Goal: Task Accomplishment & Management: Use online tool/utility

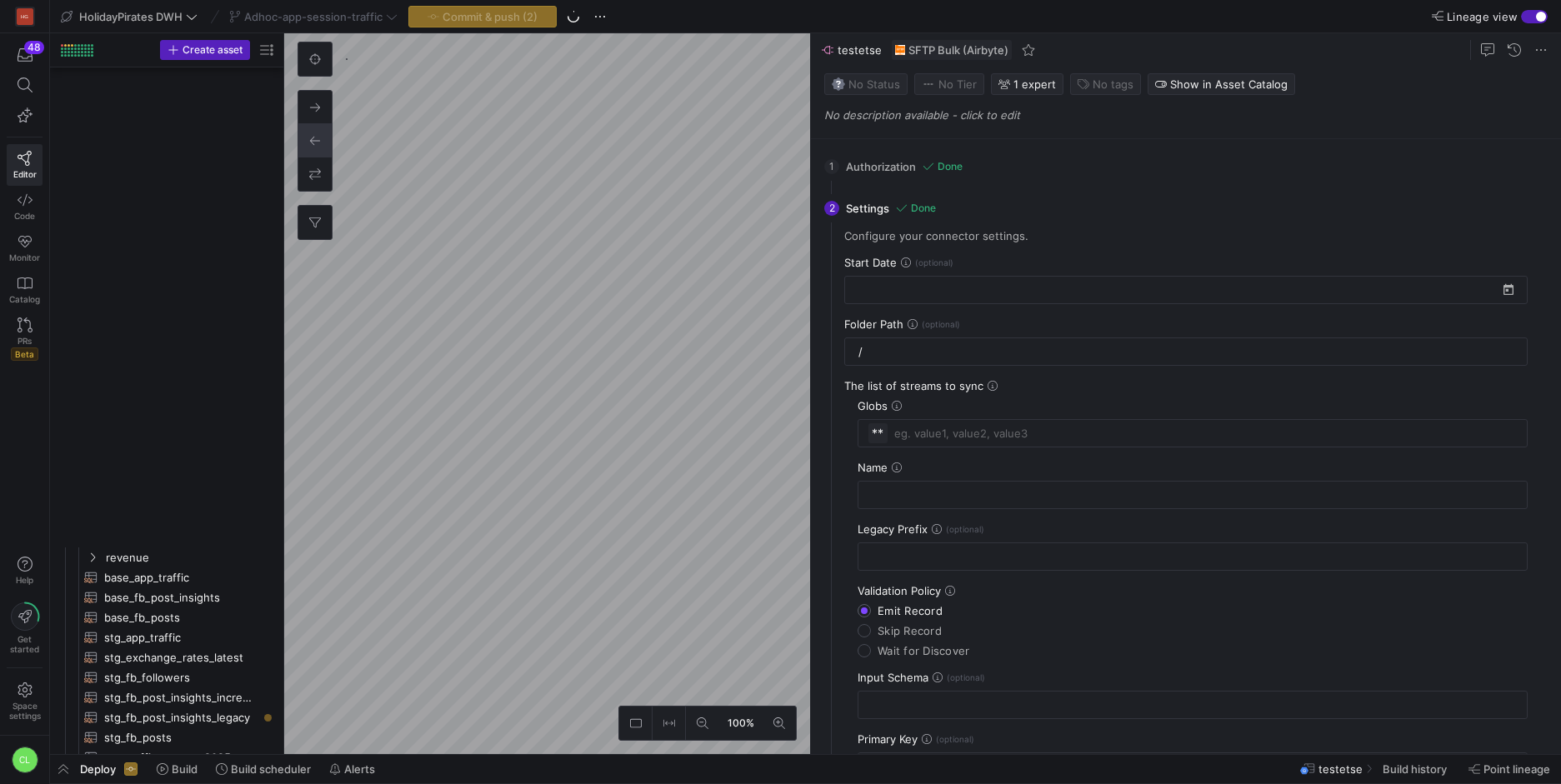
scroll to position [1048, 0]
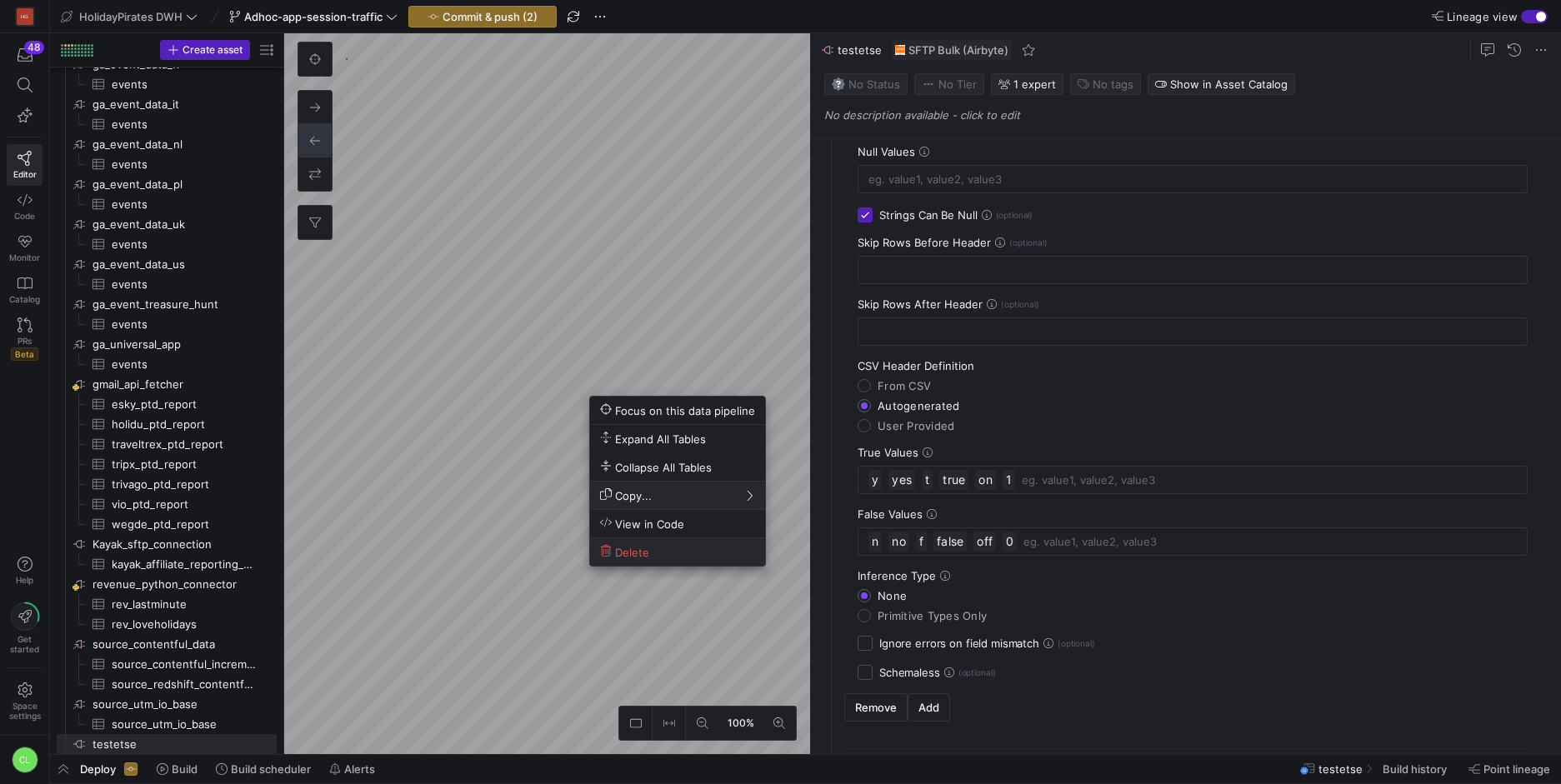
click at [654, 552] on span "Delete" at bounding box center [677, 552] width 155 height 14
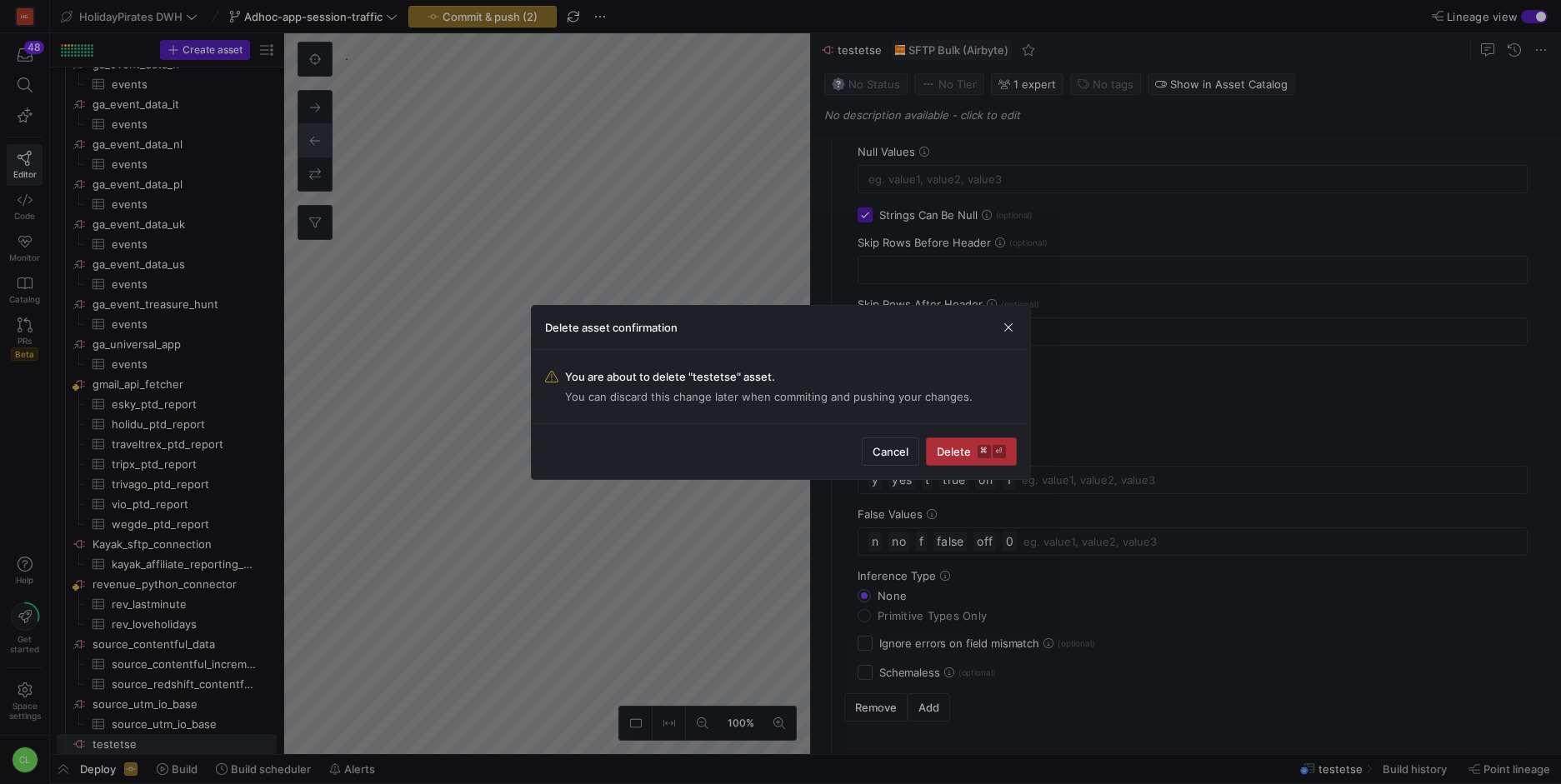
click at [947, 455] on span "Delete ⌘ ⏎" at bounding box center [971, 451] width 69 height 13
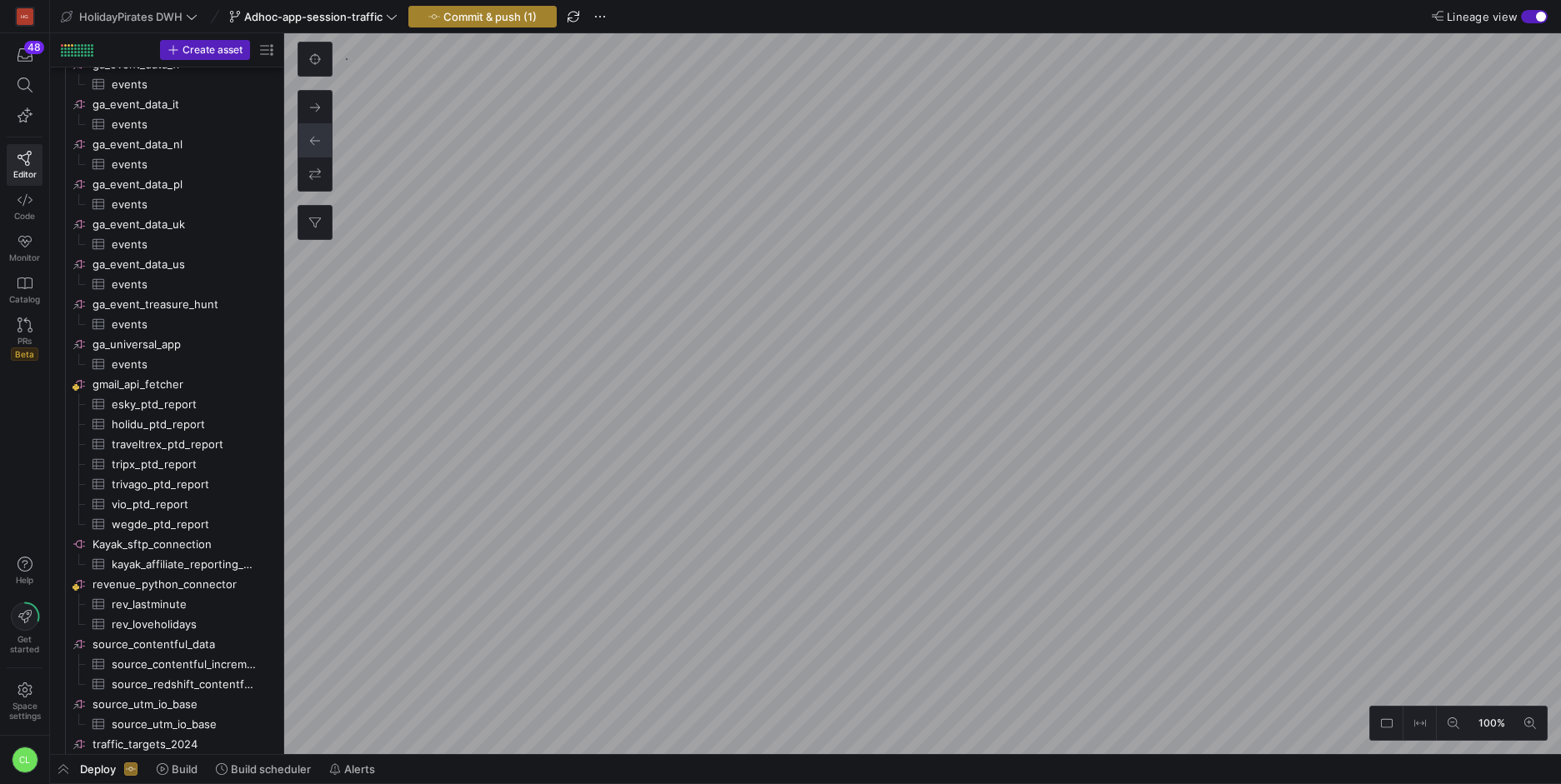
click at [511, 23] on span "button" at bounding box center [482, 17] width 147 height 20
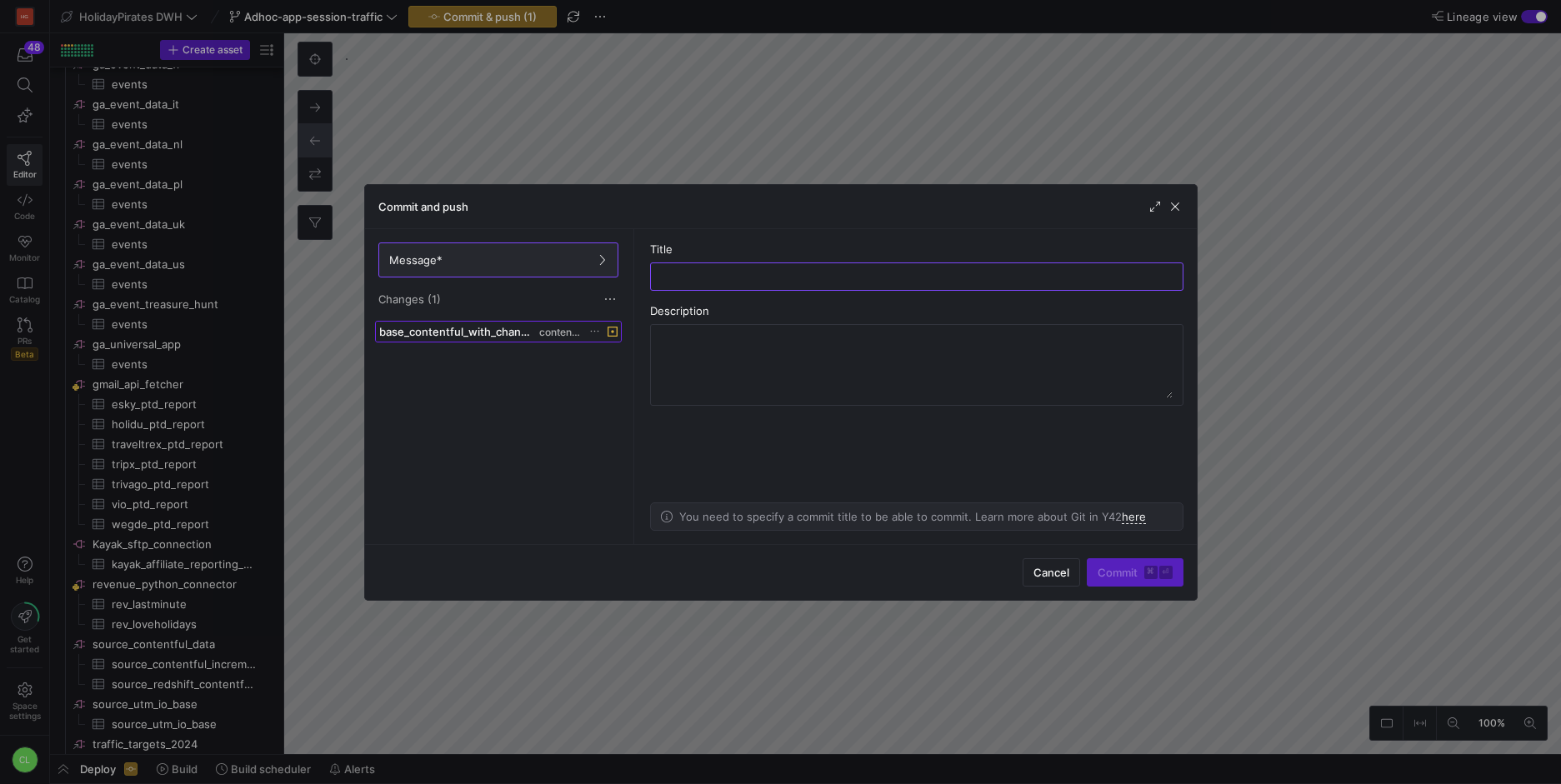
click at [503, 338] on span at bounding box center [498, 331] width 245 height 20
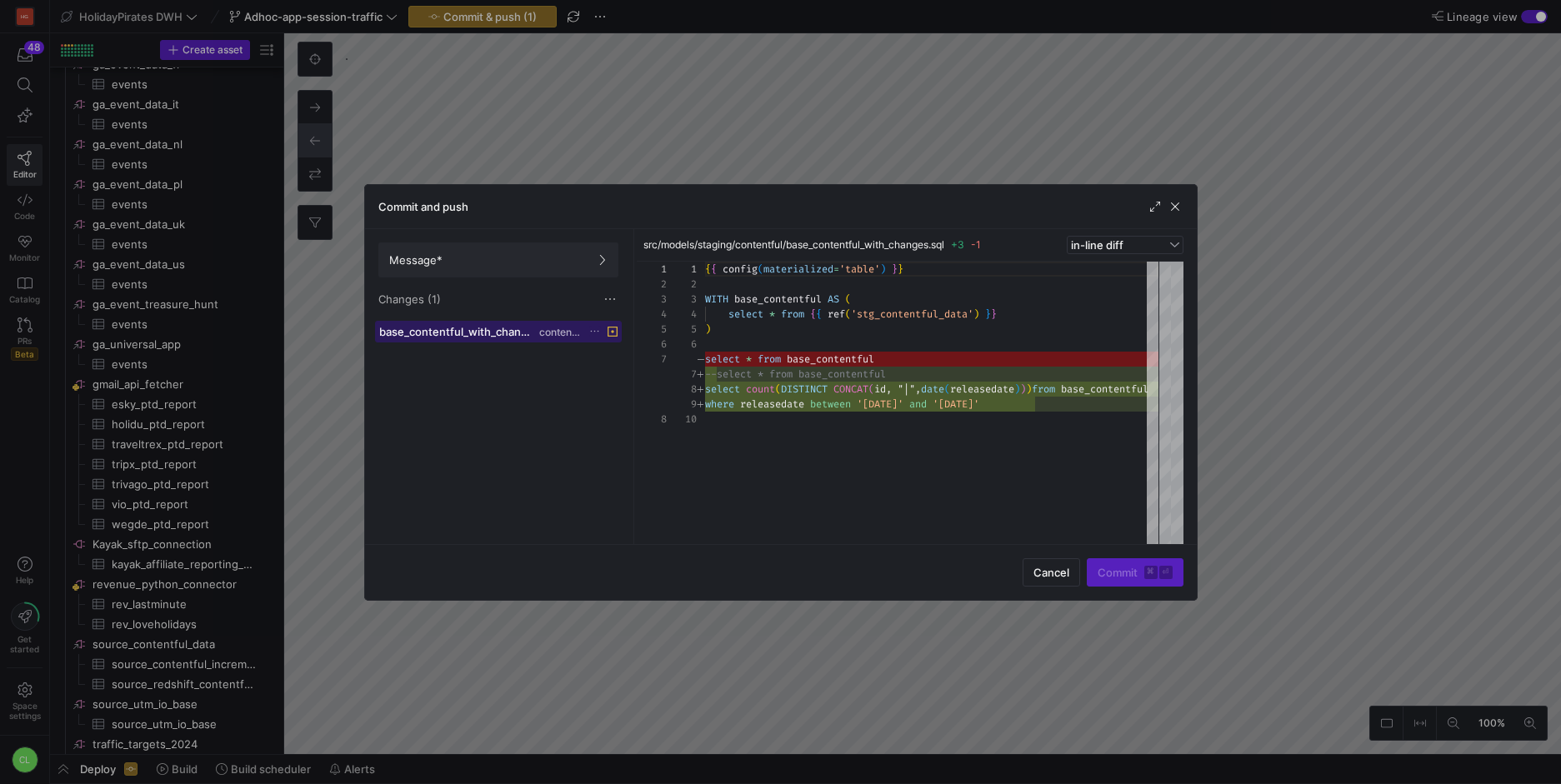
scroll to position [135, 0]
click at [1179, 209] on span "button" at bounding box center [1175, 206] width 17 height 17
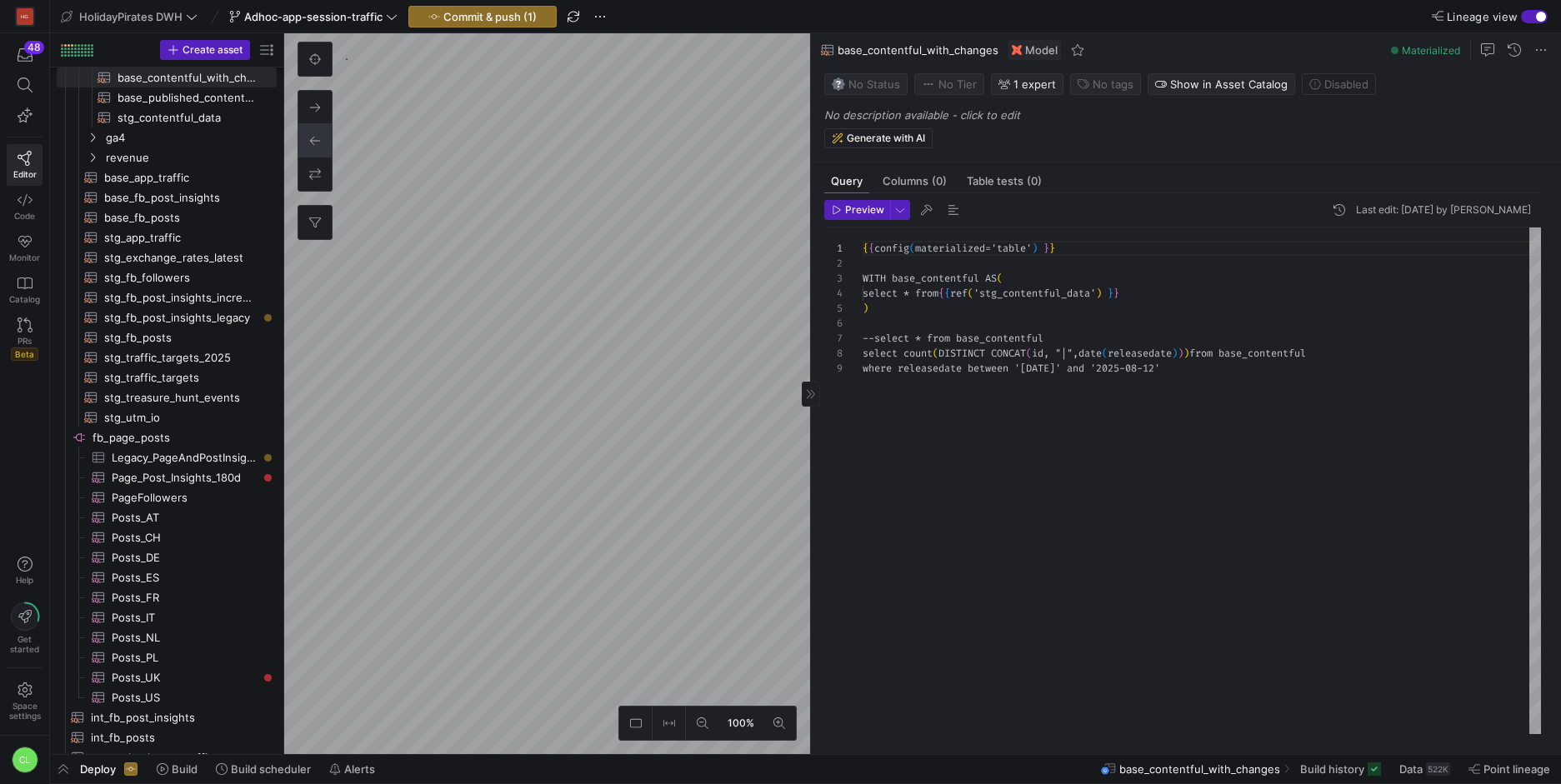
scroll to position [120, 0]
click at [1434, 764] on div "522K" at bounding box center [1438, 769] width 24 height 13
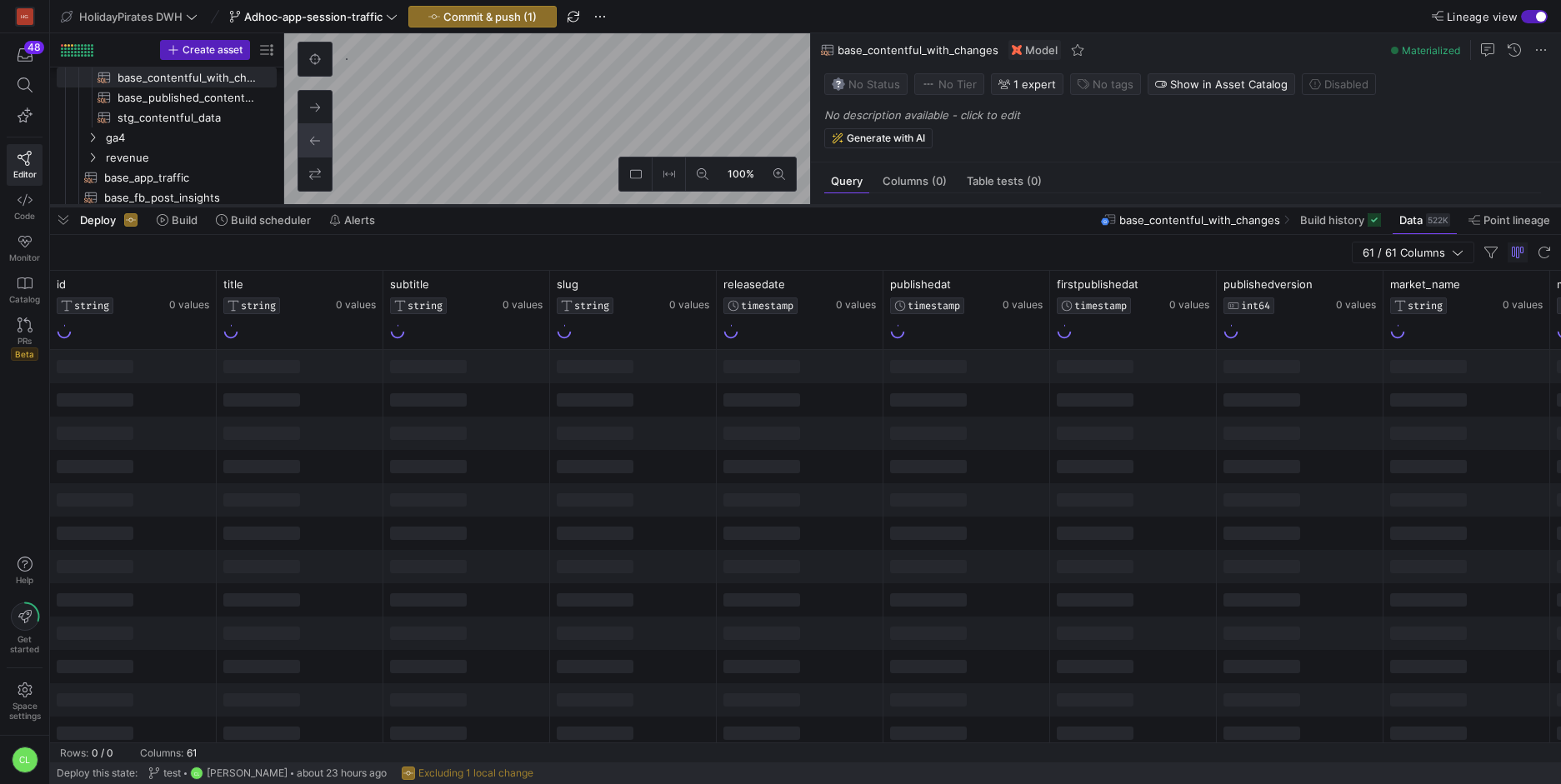
drag, startPoint x: 842, startPoint y: 479, endPoint x: 881, endPoint y: 205, distance: 276.8
click at [881, 205] on div at bounding box center [805, 206] width 1511 height 7
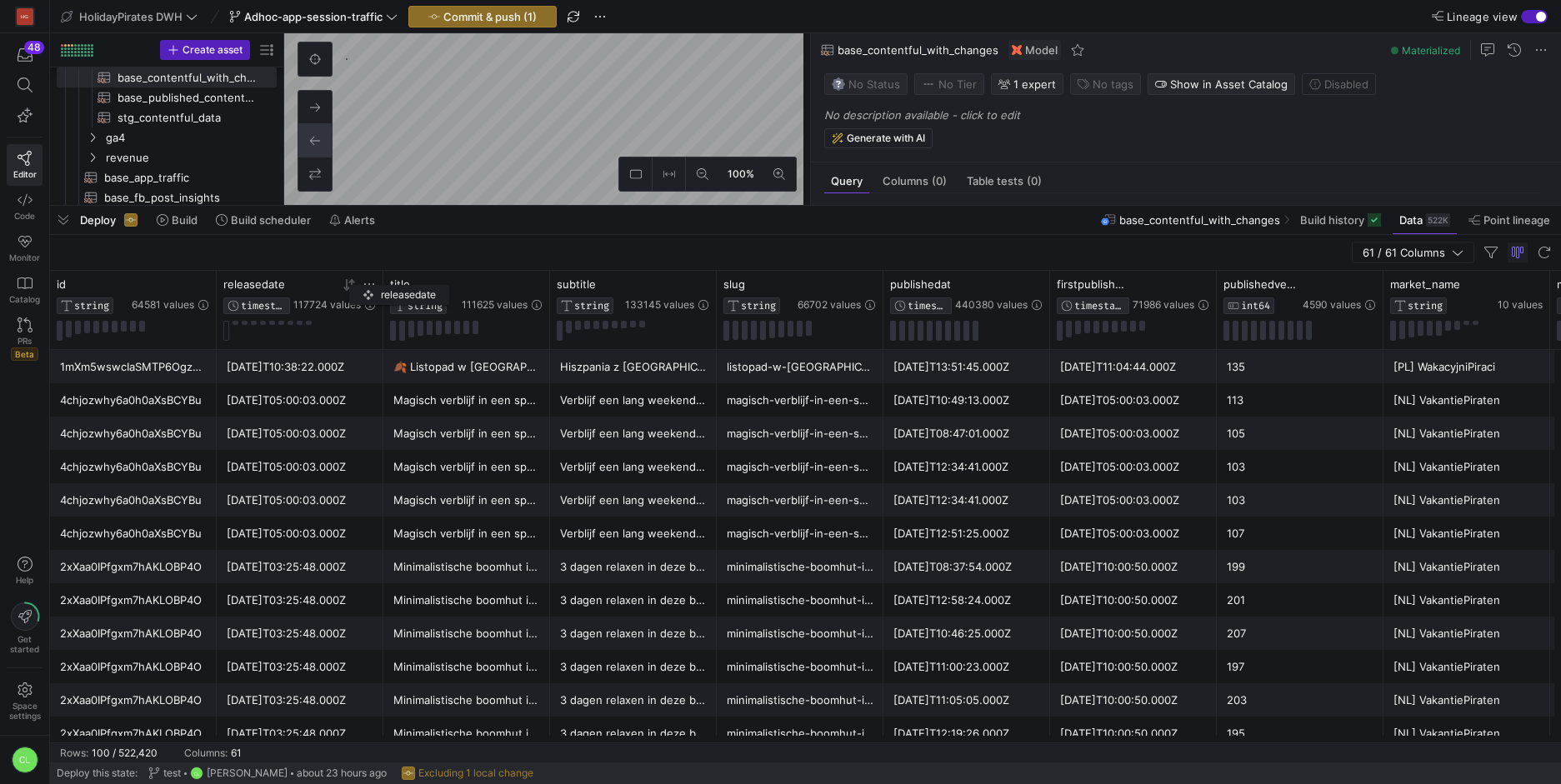
drag, startPoint x: 781, startPoint y: 293, endPoint x: 355, endPoint y: 282, distance: 426.1
click at [355, 282] on div "releasedate TIMESTAMP 117724 values" at bounding box center [300, 296] width 153 height 36
drag, startPoint x: 967, startPoint y: 295, endPoint x: 508, endPoint y: 293, distance: 459.0
click at [622, 293] on div "440380 values" at bounding box center [665, 295] width 88 height 34
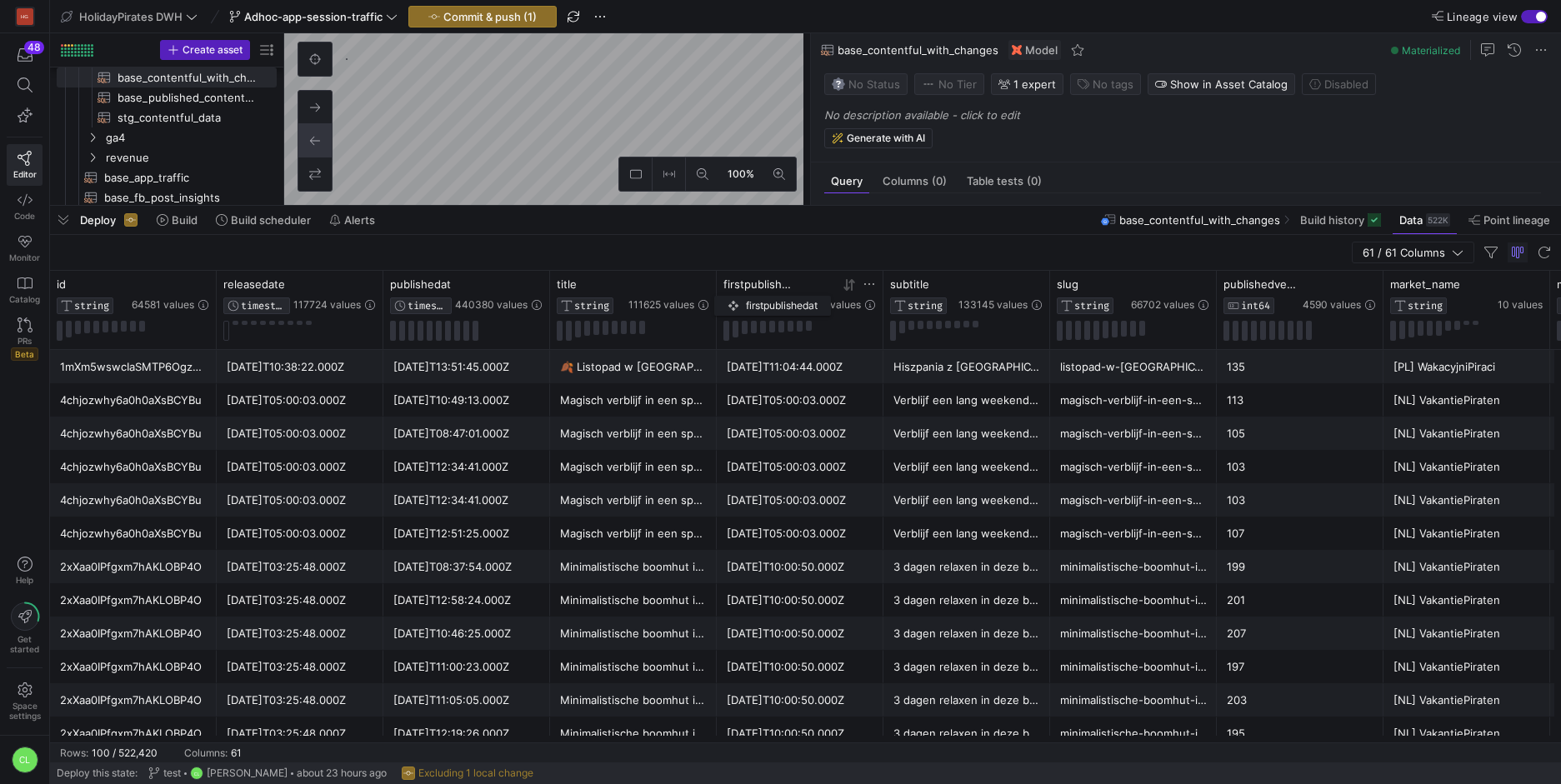
drag, startPoint x: 1144, startPoint y: 286, endPoint x: 674, endPoint y: 292, distance: 470.0
click at [799, 293] on div "71986 values" at bounding box center [837, 295] width 76 height 34
click at [147, 367] on div "1mXm5wswcIaSMTP6OgzQQl" at bounding box center [133, 367] width 147 height 33
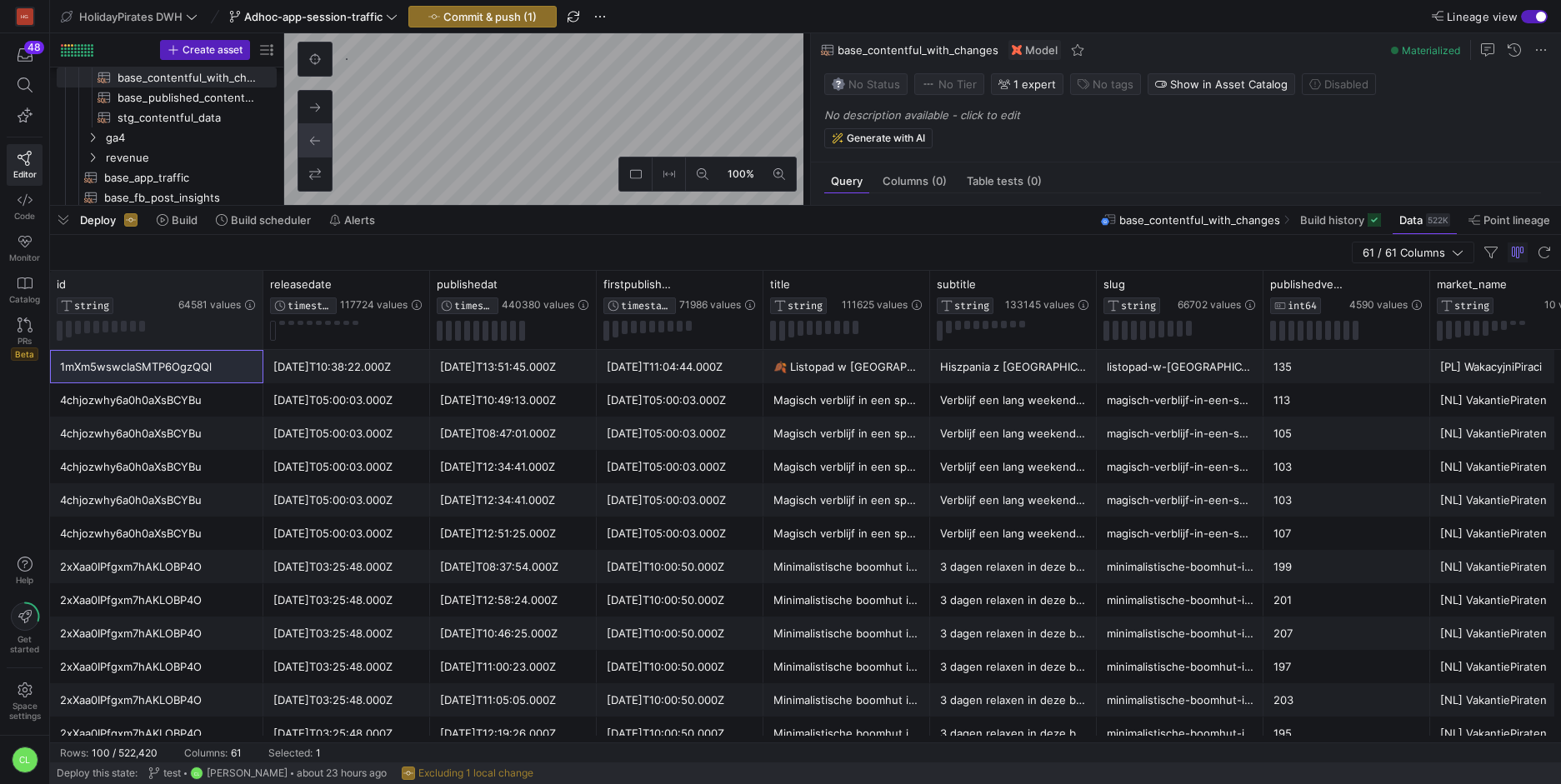
drag, startPoint x: 214, startPoint y: 286, endPoint x: 261, endPoint y: 290, distance: 47.2
click at [261, 290] on div at bounding box center [263, 310] width 7 height 78
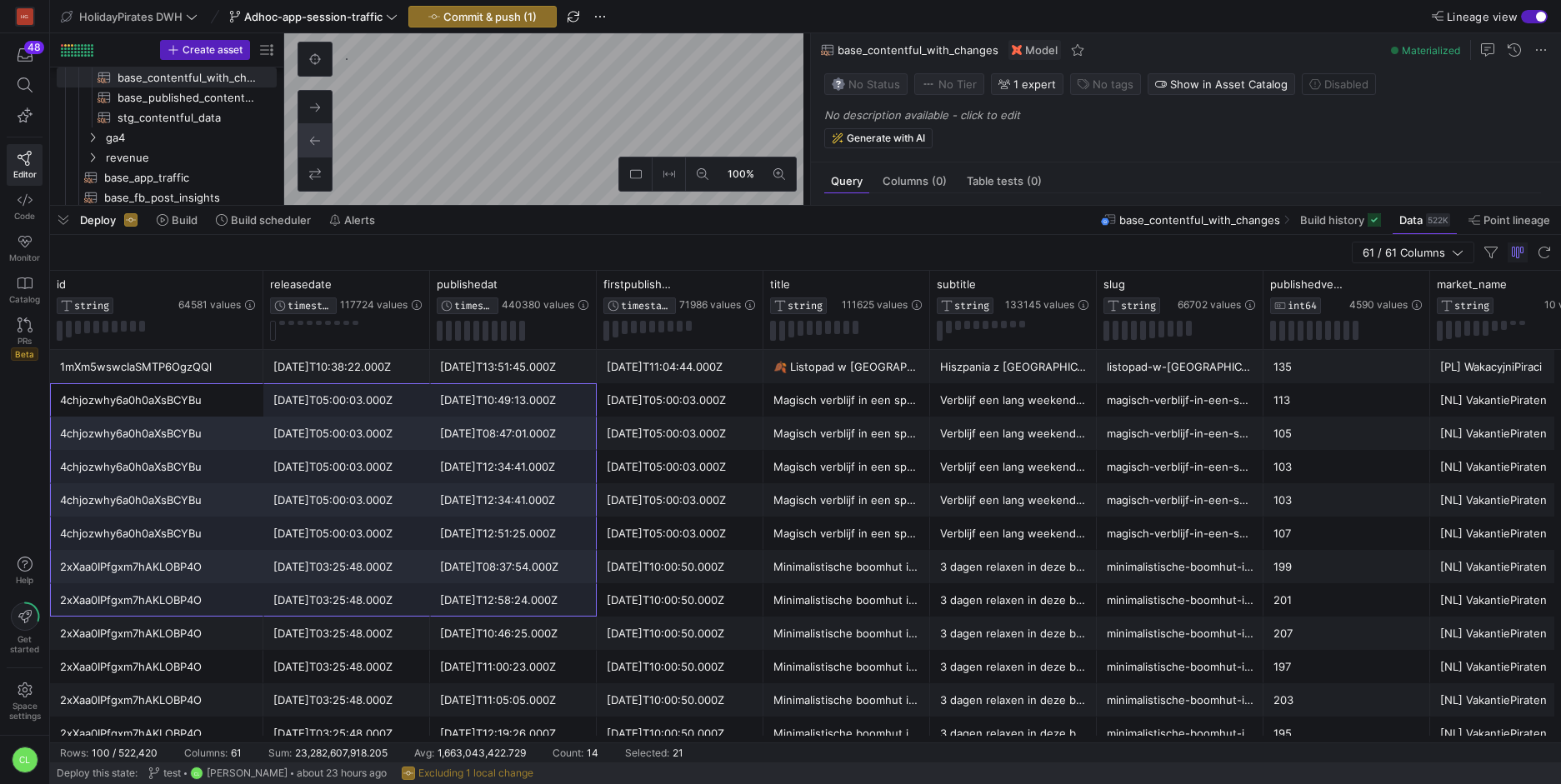
drag, startPoint x: 213, startPoint y: 400, endPoint x: 448, endPoint y: 587, distance: 300.3
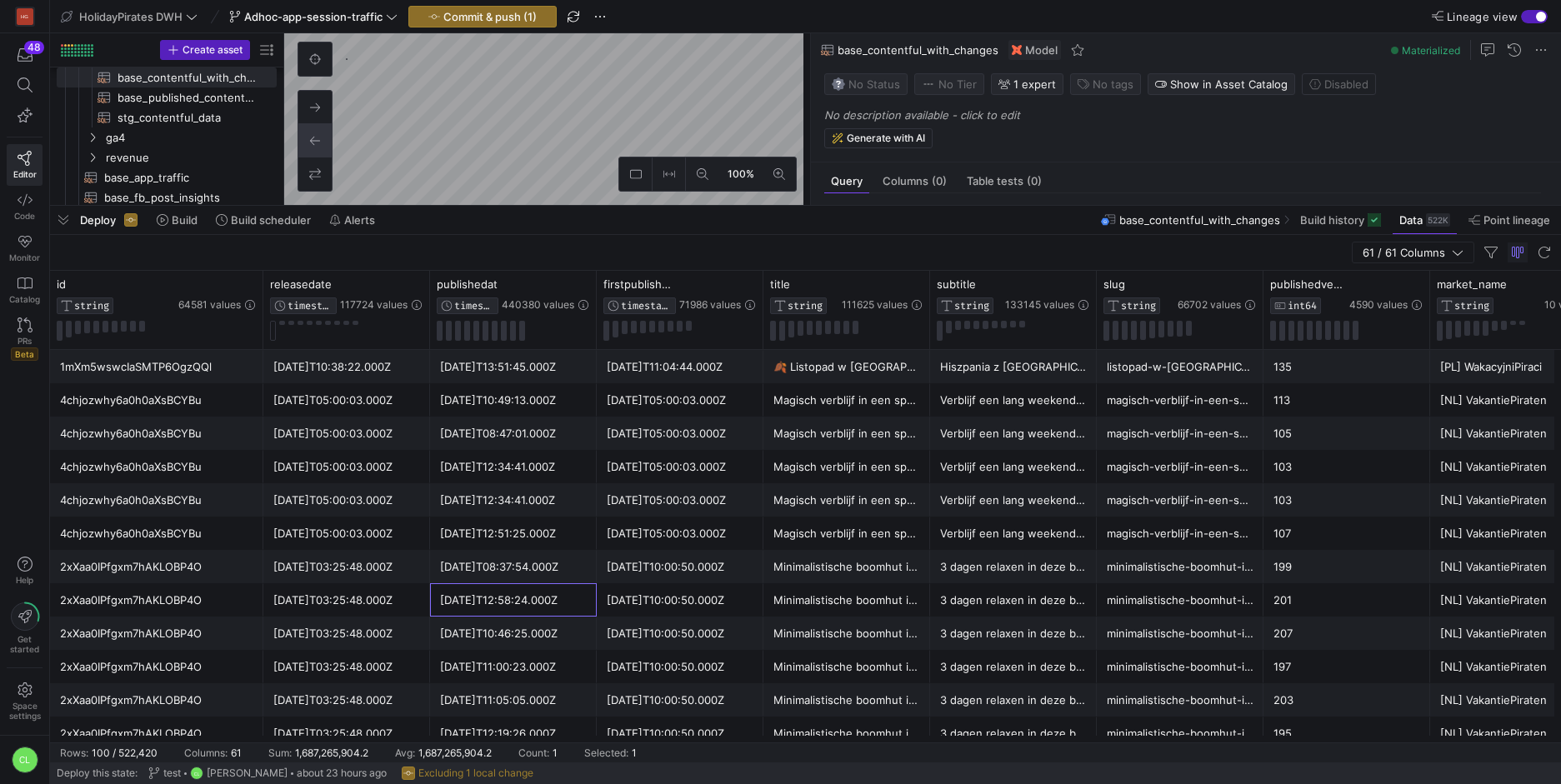
click at [449, 586] on div "[DATE]T12:58:24.000Z" at bounding box center [513, 600] width 147 height 33
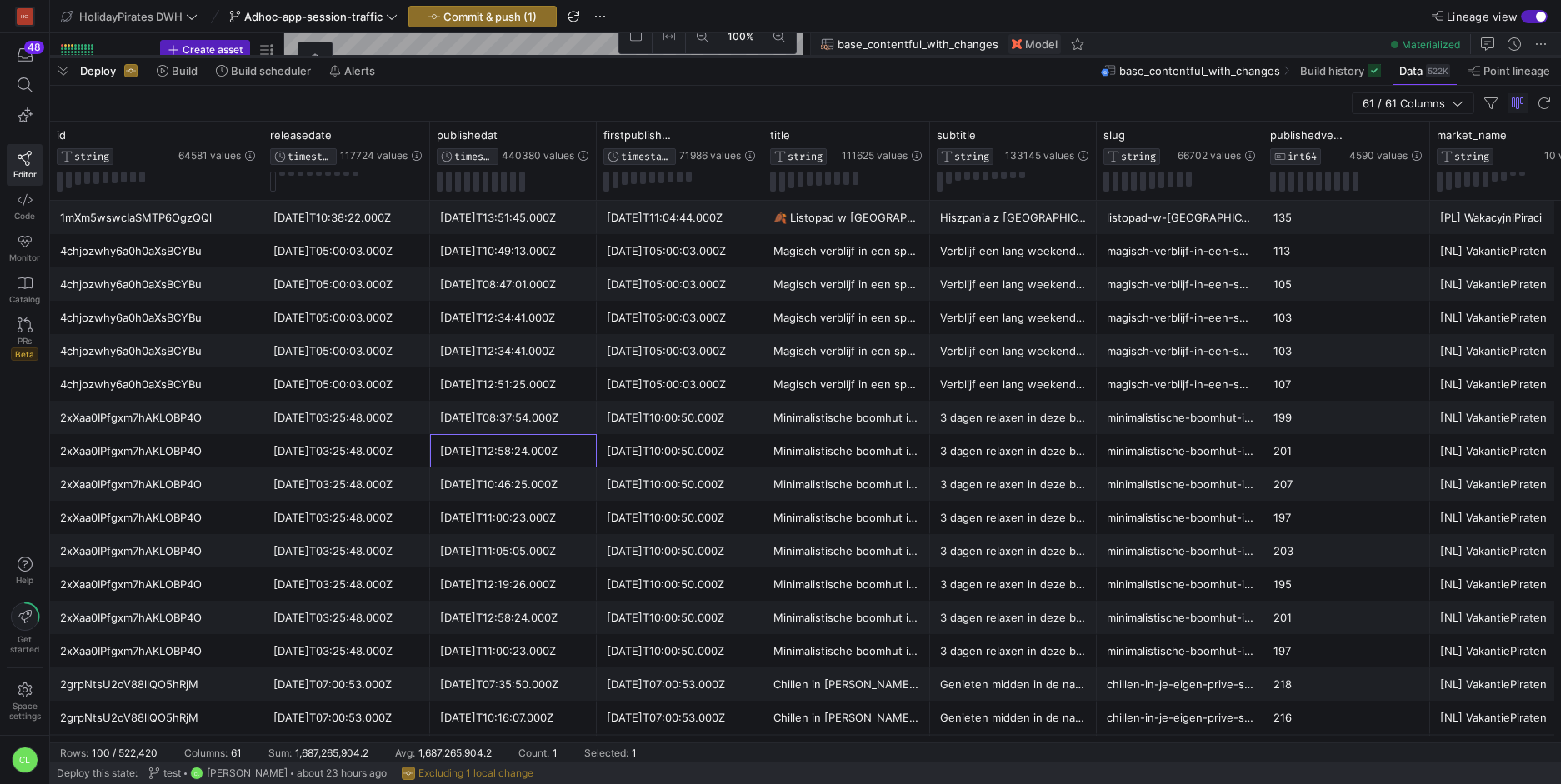
drag, startPoint x: 415, startPoint y: 204, endPoint x: 456, endPoint y: 55, distance: 154.5
click at [456, 55] on div at bounding box center [805, 57] width 1511 height 7
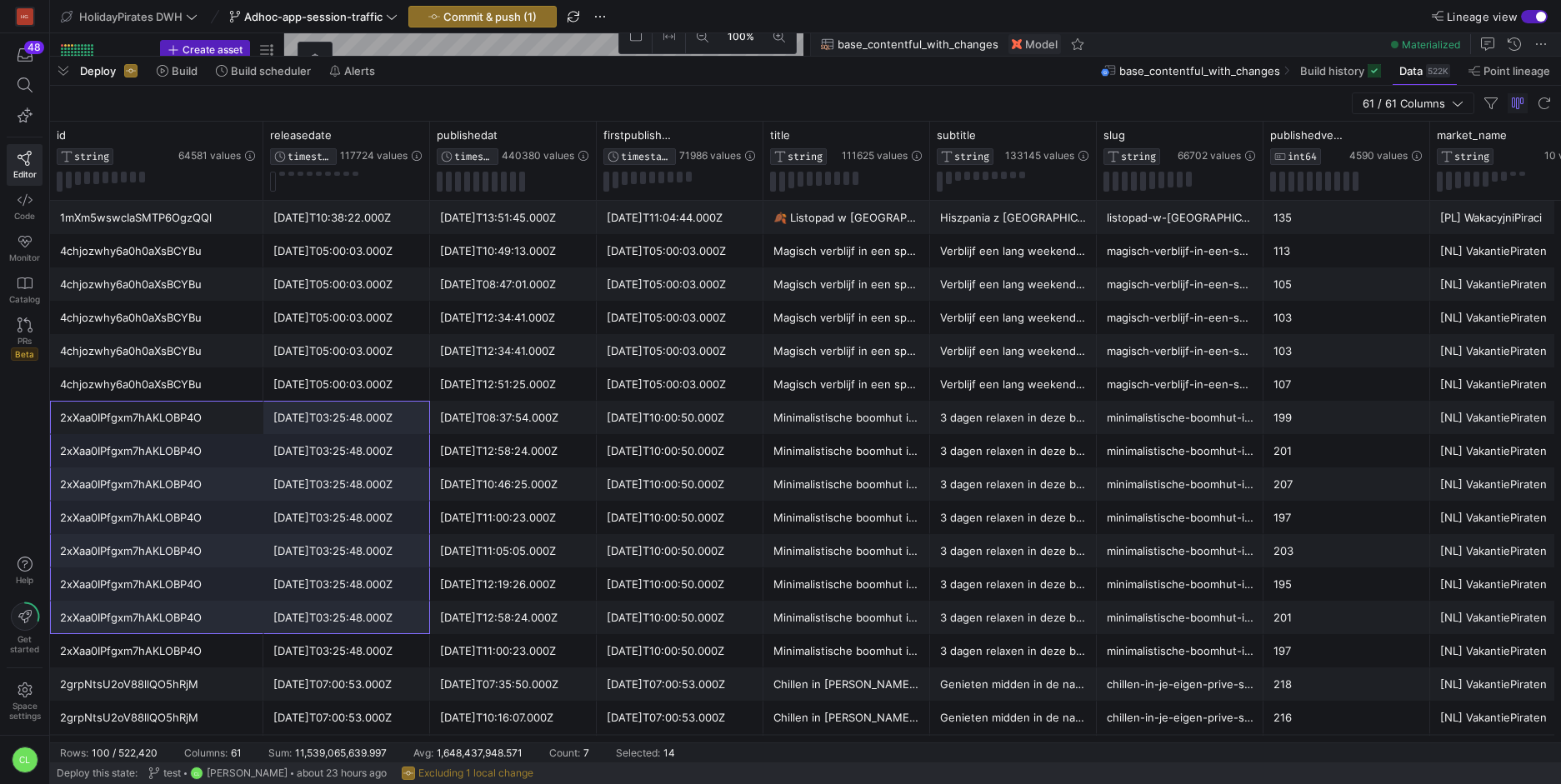
drag, startPoint x: 171, startPoint y: 421, endPoint x: 316, endPoint y: 623, distance: 248.7
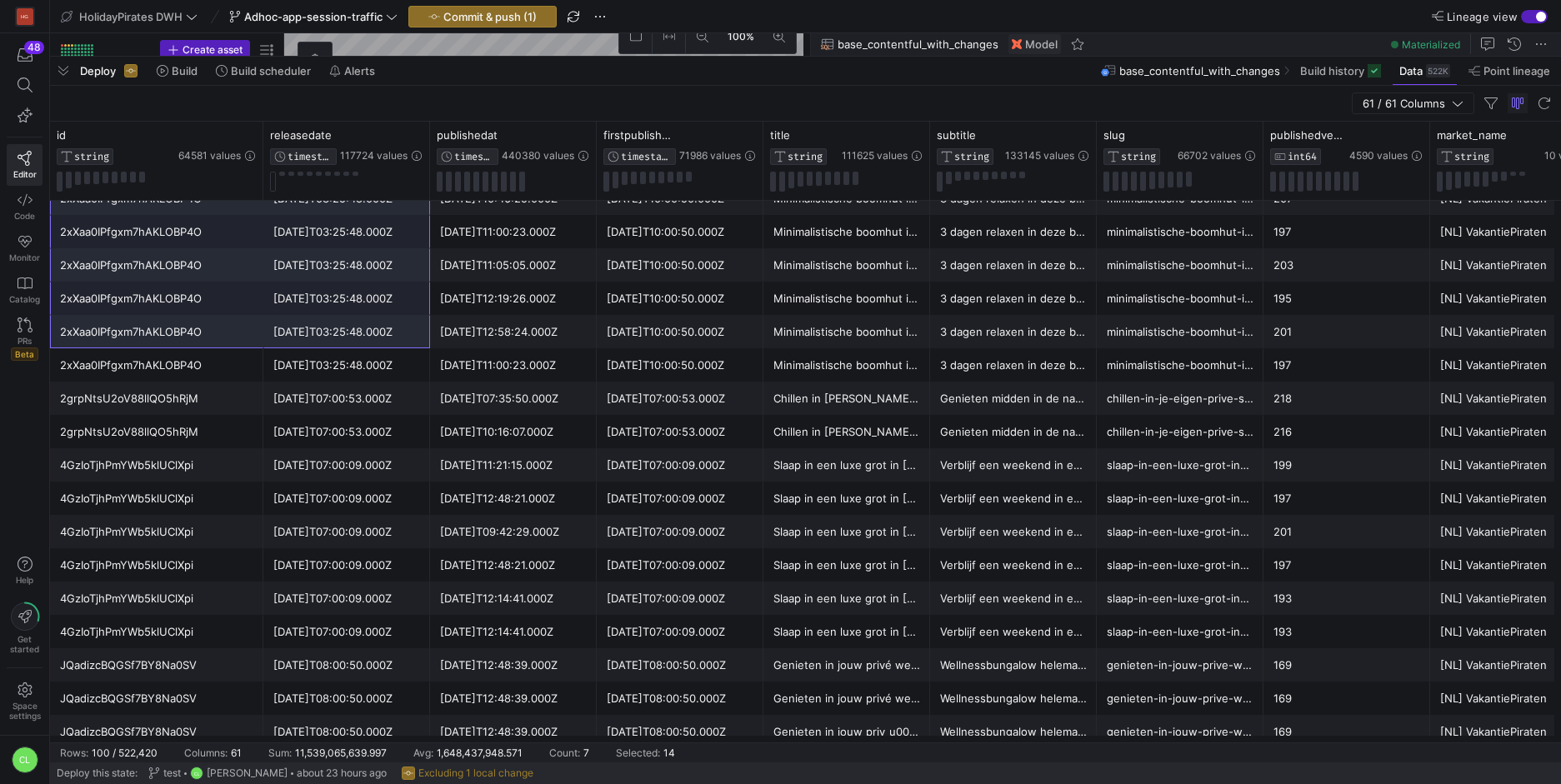
drag, startPoint x: 203, startPoint y: 362, endPoint x: 310, endPoint y: 374, distance: 107.7
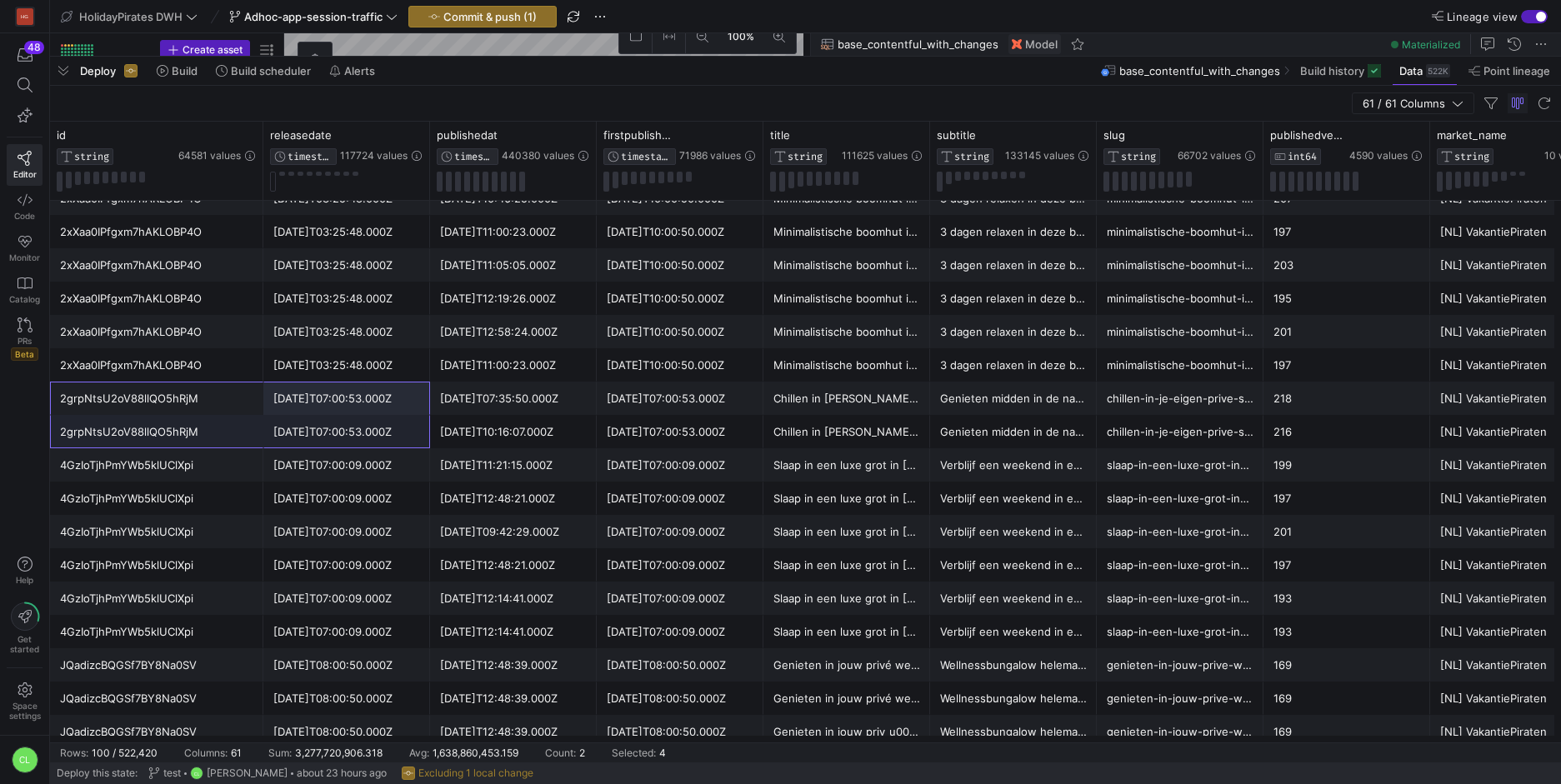
drag, startPoint x: 225, startPoint y: 408, endPoint x: 389, endPoint y: 469, distance: 175.0
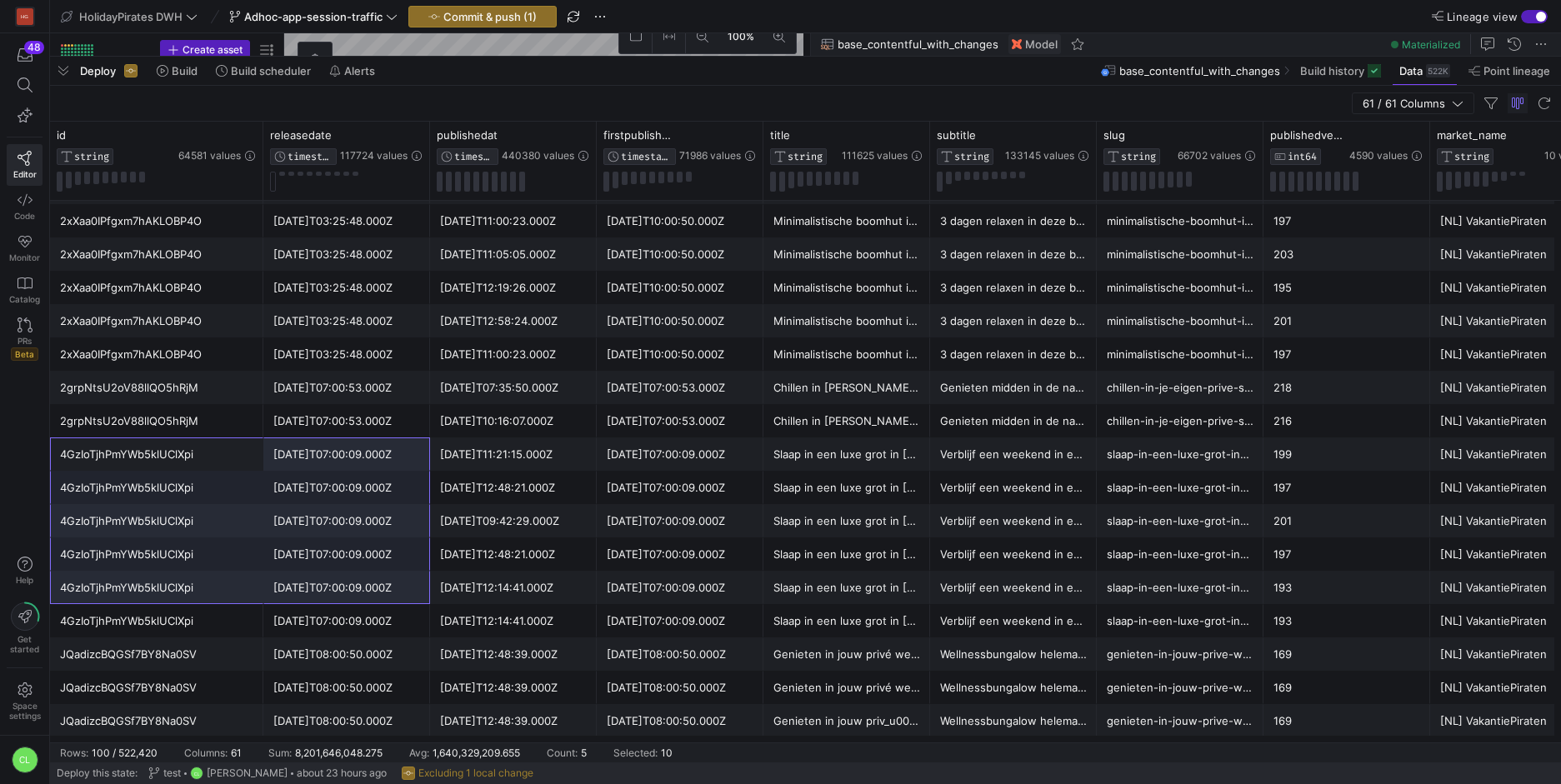
scroll to position [307, 0]
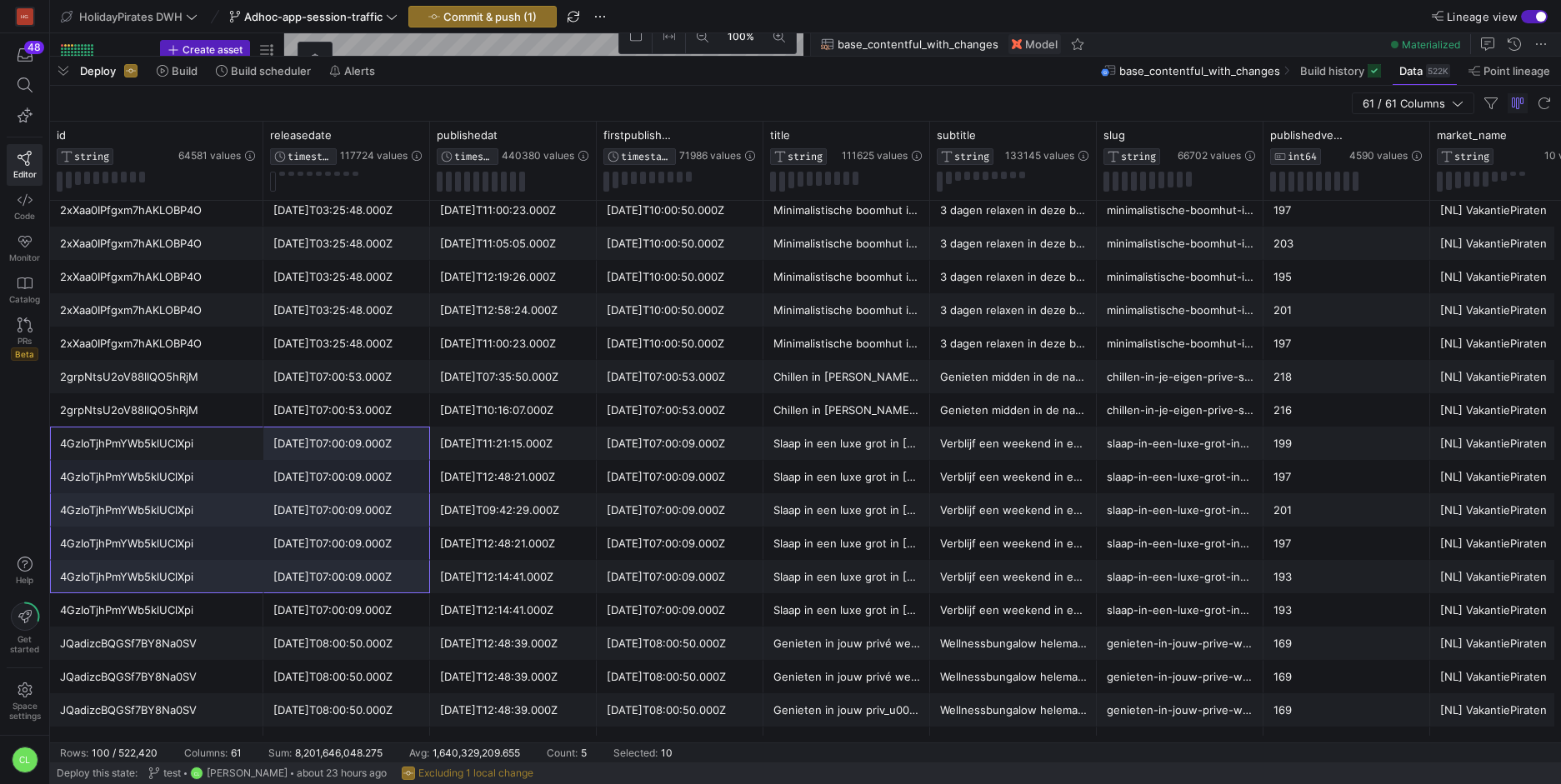
drag, startPoint x: 199, startPoint y: 465, endPoint x: 347, endPoint y: 589, distance: 193.1
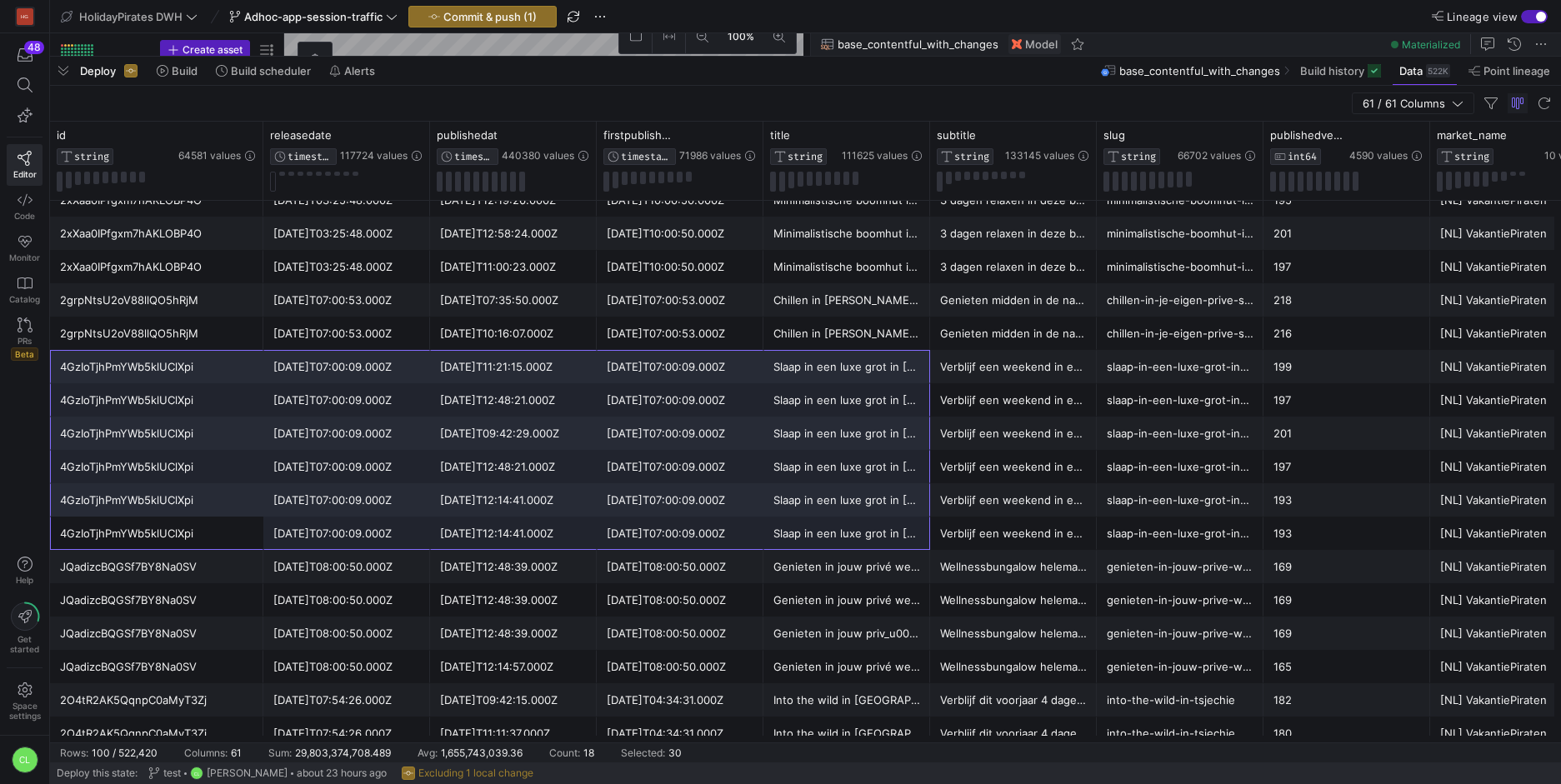
drag, startPoint x: 221, startPoint y: 540, endPoint x: 859, endPoint y: 376, distance: 658.7
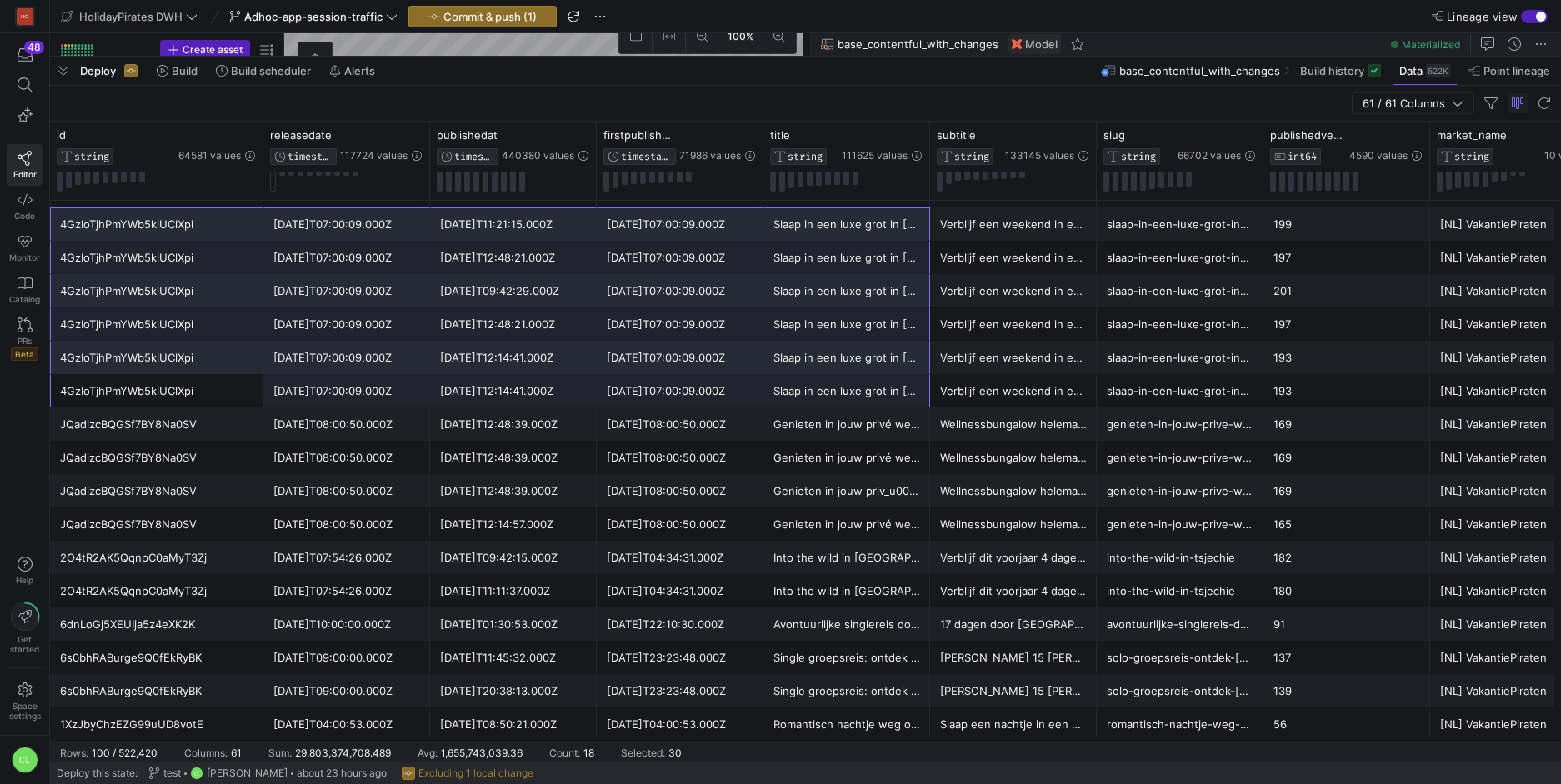
scroll to position [573, 0]
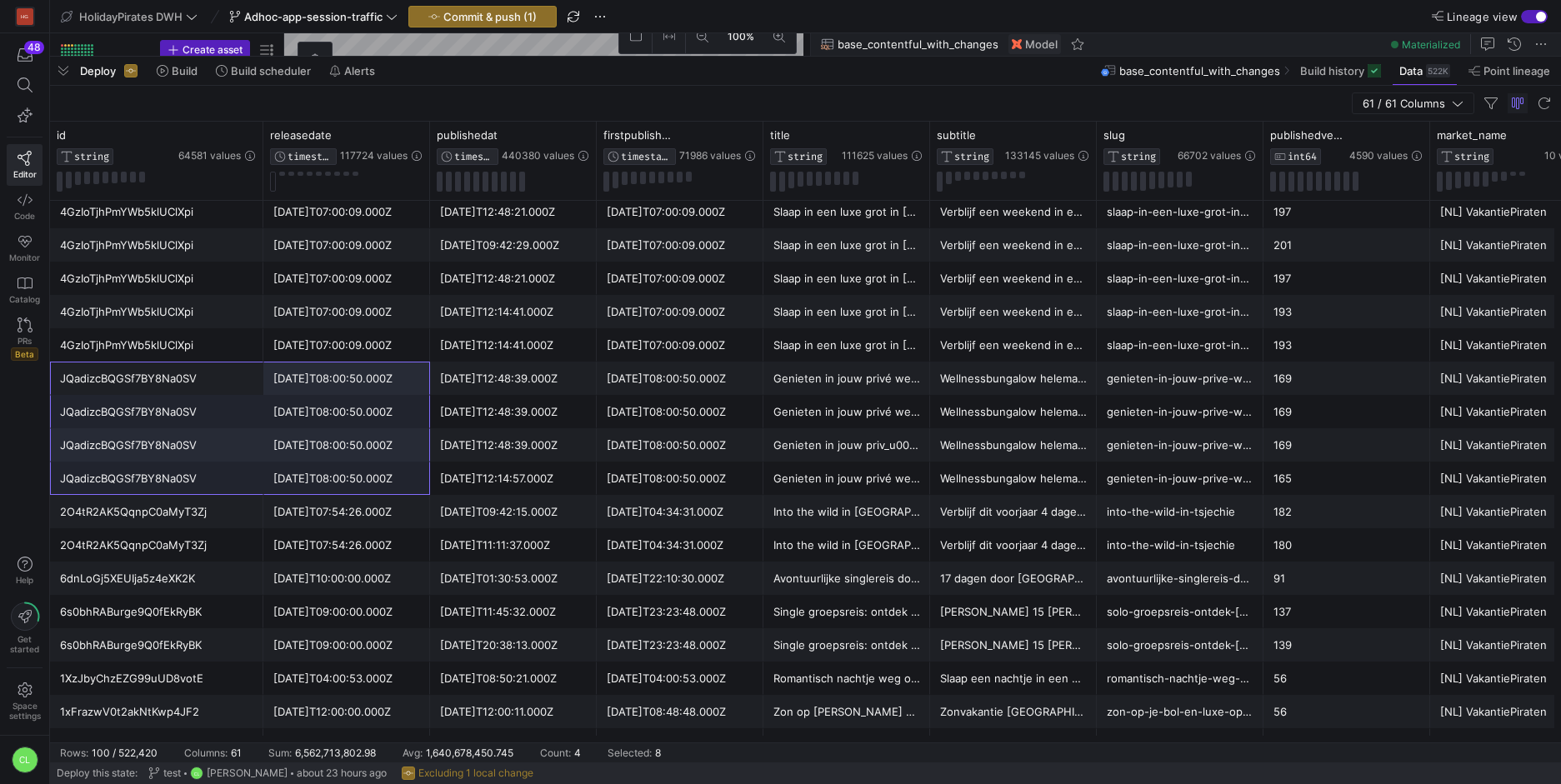
drag, startPoint x: 204, startPoint y: 373, endPoint x: 368, endPoint y: 474, distance: 192.6
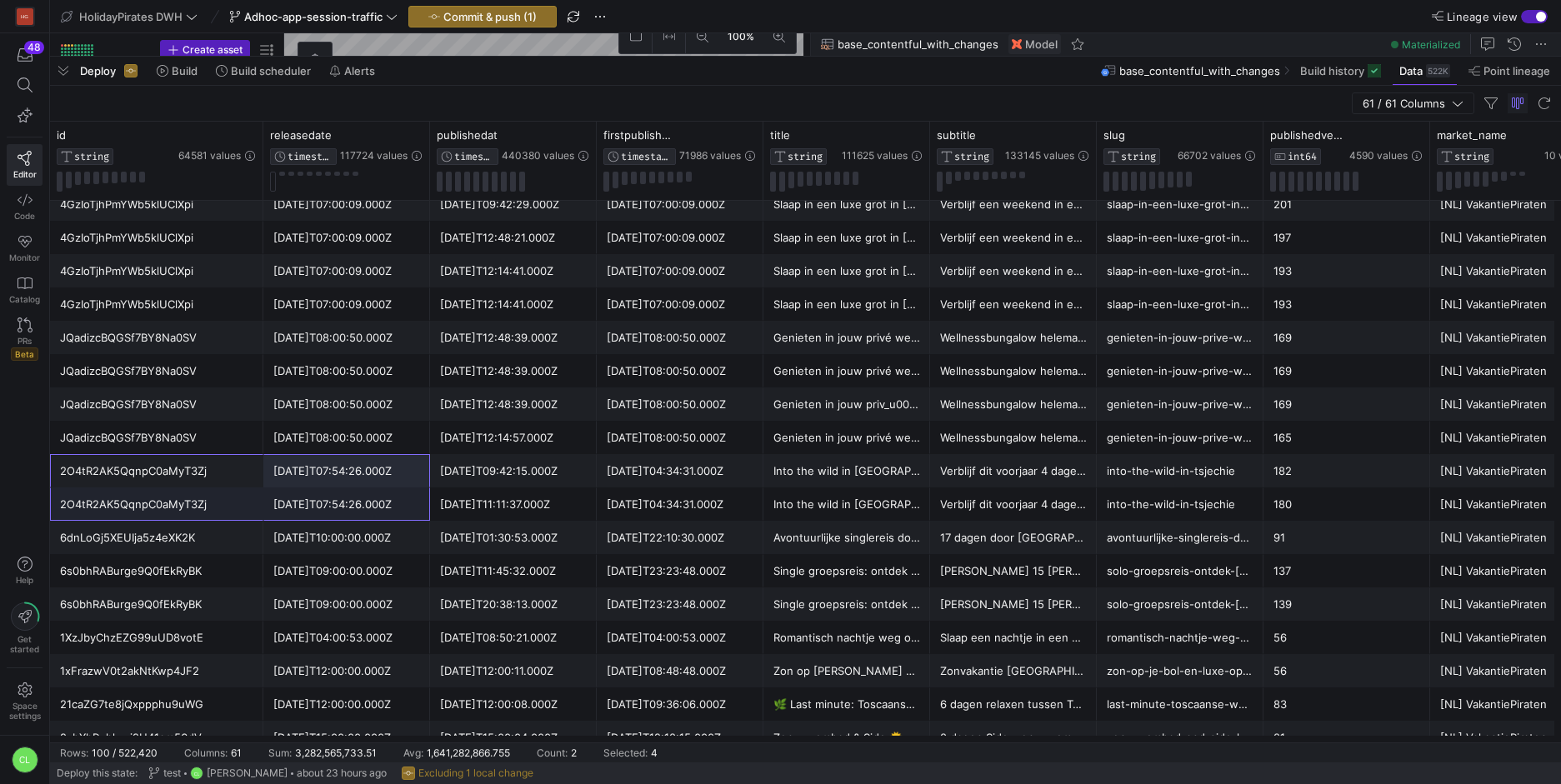
drag, startPoint x: 213, startPoint y: 481, endPoint x: 356, endPoint y: 493, distance: 143.5
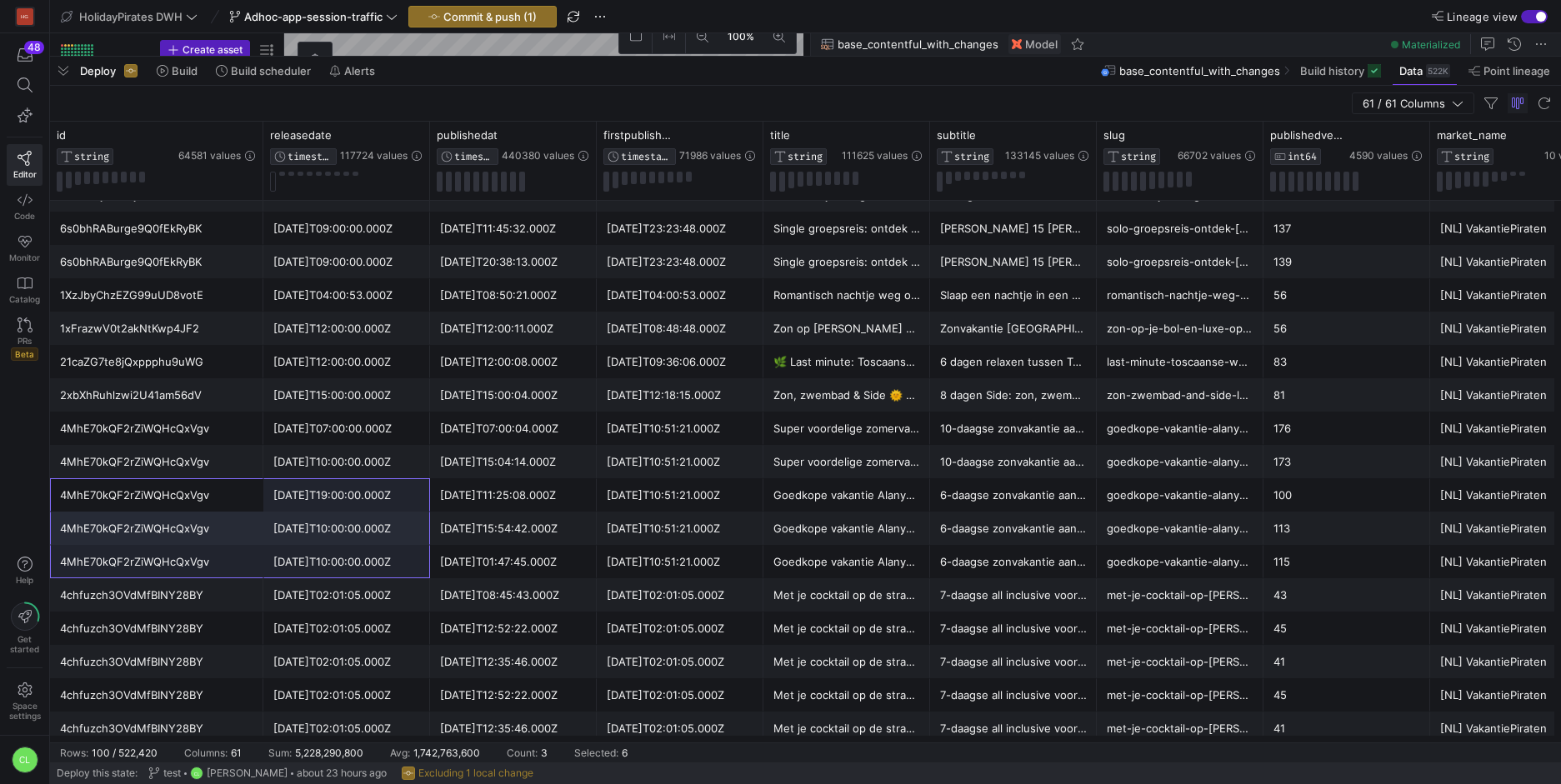
drag, startPoint x: 212, startPoint y: 497, endPoint x: 380, endPoint y: 572, distance: 184.0
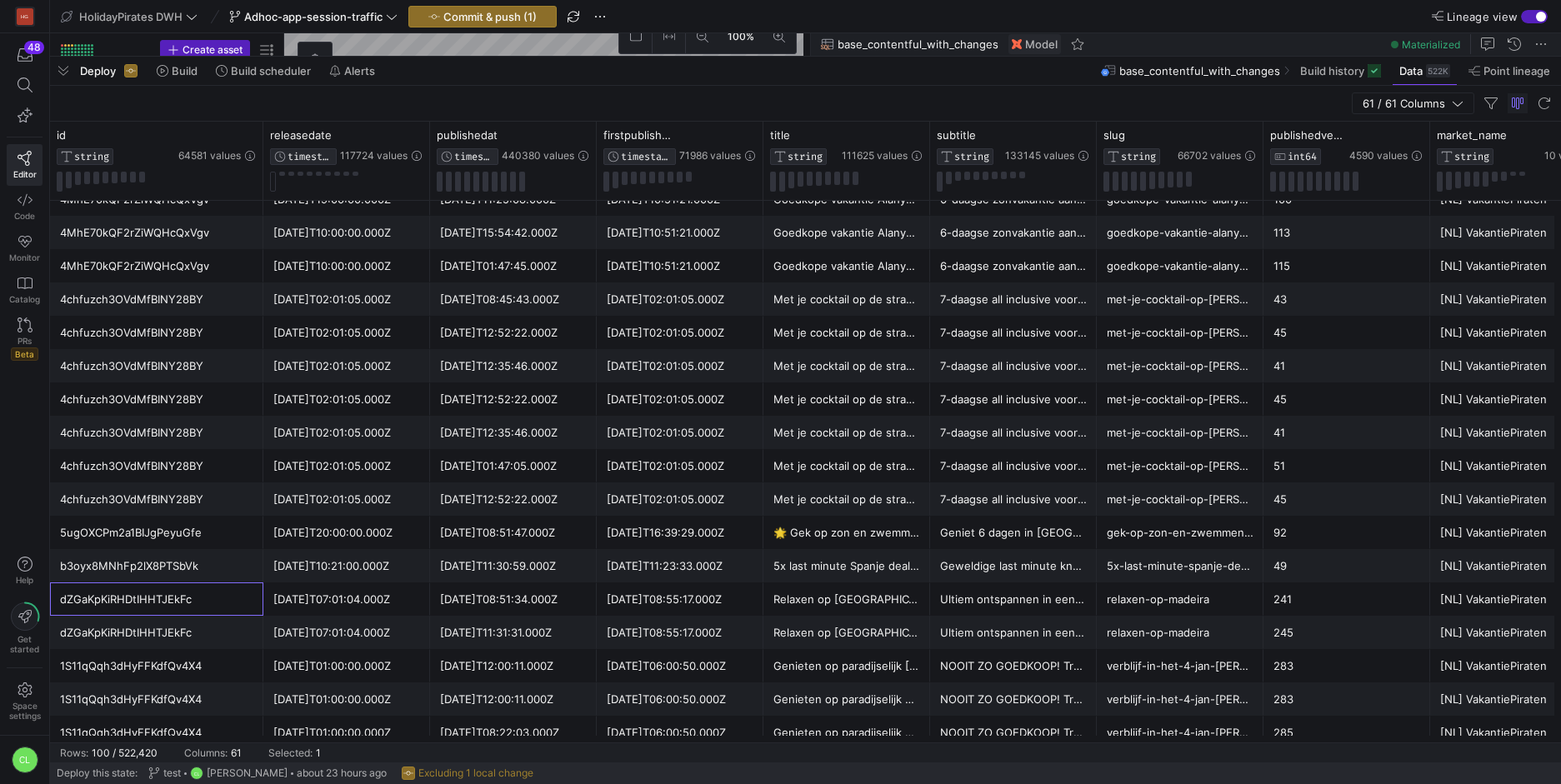
drag, startPoint x: 229, startPoint y: 614, endPoint x: 335, endPoint y: 638, distance: 108.7
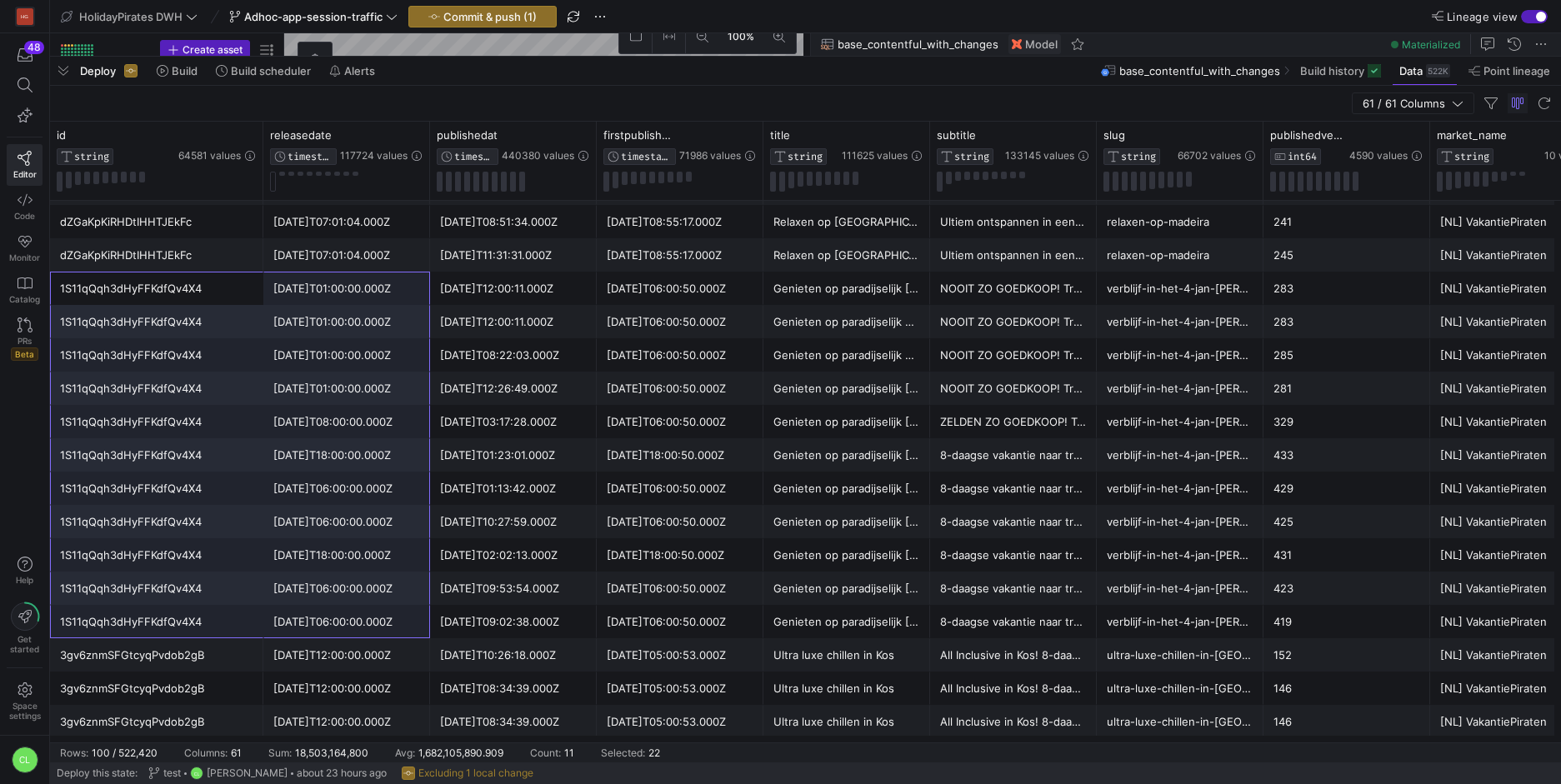
drag, startPoint x: 238, startPoint y: 390, endPoint x: 400, endPoint y: 617, distance: 278.9
click at [766, 84] on div "Deploy Build Build scheduler Alerts base_contentful_with_changes Build history …" at bounding box center [805, 71] width 1511 height 28
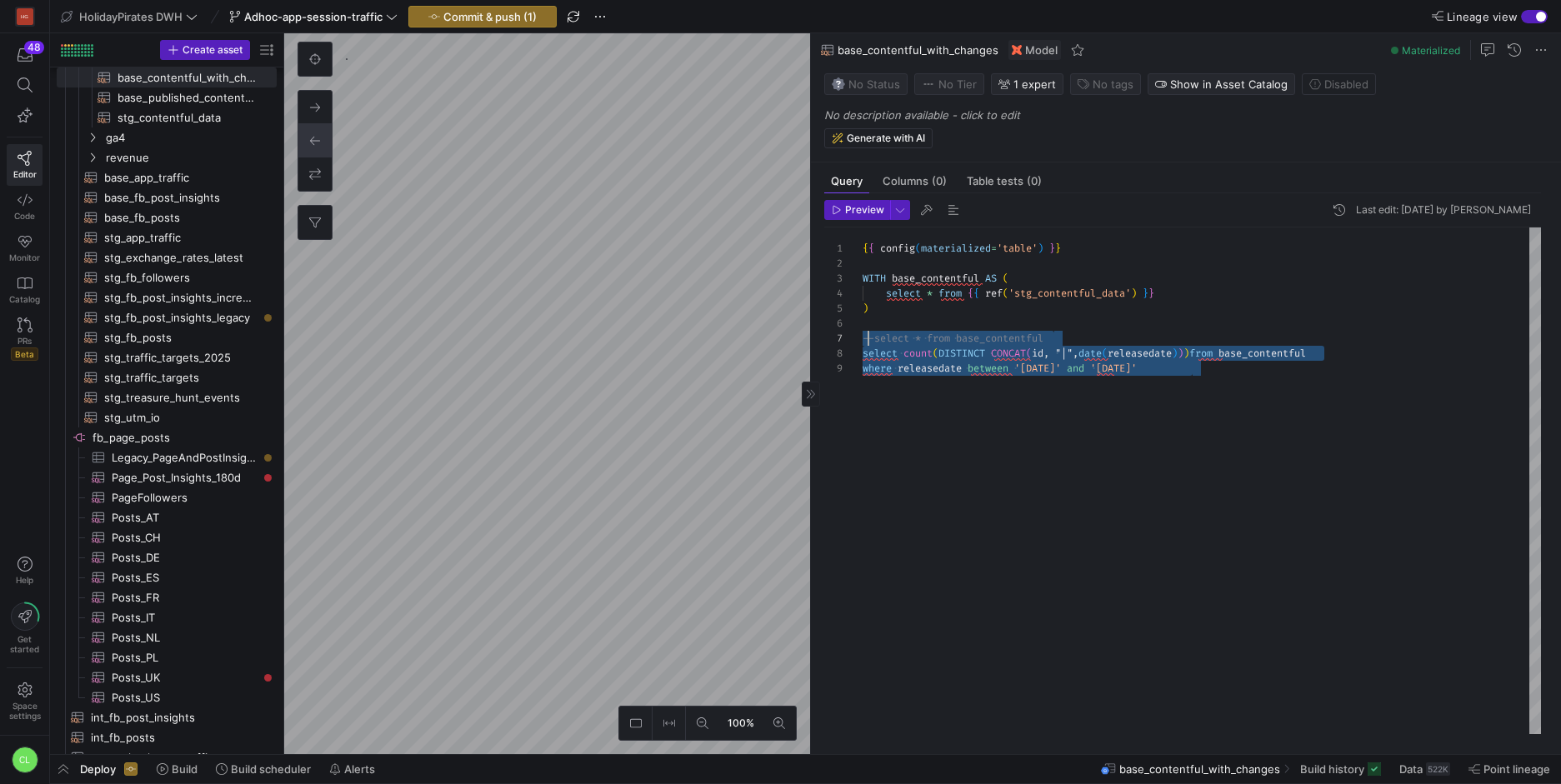
scroll to position [105, 0]
drag, startPoint x: 1262, startPoint y: 361, endPoint x: 862, endPoint y: 353, distance: 400.1
click at [863, 353] on div "{ { config ( materialized = 'table' ) } } WITH base_contentful AS ( select * fr…" at bounding box center [1202, 480] width 678 height 507
click at [849, 210] on span "Preview" at bounding box center [865, 210] width 39 height 12
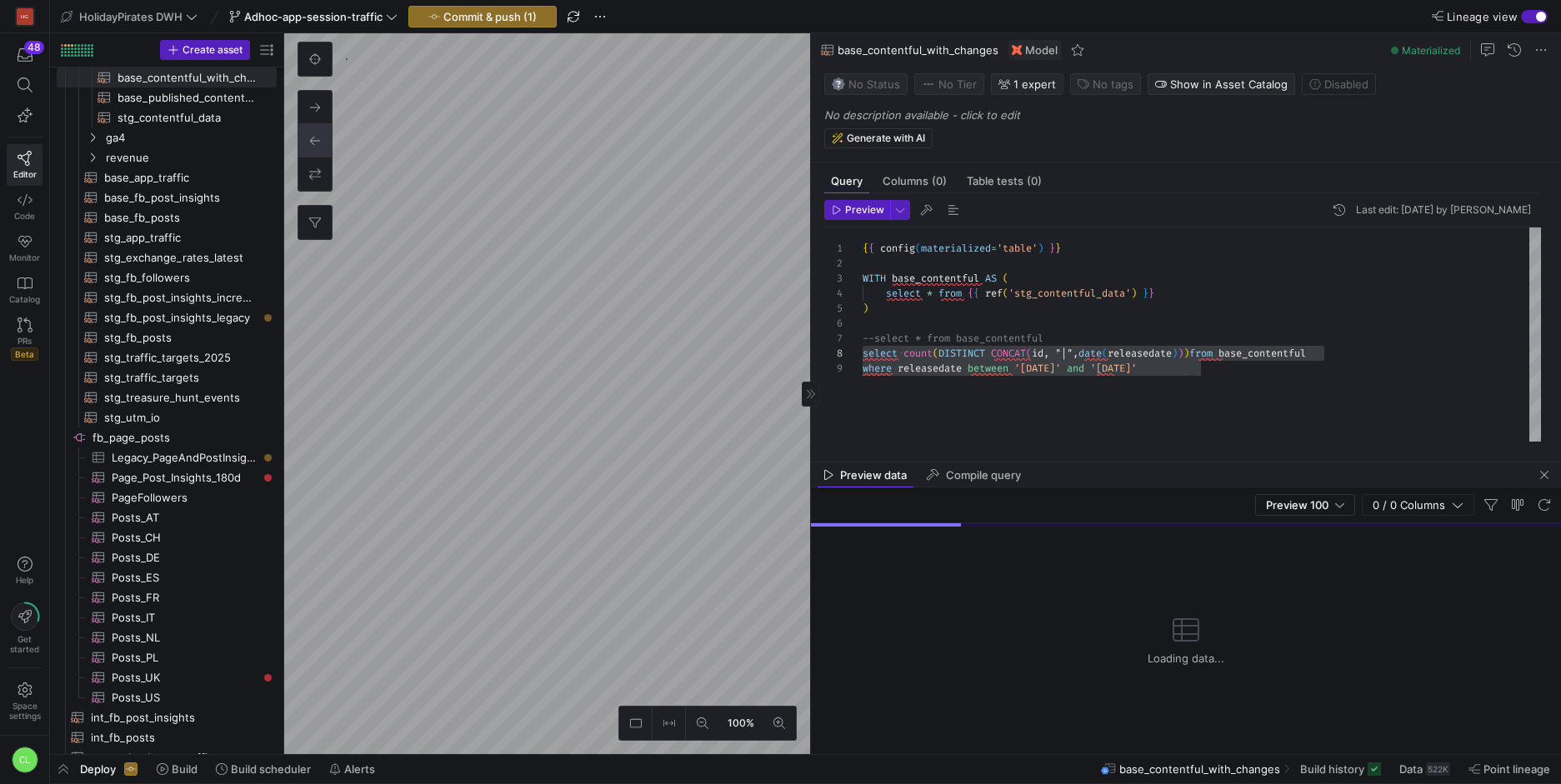
click at [1216, 375] on div "{ { config ( materialized = 'table' ) } } WITH base_contentful AS ( select * fr…" at bounding box center [1202, 334] width 678 height 214
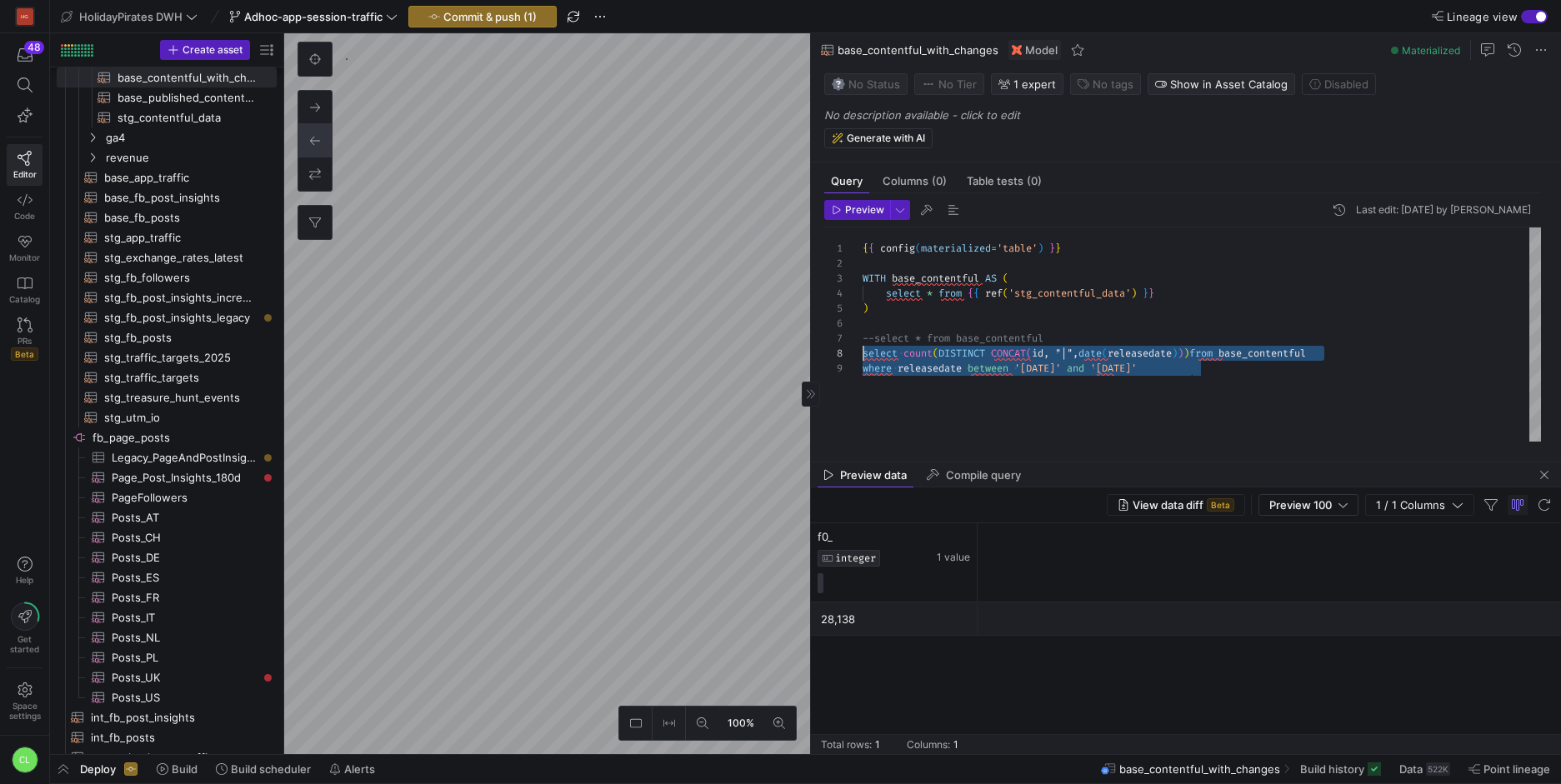
drag, startPoint x: 1226, startPoint y: 369, endPoint x: 852, endPoint y: 347, distance: 374.6
click at [863, 347] on div "{ { config ( materialized = 'table' ) } } WITH base_contentful AS ( select * fr…" at bounding box center [1202, 334] width 678 height 214
click at [1082, 445] on div "Preview Last edit: [DATE] by Chayanon Laowiwat 1 2 3 4 5 6 7 8 9 { { config ( m…" at bounding box center [1182, 321] width 743 height 255
click at [1109, 403] on div "{ { config ( materialized = 'table' ) } } WITH base_contentful AS ( select * fr…" at bounding box center [1202, 334] width 678 height 214
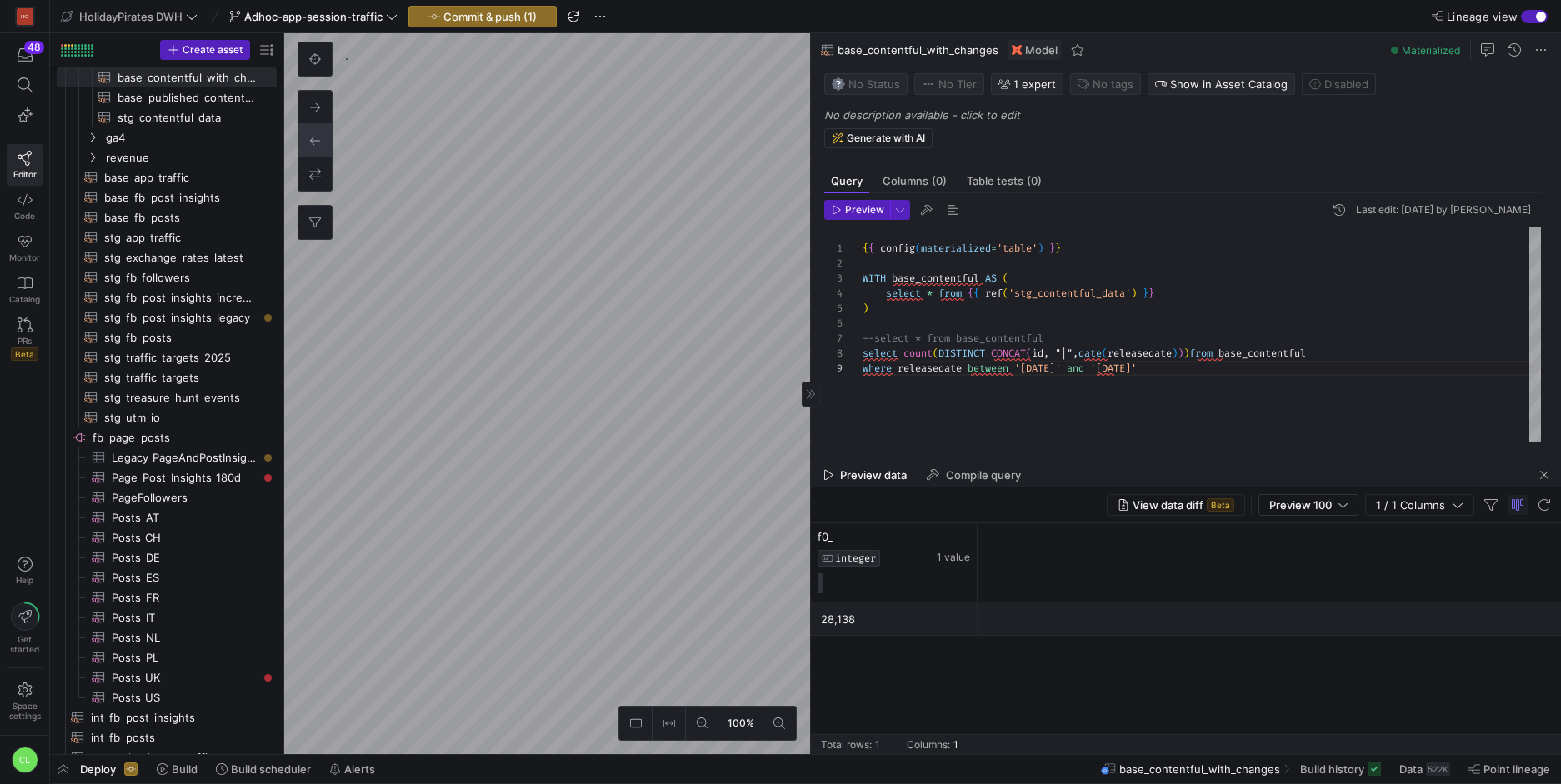
type textarea "{{ config(materialized='table') }} WITH base_contentful AS ( select * from {{ r…"
type textarea "CONCAT(id, "|",date(releasedate))"
drag, startPoint x: 1074, startPoint y: 403, endPoint x: 841, endPoint y: 391, distance: 233.3
click at [863, 391] on div "{ { config ( materialized = 'table' ) } } WITH base_contentful AS ( select * fr…" at bounding box center [1202, 334] width 678 height 214
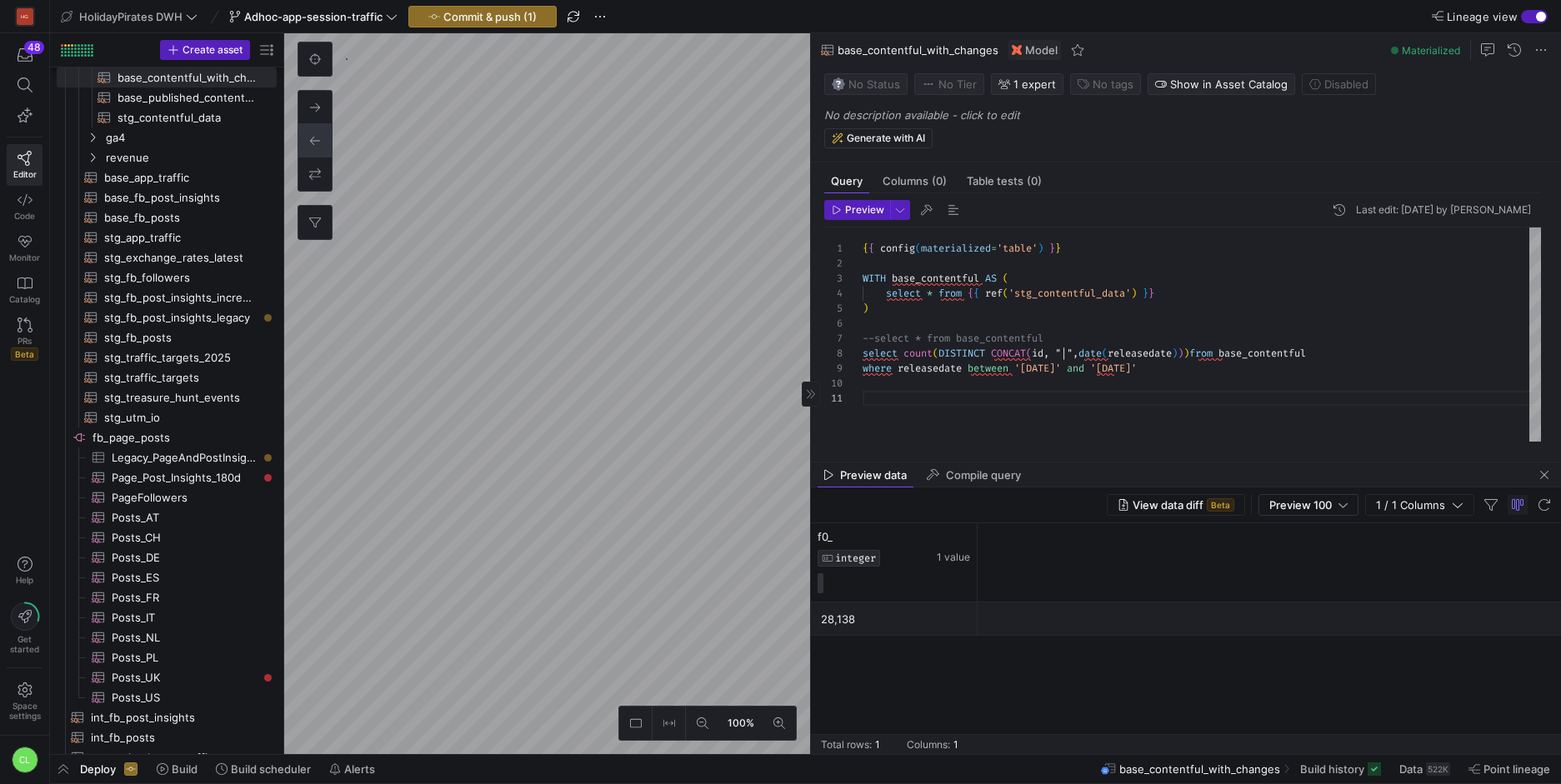
type textarea "{{ config(materialized='table') }} WITH base_contentful AS ( select * from {{ r…"
drag, startPoint x: 995, startPoint y: 352, endPoint x: 1193, endPoint y: 346, distance: 198.1
click at [1193, 346] on div "{ { config ( materialized = 'table' ) } } WITH base_contentful AS ( select * fr…" at bounding box center [1202, 334] width 678 height 214
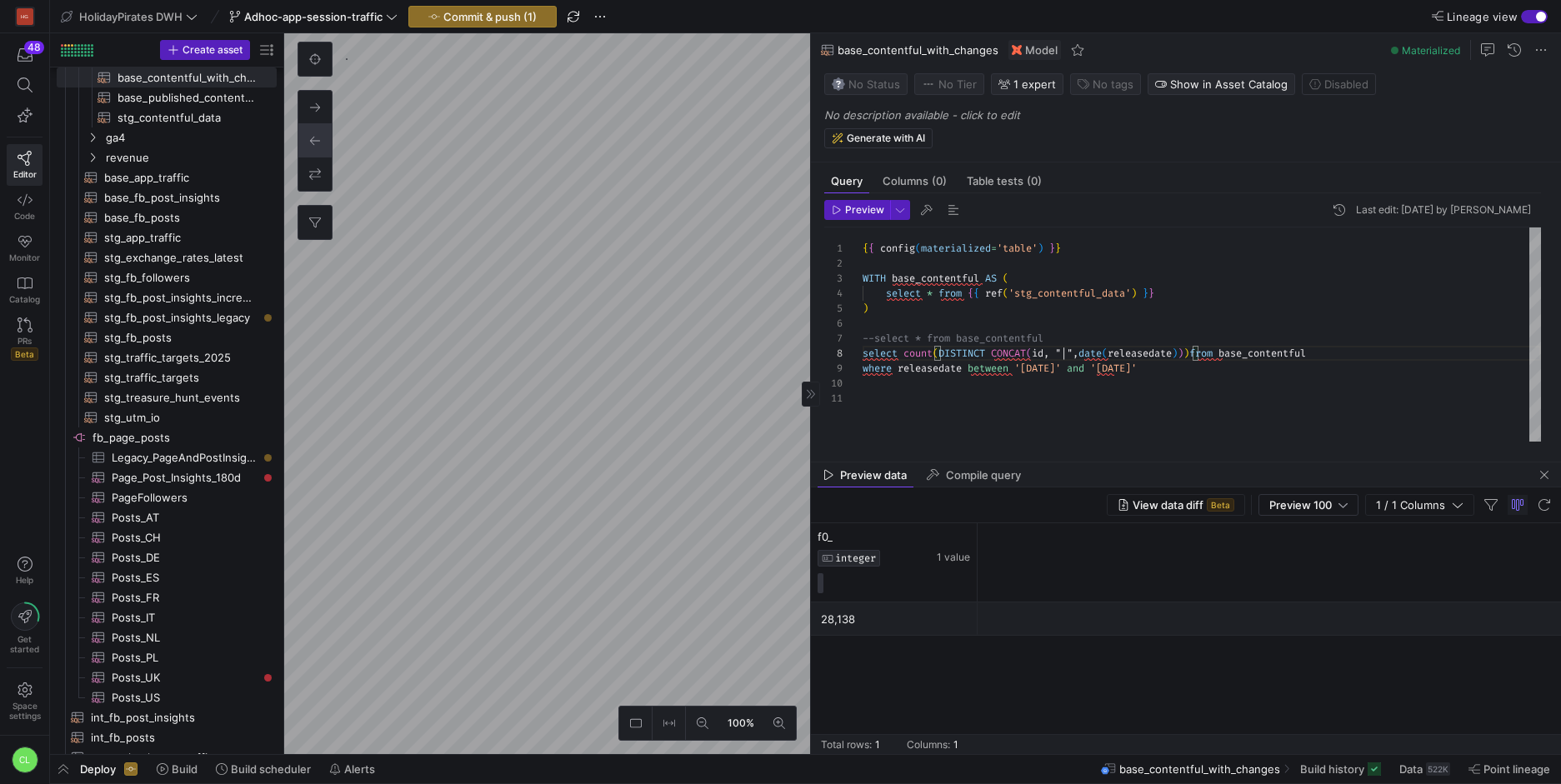
click at [1145, 396] on div "{ { config ( materialized = 'table' ) } } WITH base_contentful AS ( select * fr…" at bounding box center [1202, 334] width 678 height 214
drag, startPoint x: 993, startPoint y: 354, endPoint x: 1266, endPoint y: 362, distance: 273.1
click at [1266, 362] on div "{ { config ( materialized = 'table' ) } } WITH base_contentful AS ( select * fr…" at bounding box center [1202, 334] width 678 height 214
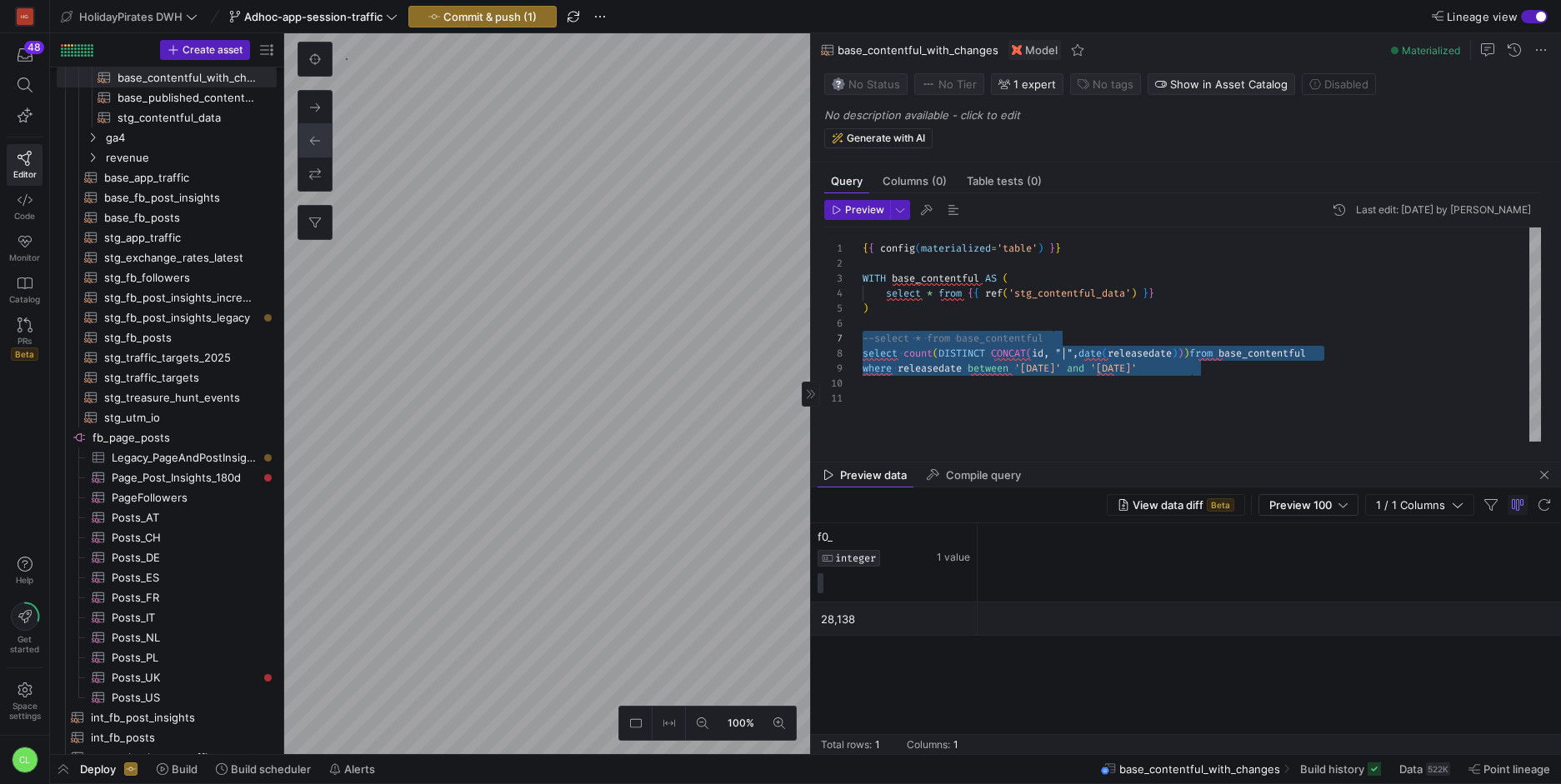
scroll to position [105, 0]
drag, startPoint x: 1105, startPoint y: 362, endPoint x: 821, endPoint y: 350, distance: 284.3
click at [863, 350] on div "{ { config ( materialized = 'table' ) } } WITH base_contentful AS ( select * fr…" at bounding box center [1202, 334] width 678 height 214
click at [900, 370] on div "{ { config ( materialized = 'table' ) } } WITH base_contentful AS ( select * fr…" at bounding box center [1202, 334] width 678 height 214
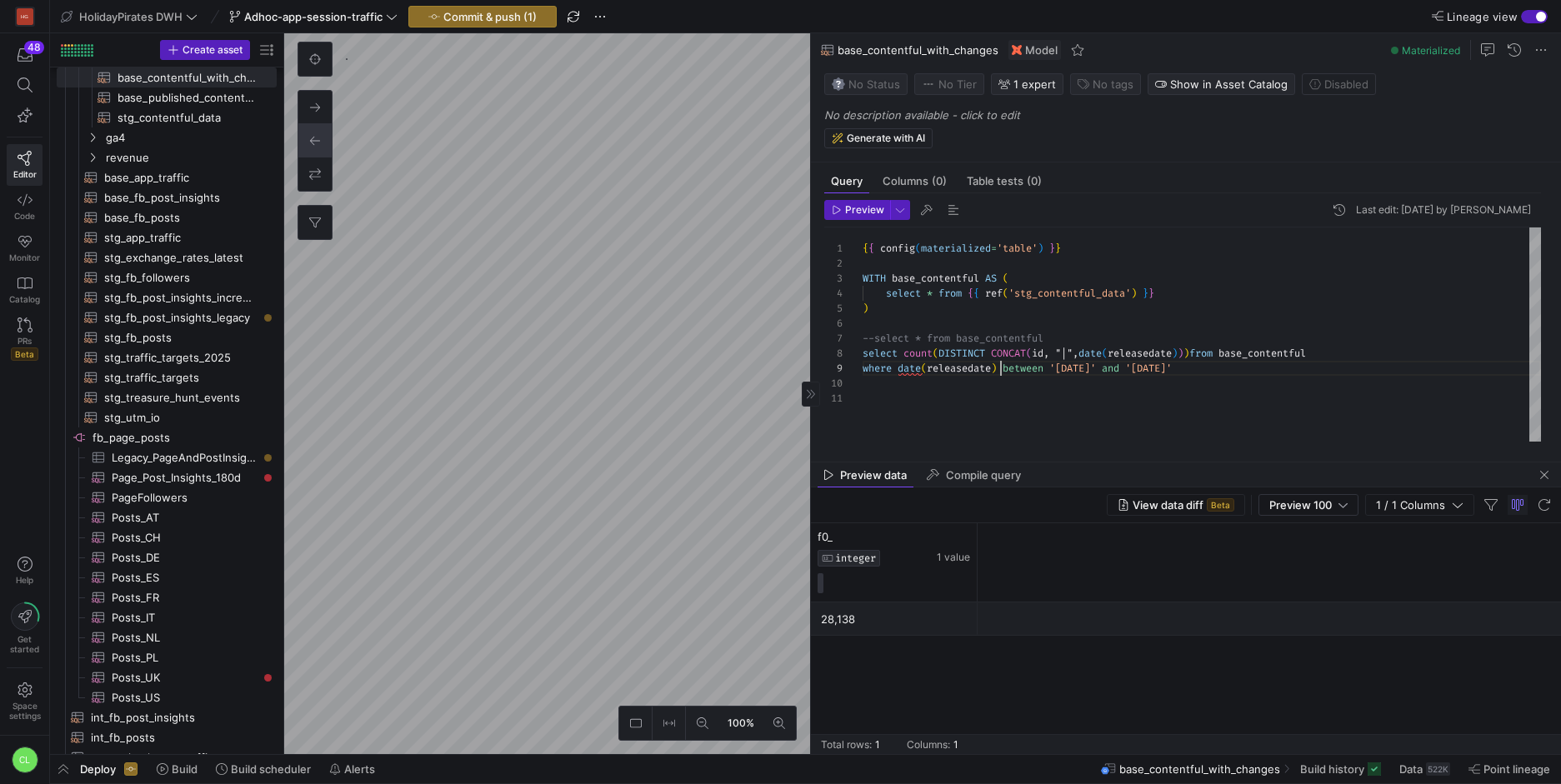
scroll to position [120, 139]
type textarea "{{ config(materialized='table') }} WITH base_contentful AS ( select * from {{ r…"
click at [868, 223] on header "Preview Last edit: [DATE] by [PERSON_NAME]" at bounding box center [1183, 213] width 717 height 28
click at [871, 212] on span "Preview" at bounding box center [865, 210] width 39 height 12
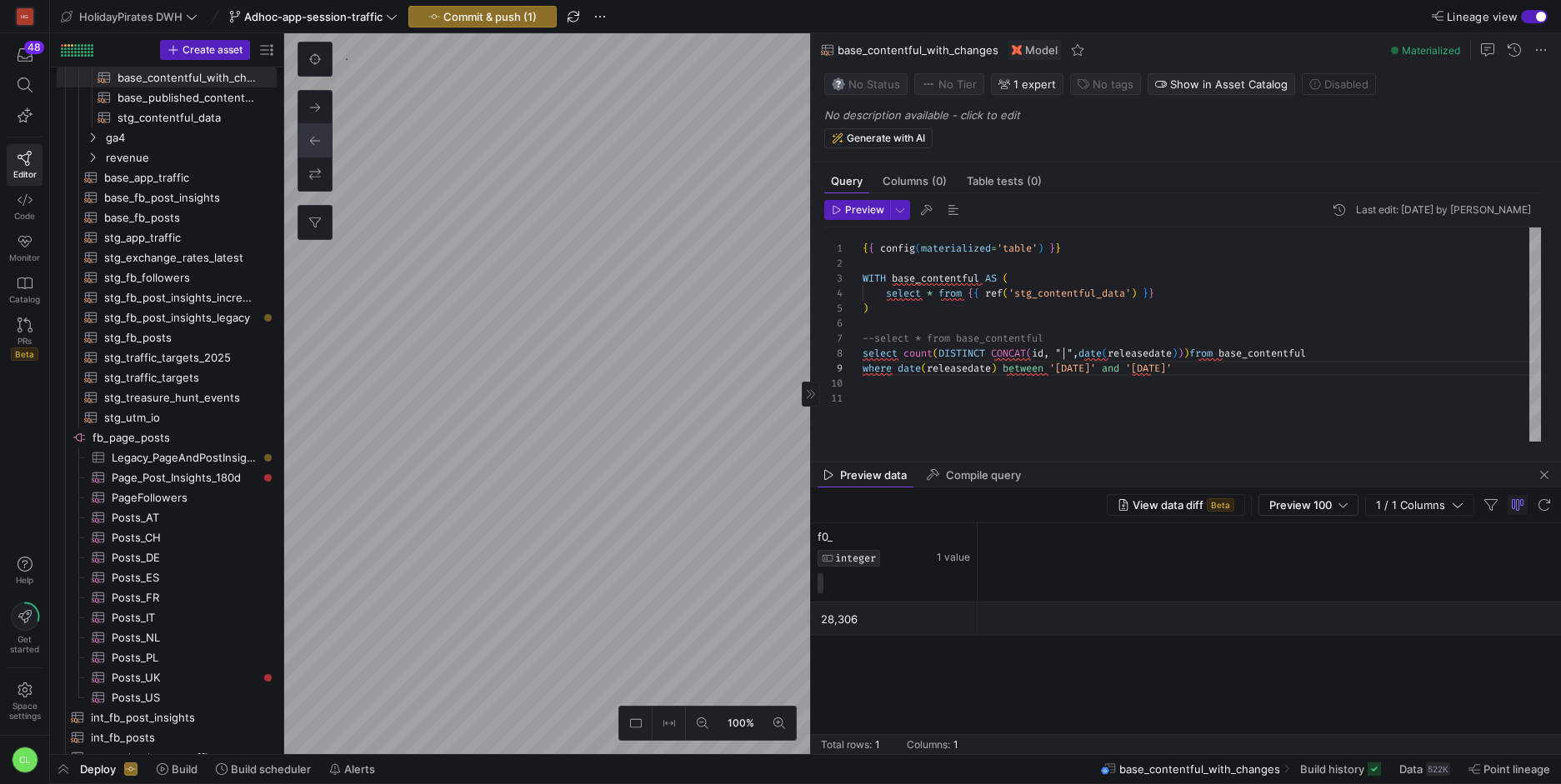
click at [1256, 416] on div "{ { config ( materialized = 'table' ) } } WITH base_contentful AS ( select * fr…" at bounding box center [1202, 334] width 678 height 214
drag, startPoint x: 1296, startPoint y: 390, endPoint x: 1268, endPoint y: 386, distance: 28.3
click at [1268, 386] on div "{ { config ( materialized = 'table' ) } } WITH base_contentful AS ( select * fr…" at bounding box center [1202, 334] width 678 height 214
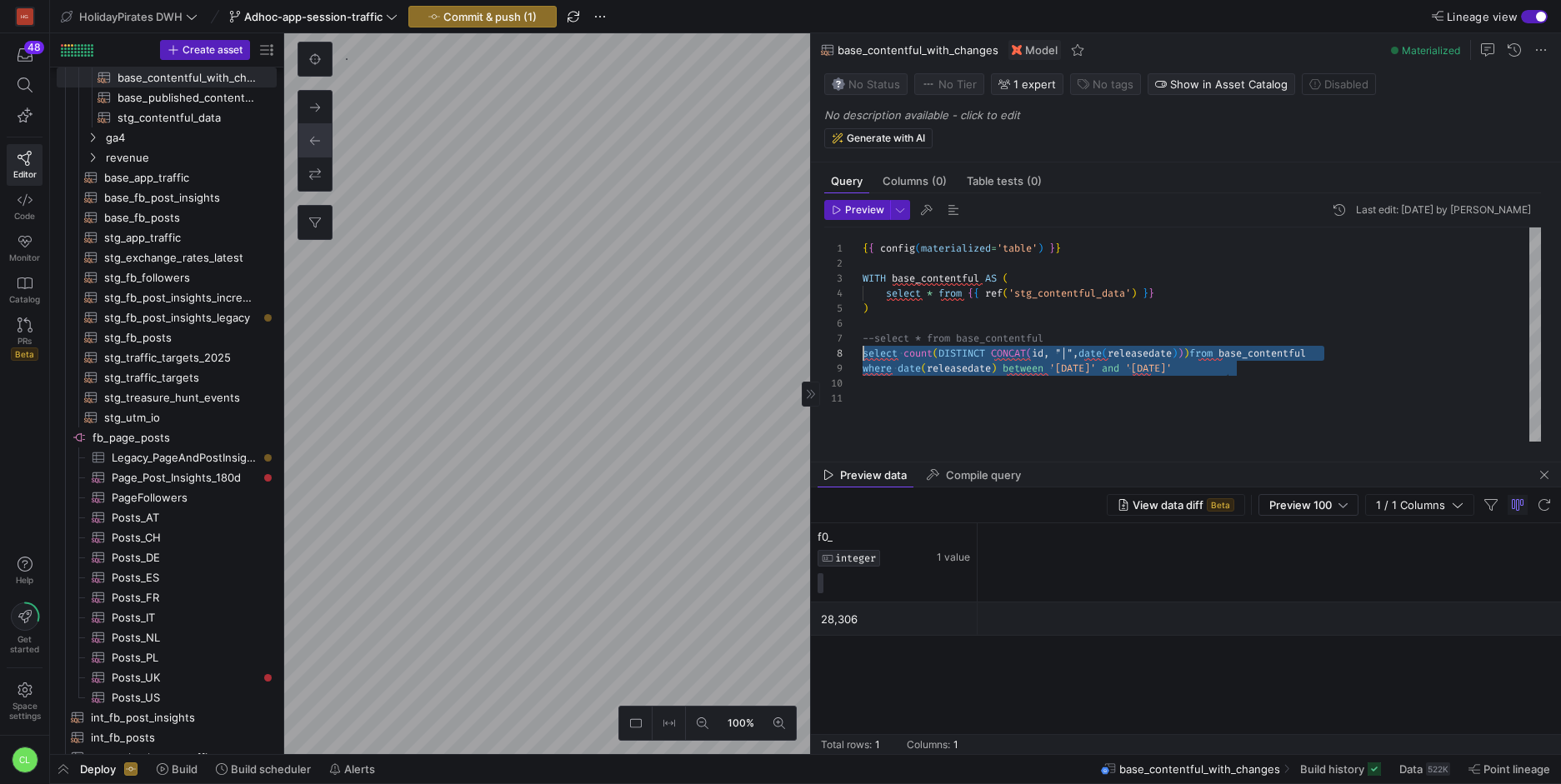
drag, startPoint x: 1291, startPoint y: 370, endPoint x: 837, endPoint y: 354, distance: 454.3
click at [863, 354] on div "{ { config ( materialized = 'table' ) } } WITH base_contentful AS ( select * fr…" at bounding box center [1202, 334] width 678 height 214
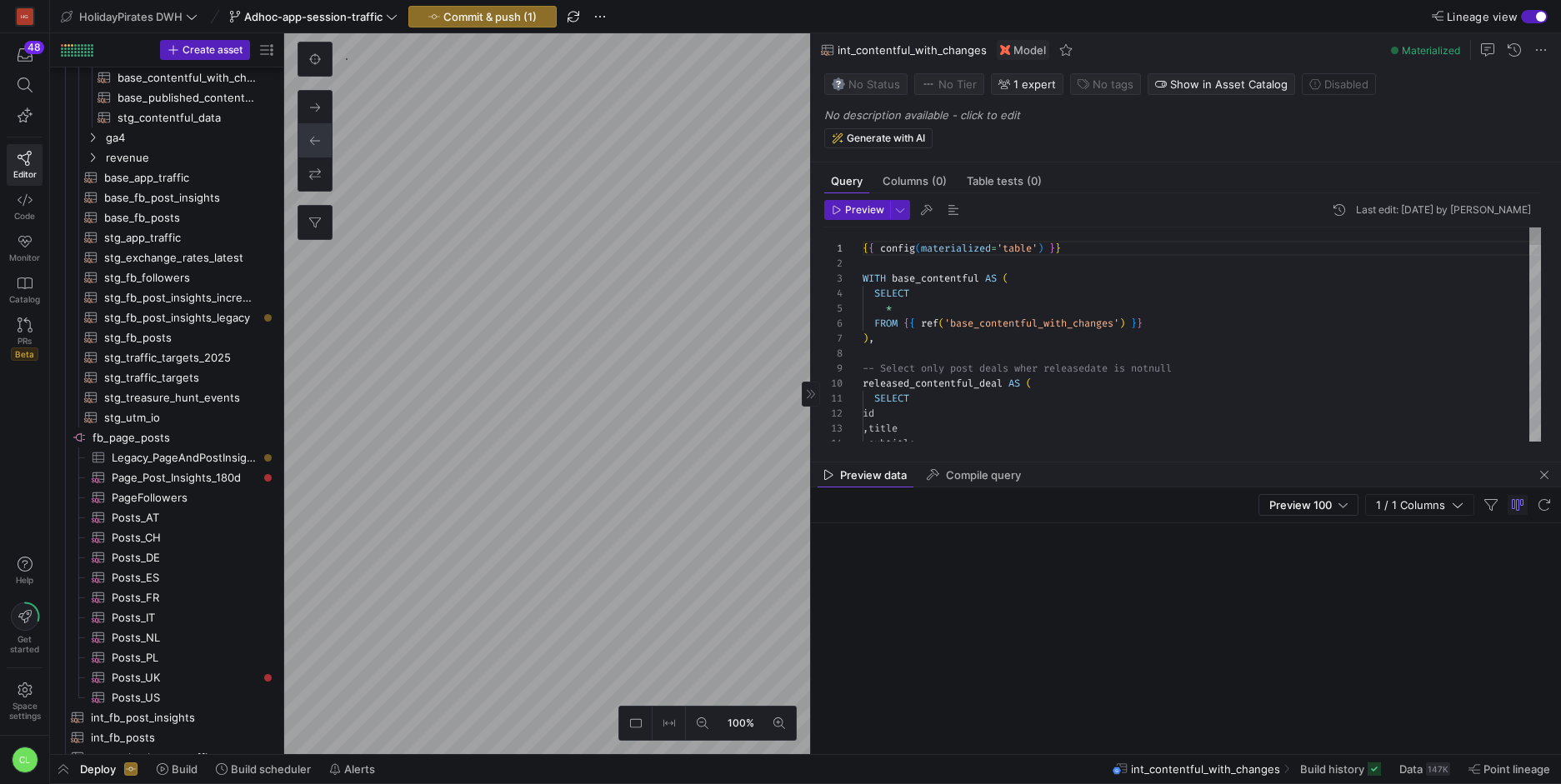
scroll to position [100, 0]
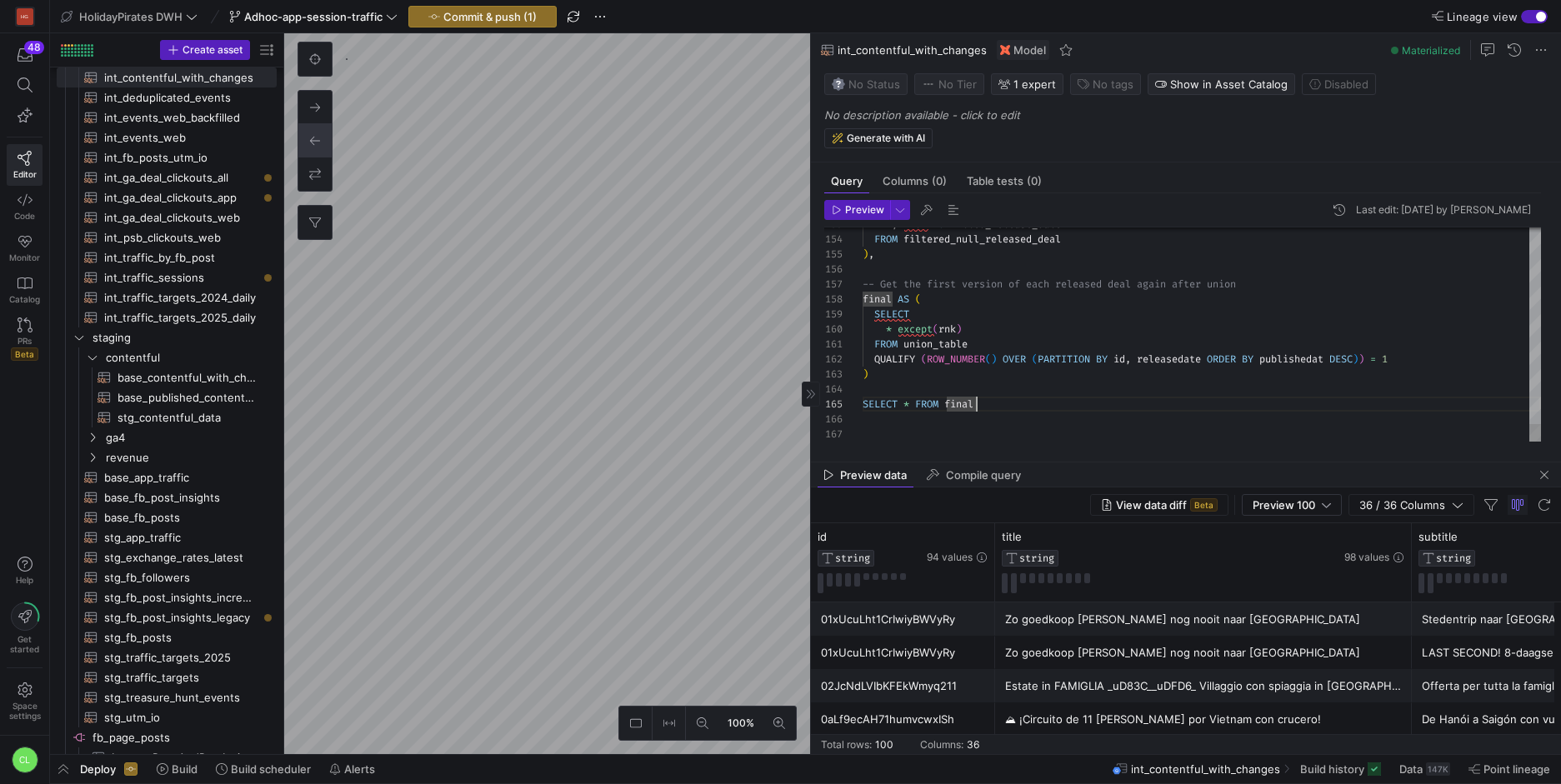
scroll to position [60, 108]
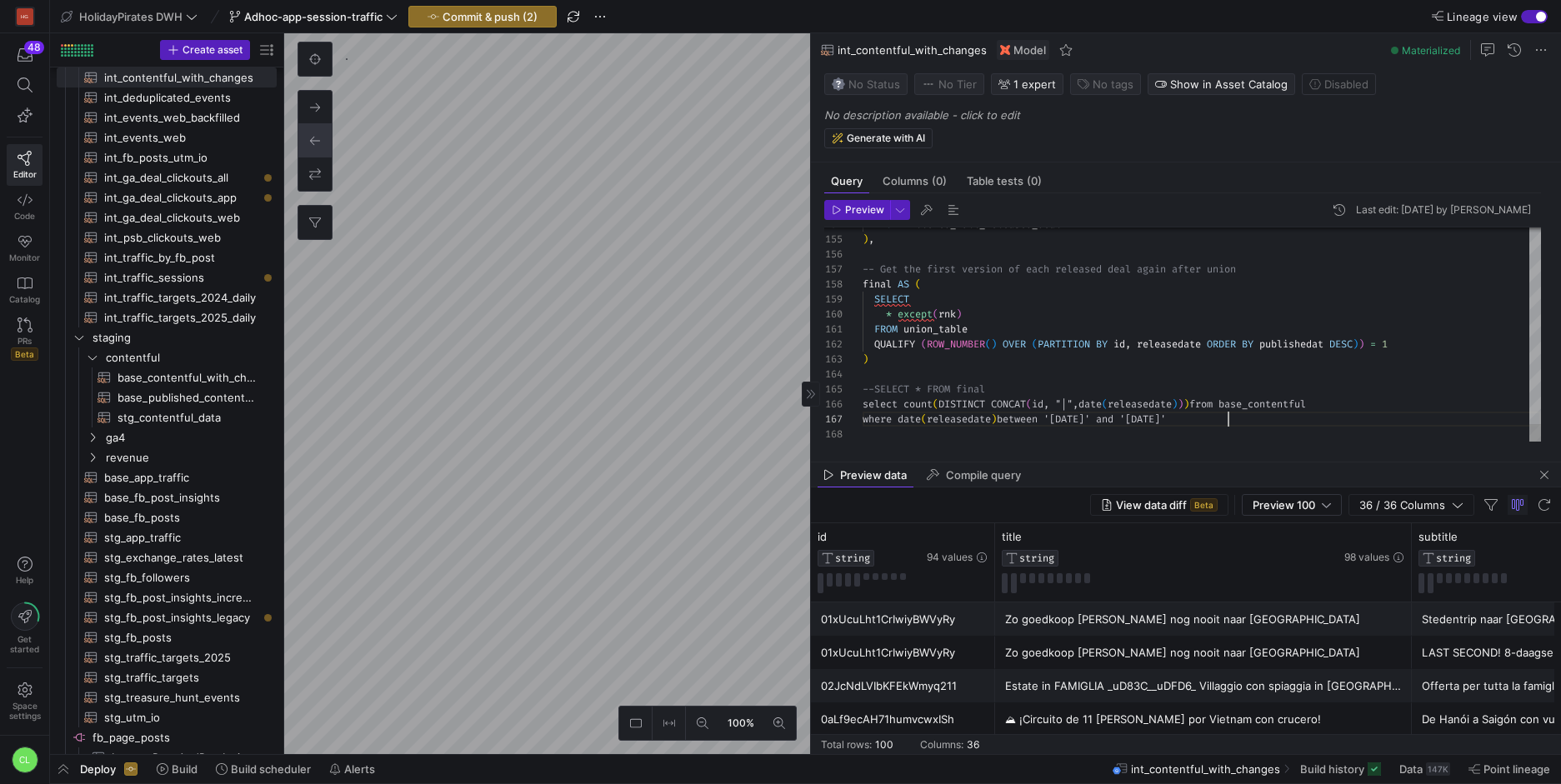
scroll to position [90, 366]
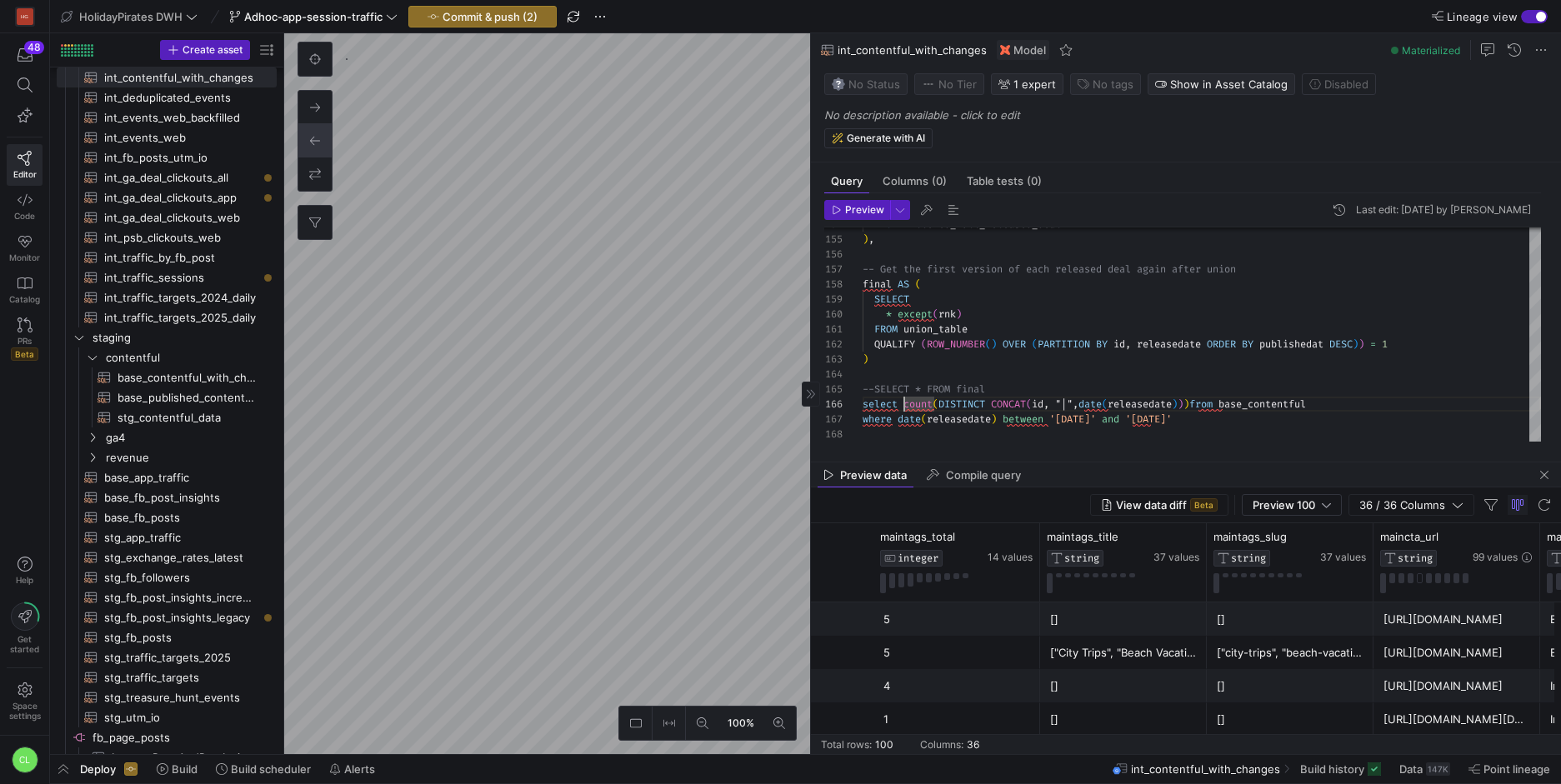
scroll to position [0, 4481]
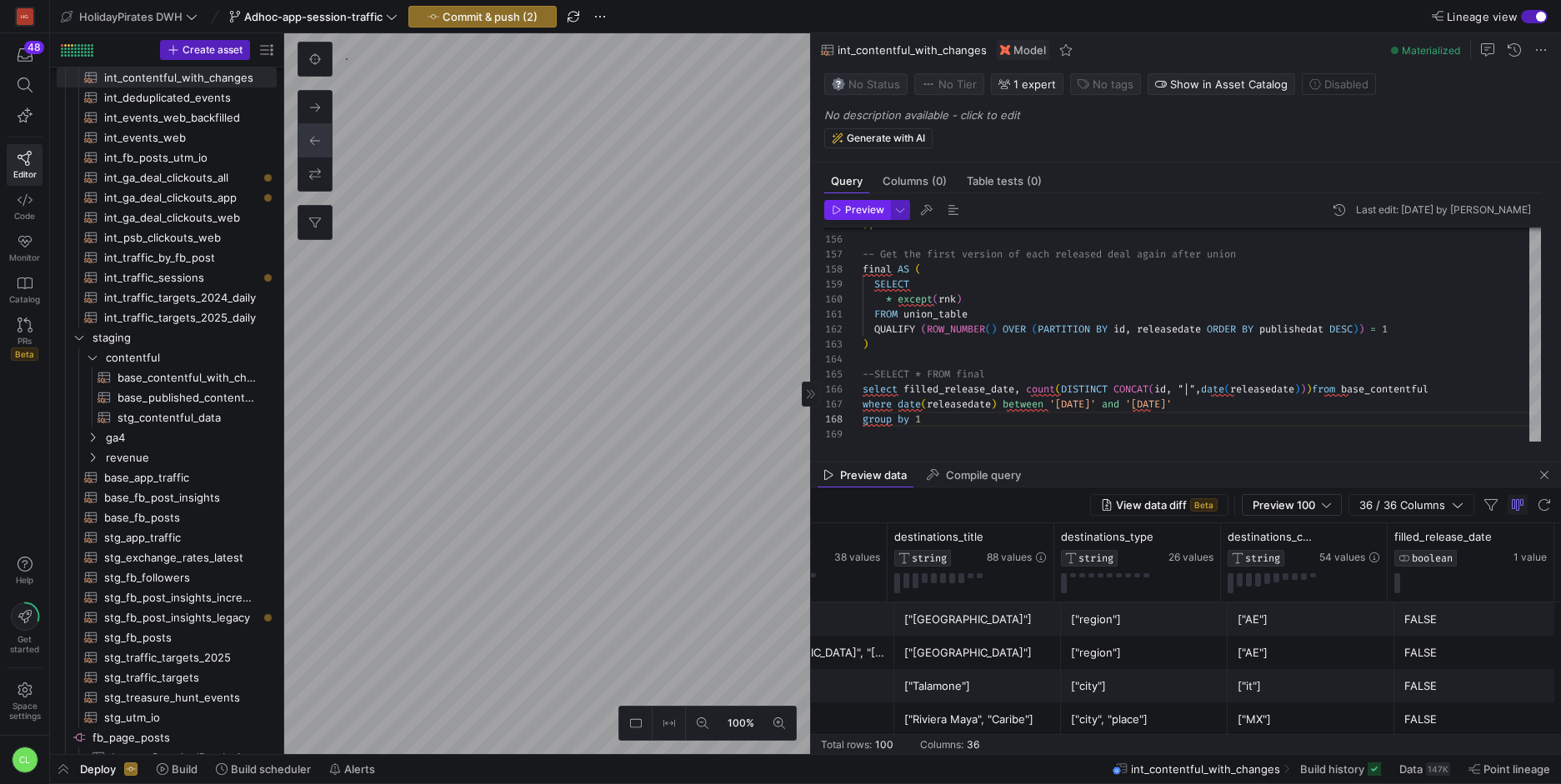
click at [869, 207] on span "Preview" at bounding box center [865, 210] width 39 height 12
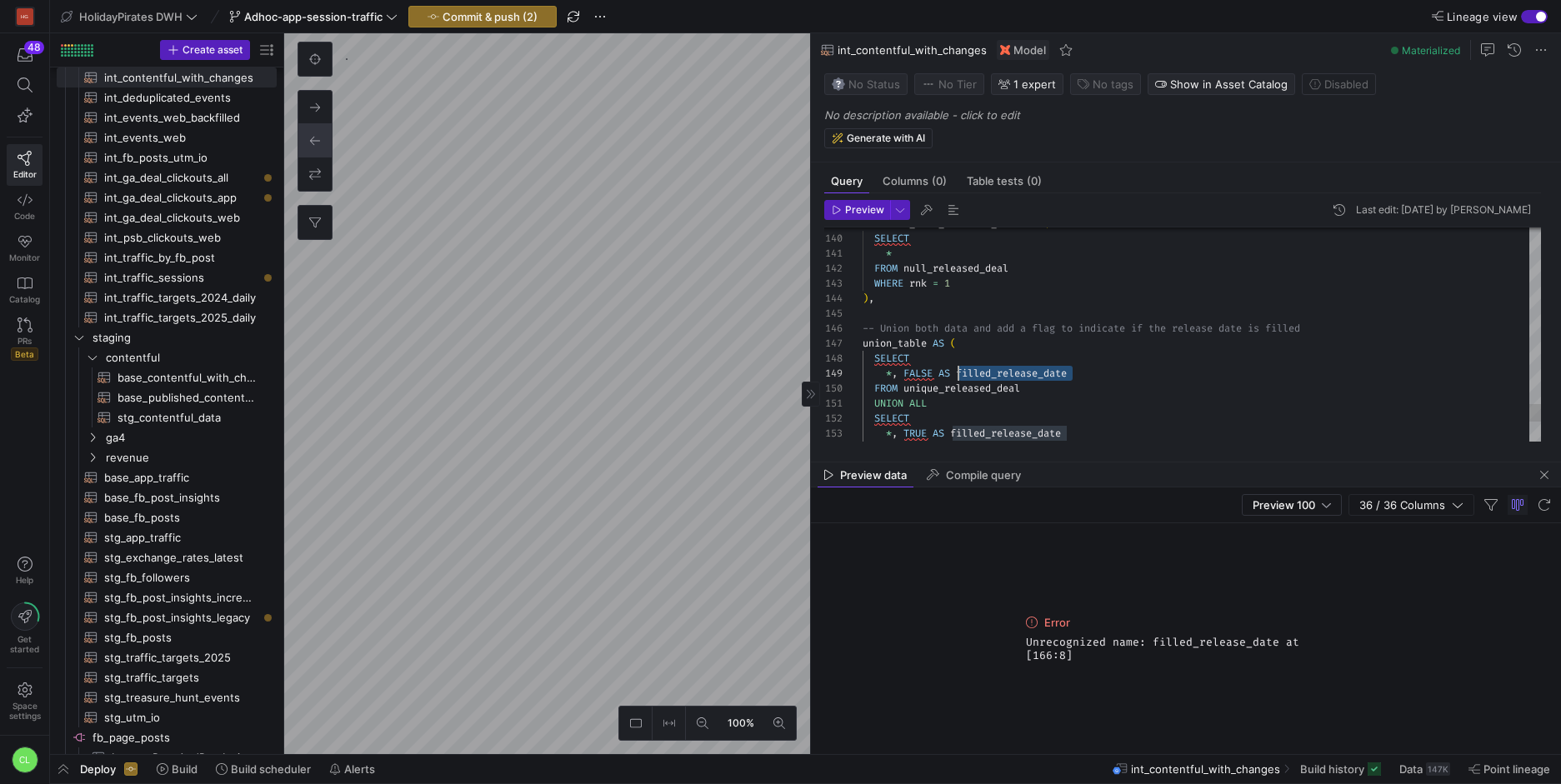
drag, startPoint x: 1084, startPoint y: 374, endPoint x: 961, endPoint y: 378, distance: 123.1
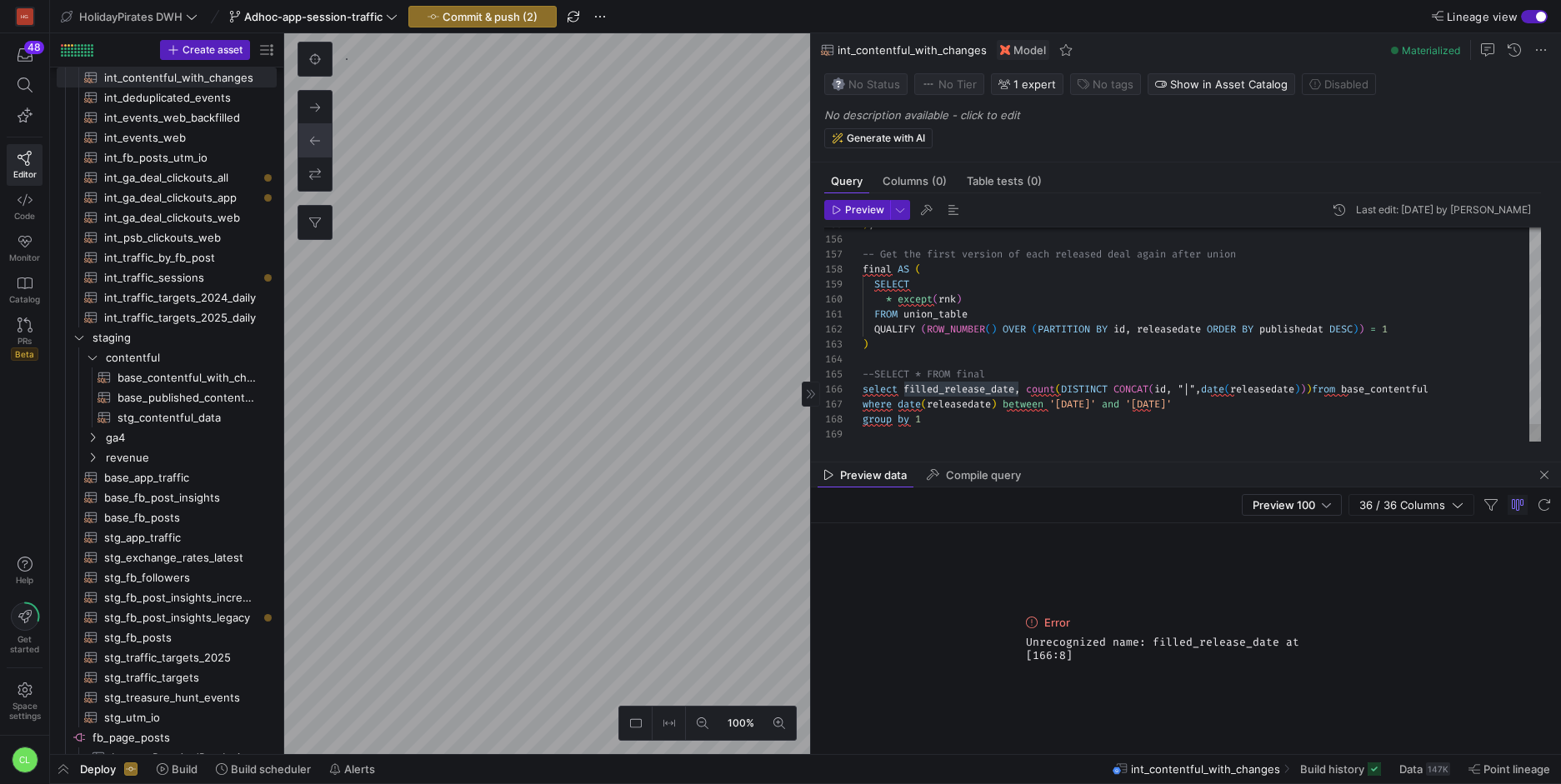
click at [852, 210] on span "Preview" at bounding box center [865, 210] width 39 height 12
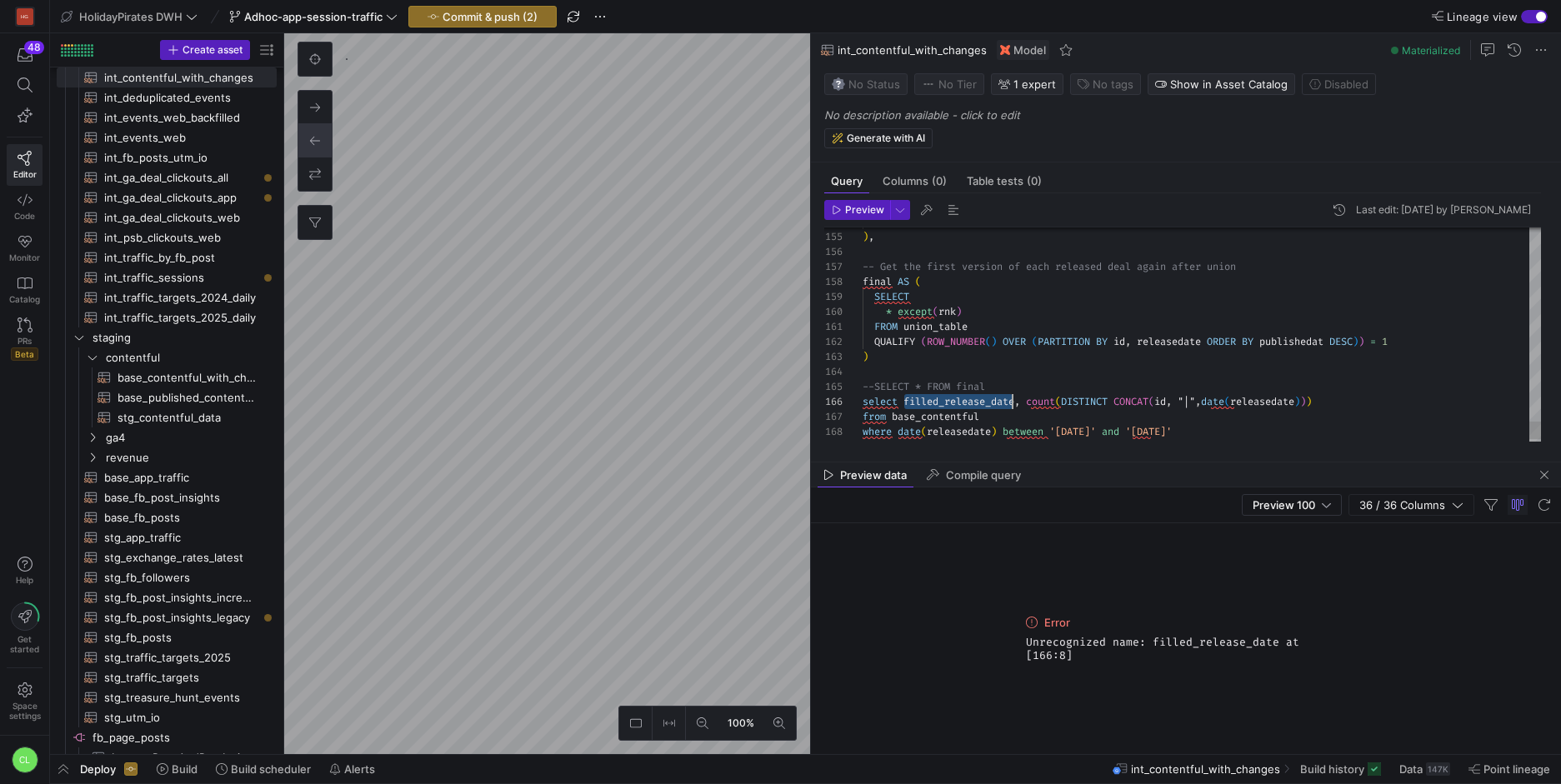
scroll to position [75, 156]
drag, startPoint x: 906, startPoint y: 401, endPoint x: 1018, endPoint y: 401, distance: 112.0
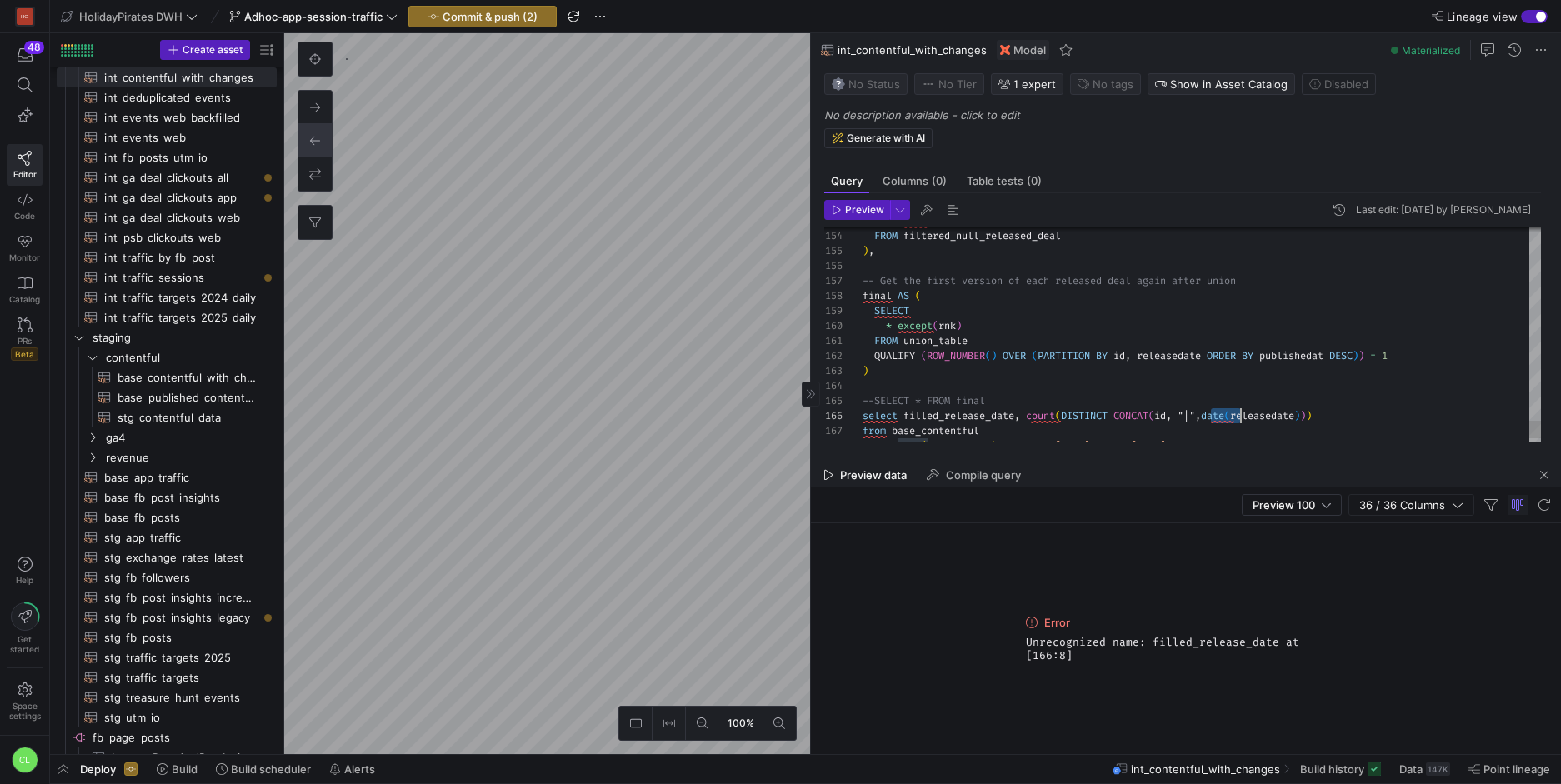
scroll to position [75, 378]
drag, startPoint x: 1212, startPoint y: 417, endPoint x: 1240, endPoint y: 415, distance: 28.1
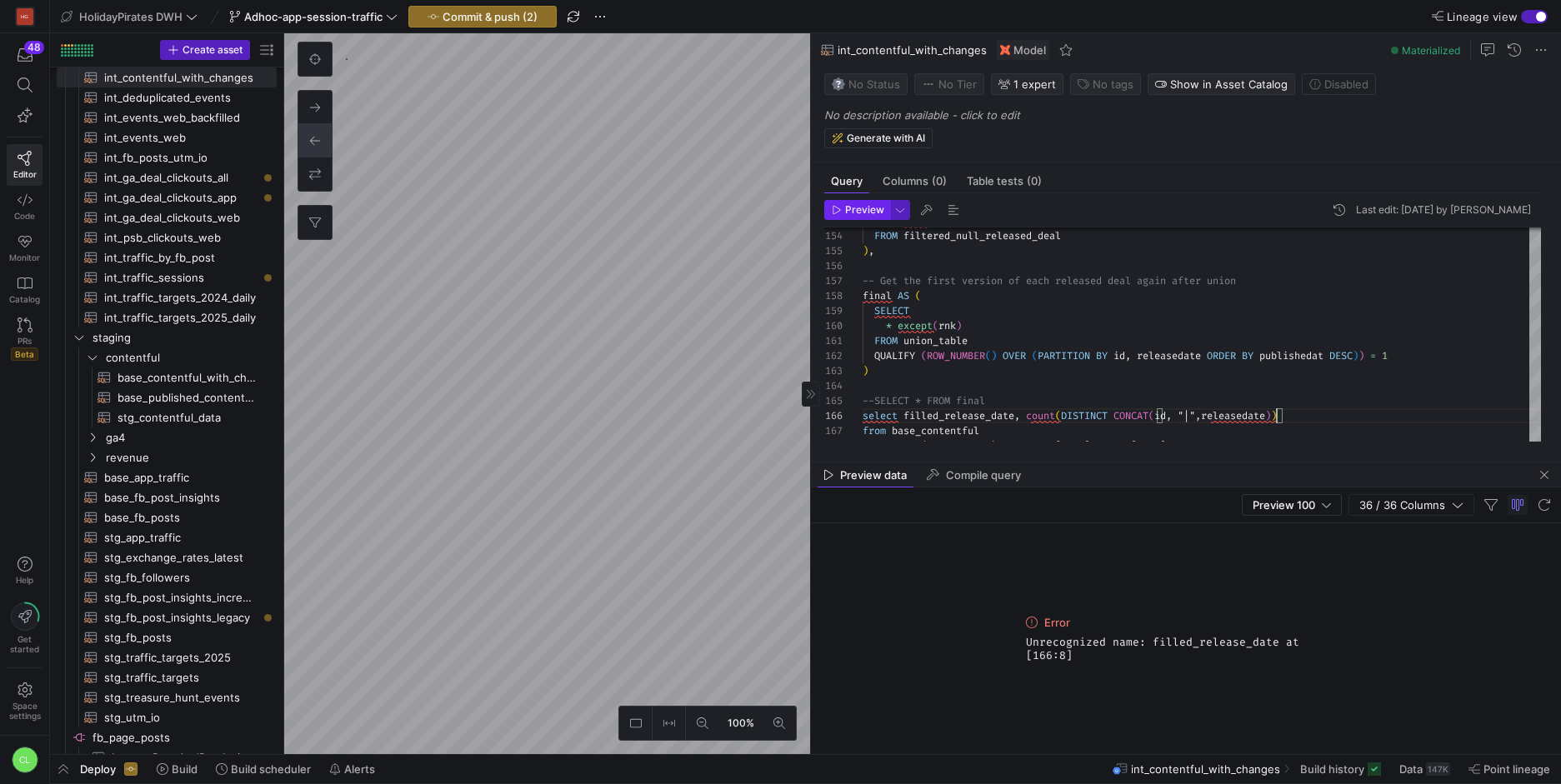
click at [868, 218] on span "button" at bounding box center [857, 210] width 64 height 19
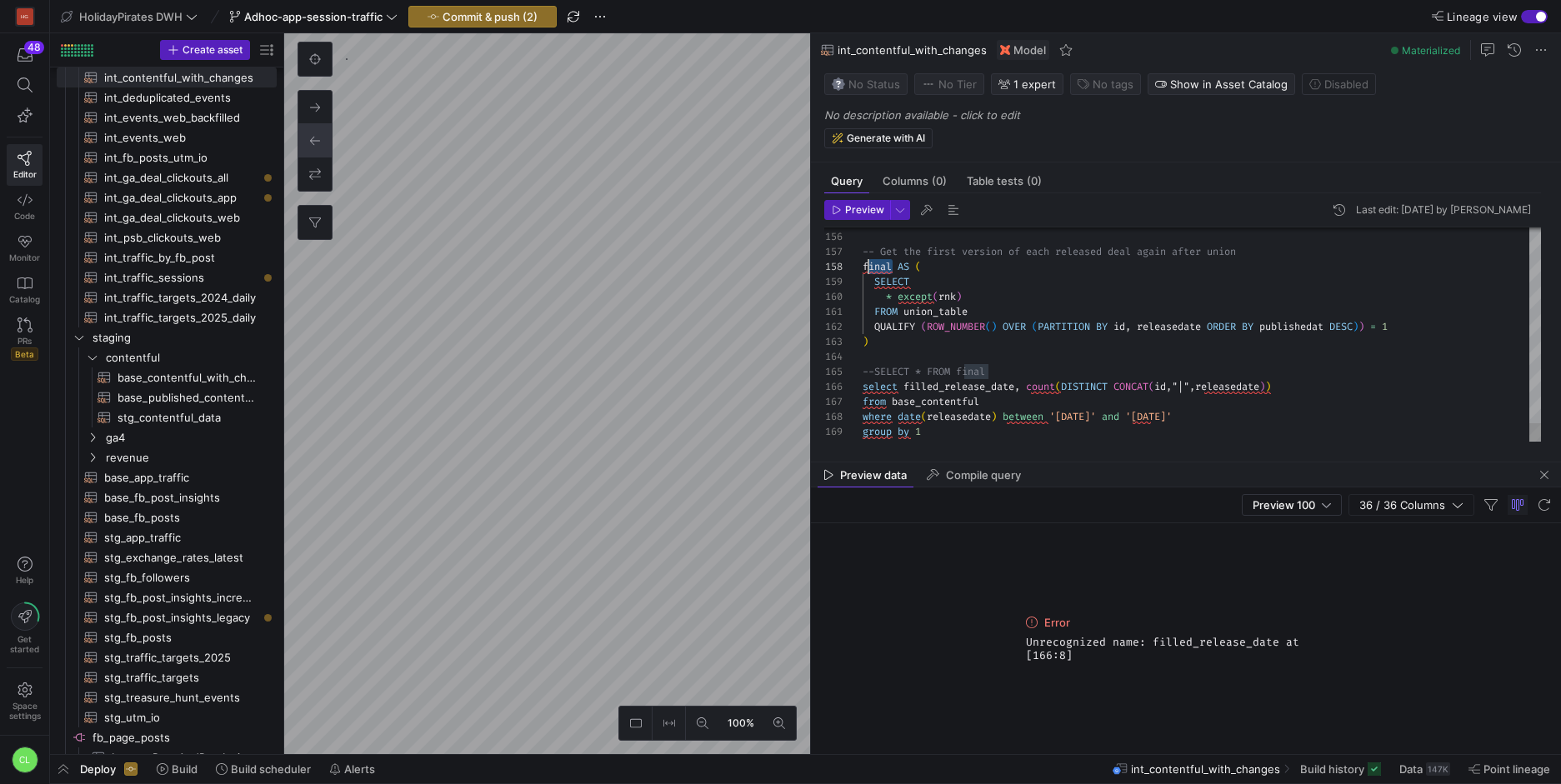
scroll to position [105, 0]
drag, startPoint x: 894, startPoint y: 265, endPoint x: 861, endPoint y: 270, distance: 33.4
drag, startPoint x: 986, startPoint y: 396, endPoint x: 895, endPoint y: 404, distance: 91.4
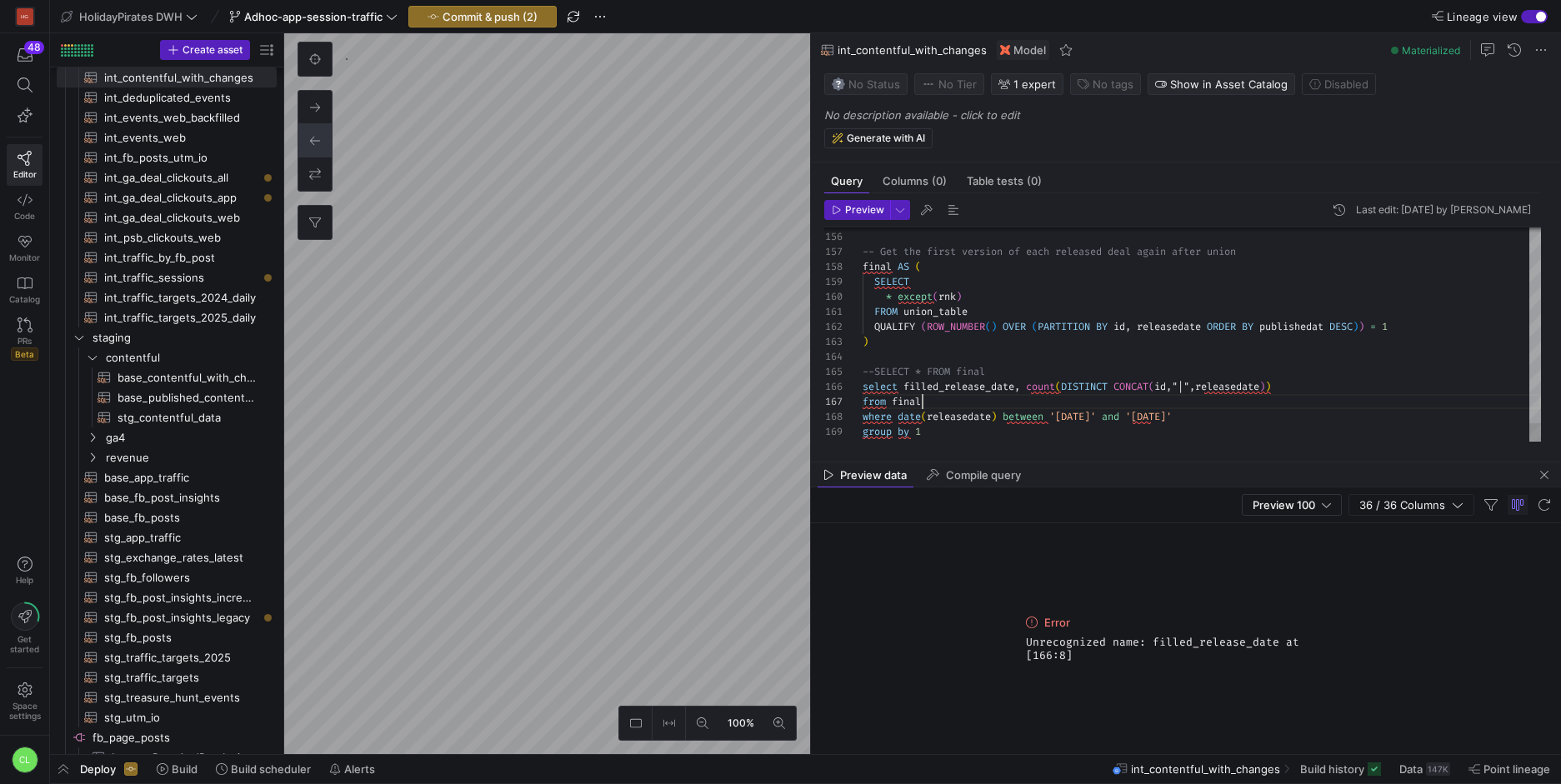
scroll to position [90, 60]
click at [854, 206] on span "Preview" at bounding box center [865, 210] width 39 height 12
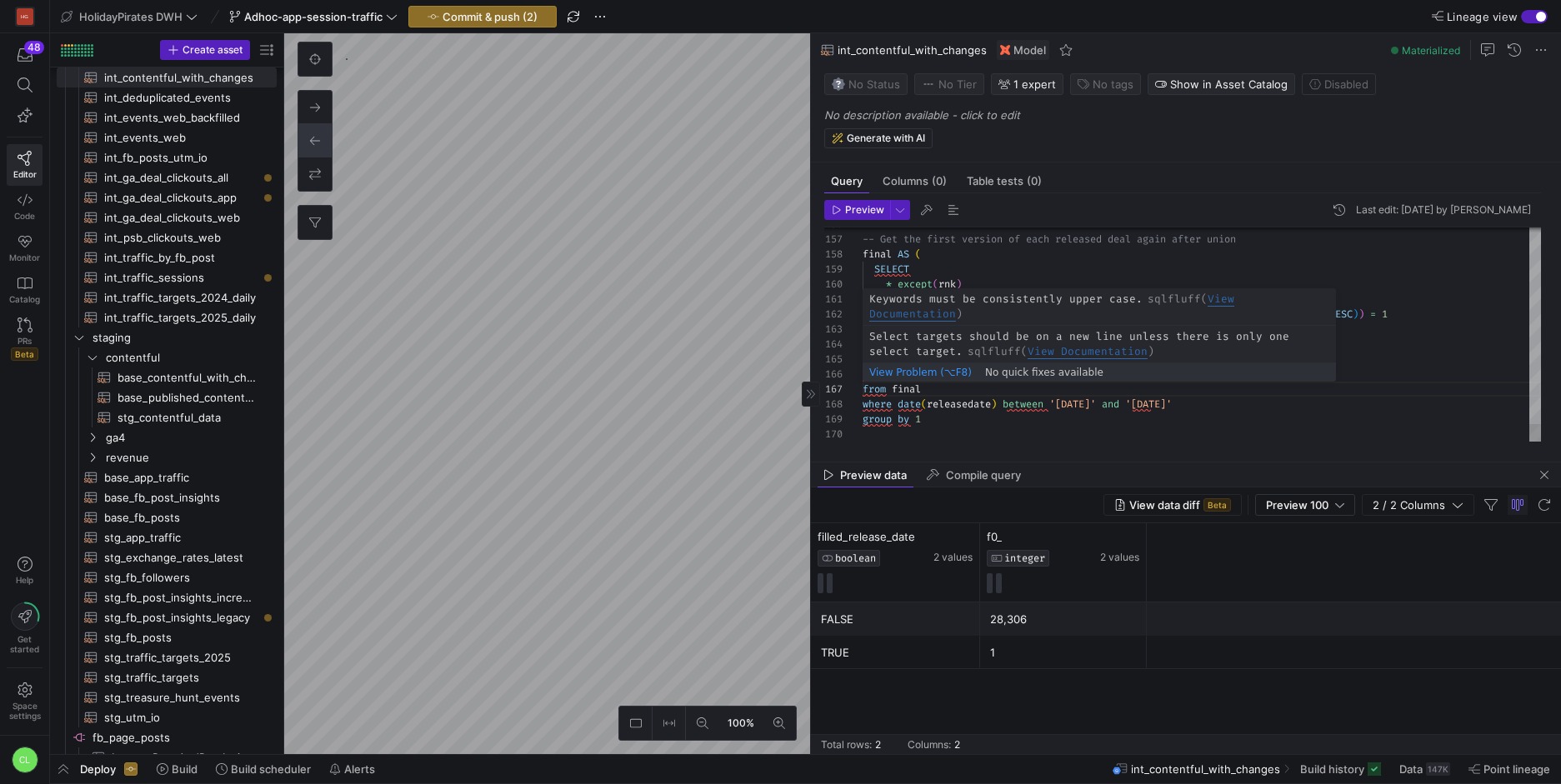
scroll to position [75, 42]
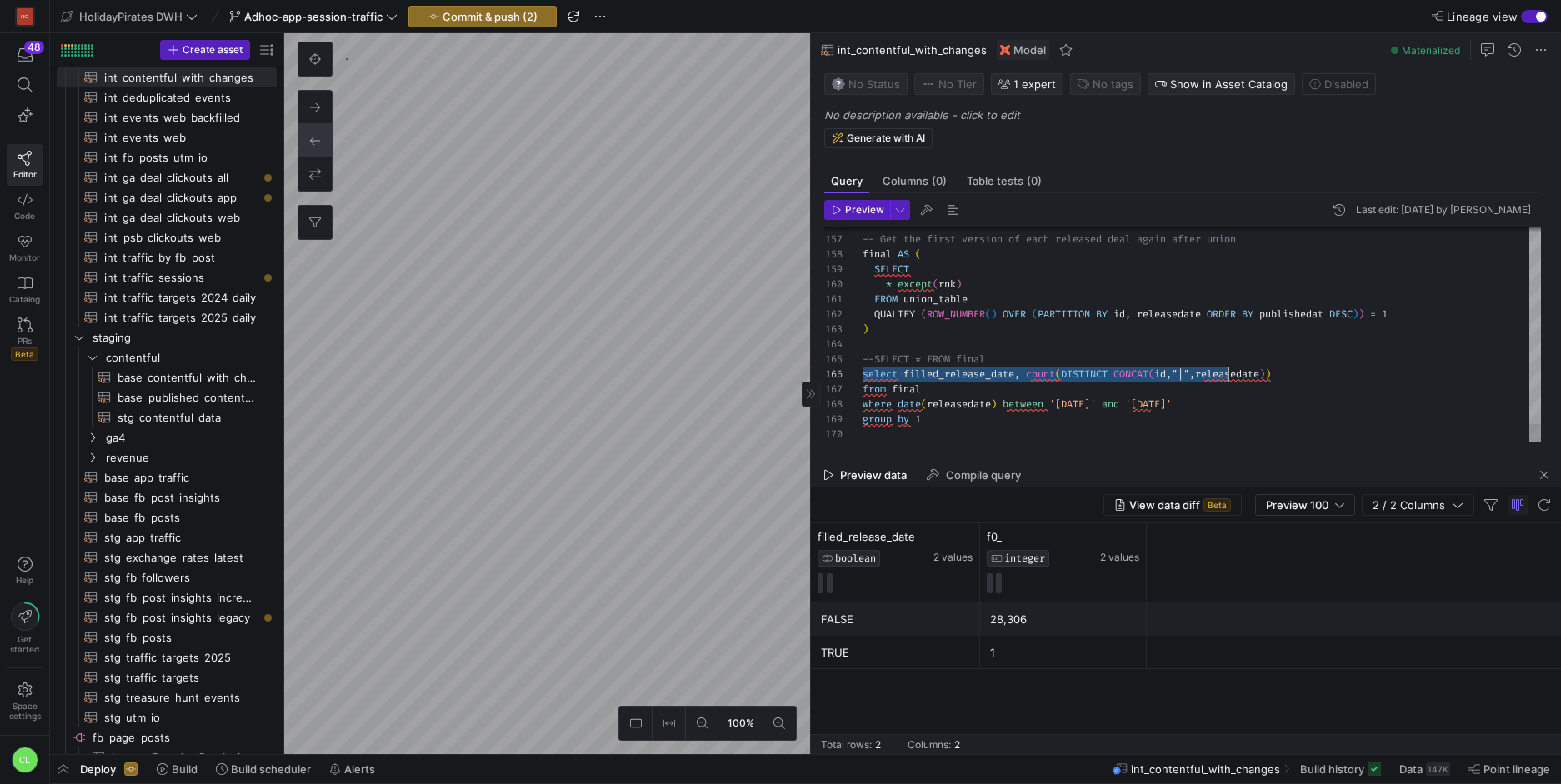
drag, startPoint x: 865, startPoint y: 375, endPoint x: 1232, endPoint y: 369, distance: 367.0
drag, startPoint x: 904, startPoint y: 374, endPoint x: 1028, endPoint y: 368, distance: 124.1
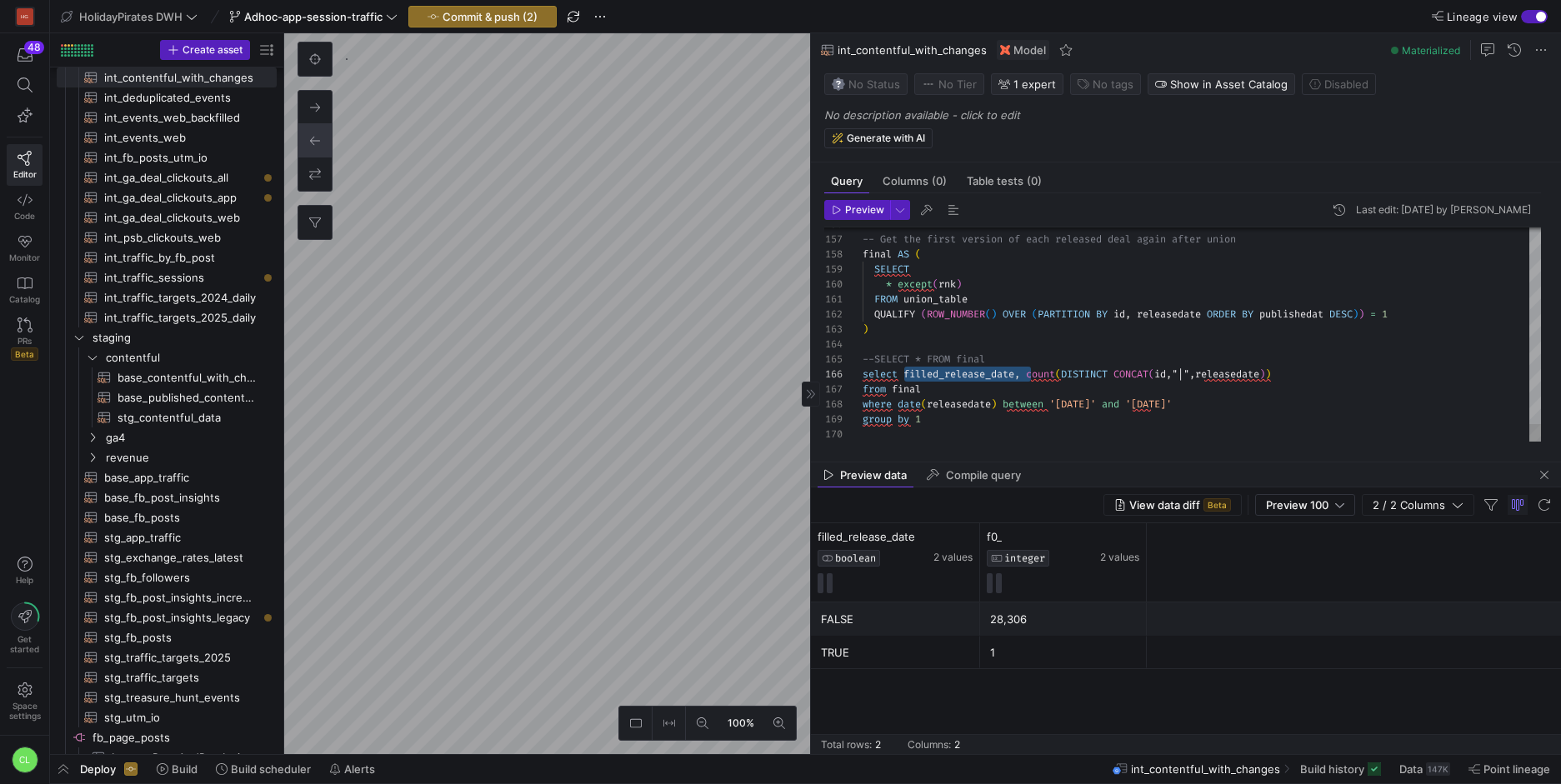
scroll to position [75, 42]
click at [869, 206] on span "Preview" at bounding box center [865, 210] width 39 height 12
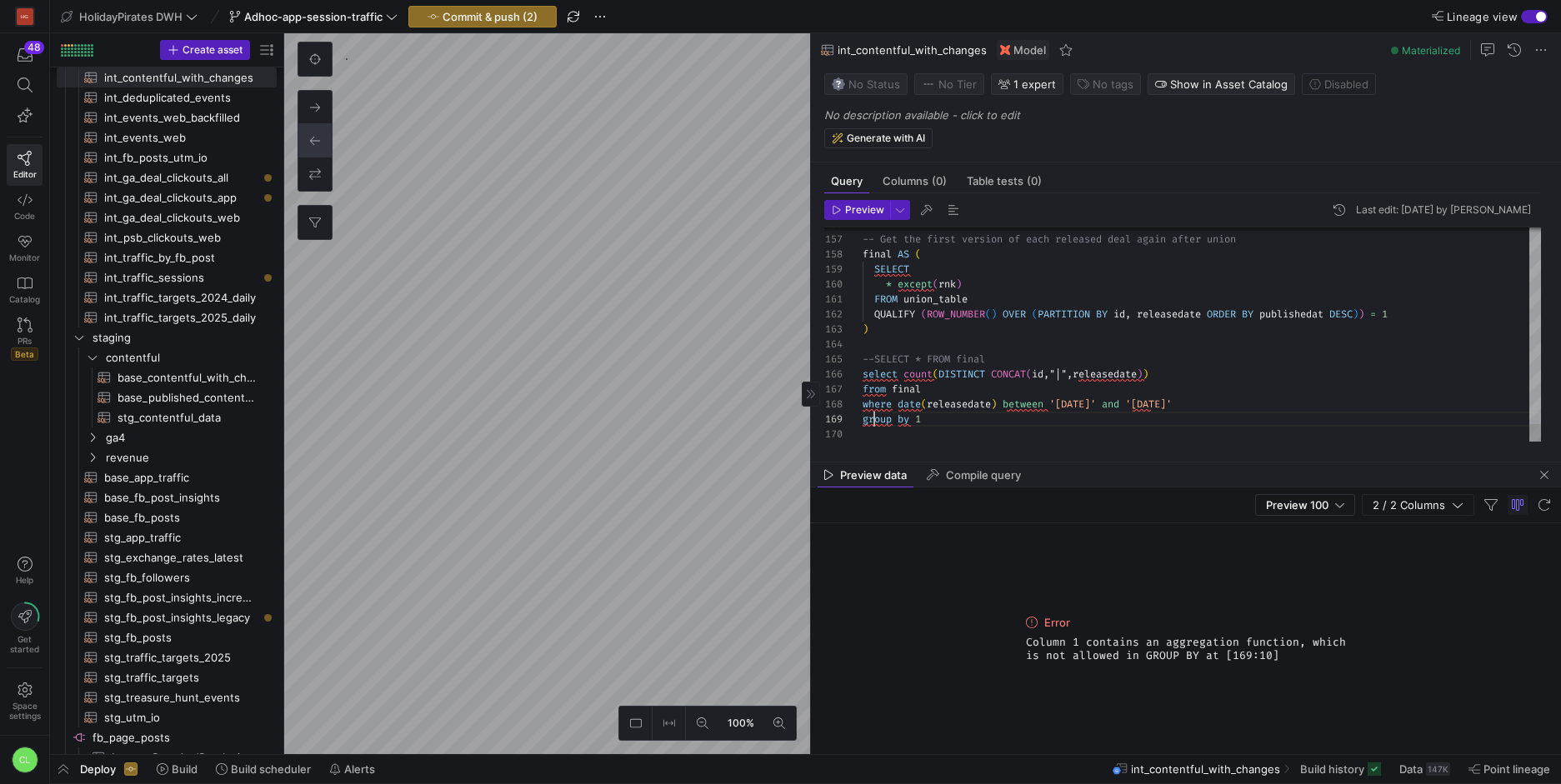
scroll to position [120, 12]
drag, startPoint x: 927, startPoint y: 416, endPoint x: 836, endPoint y: 414, distance: 91.0
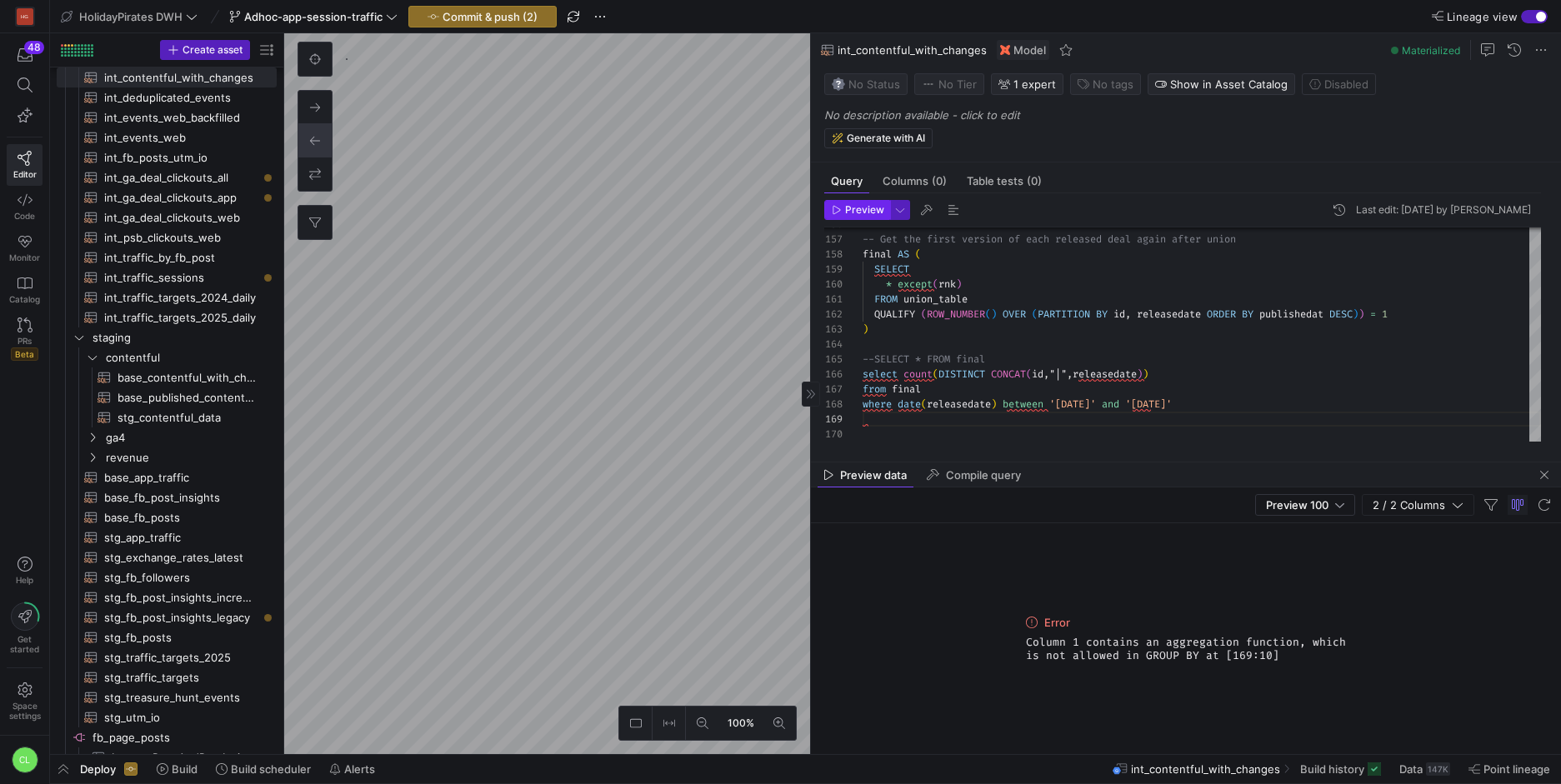
click at [834, 210] on icon "button" at bounding box center [837, 210] width 7 height 8
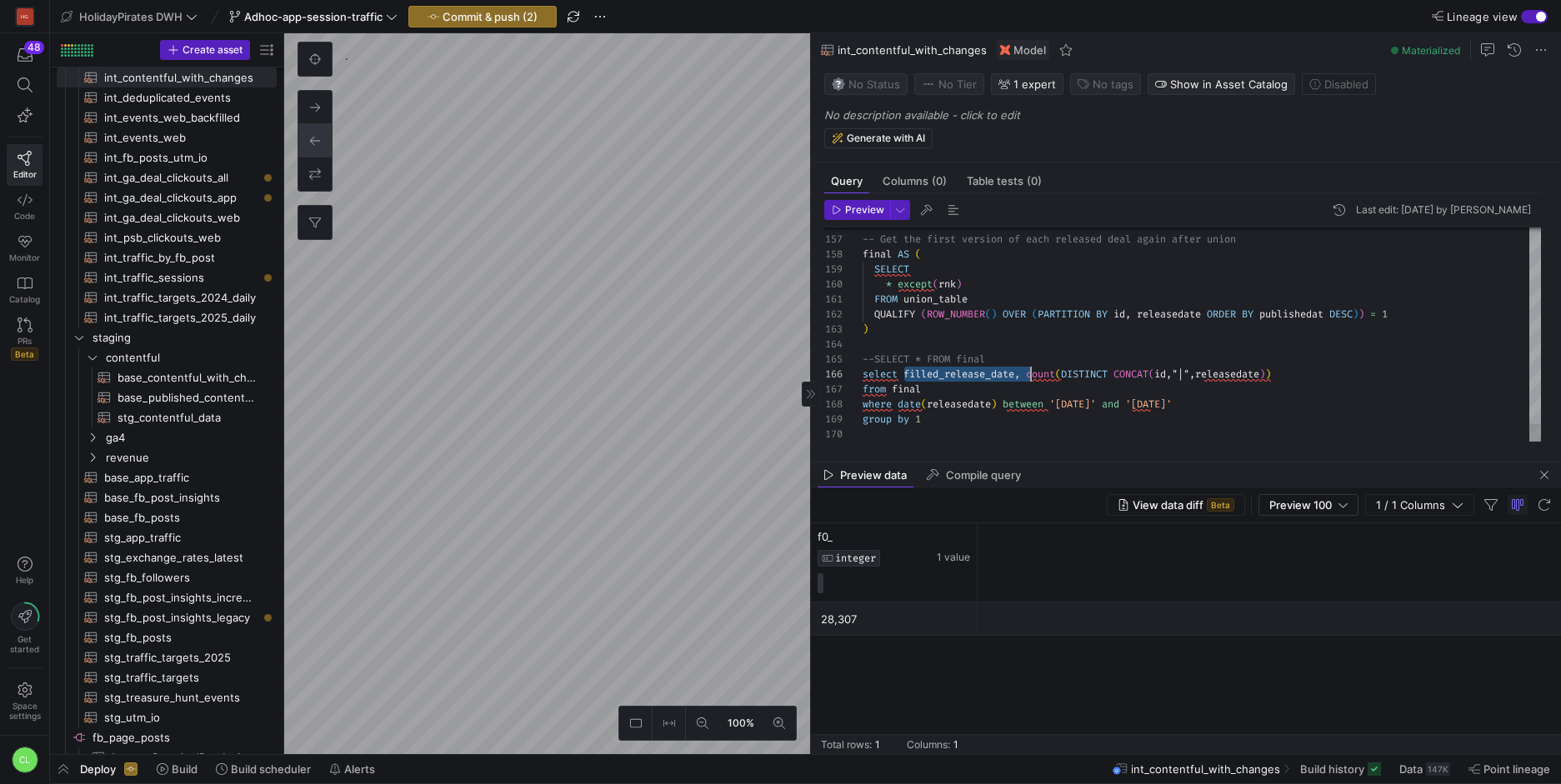
click at [863, 204] on span "Preview" at bounding box center [865, 210] width 39 height 12
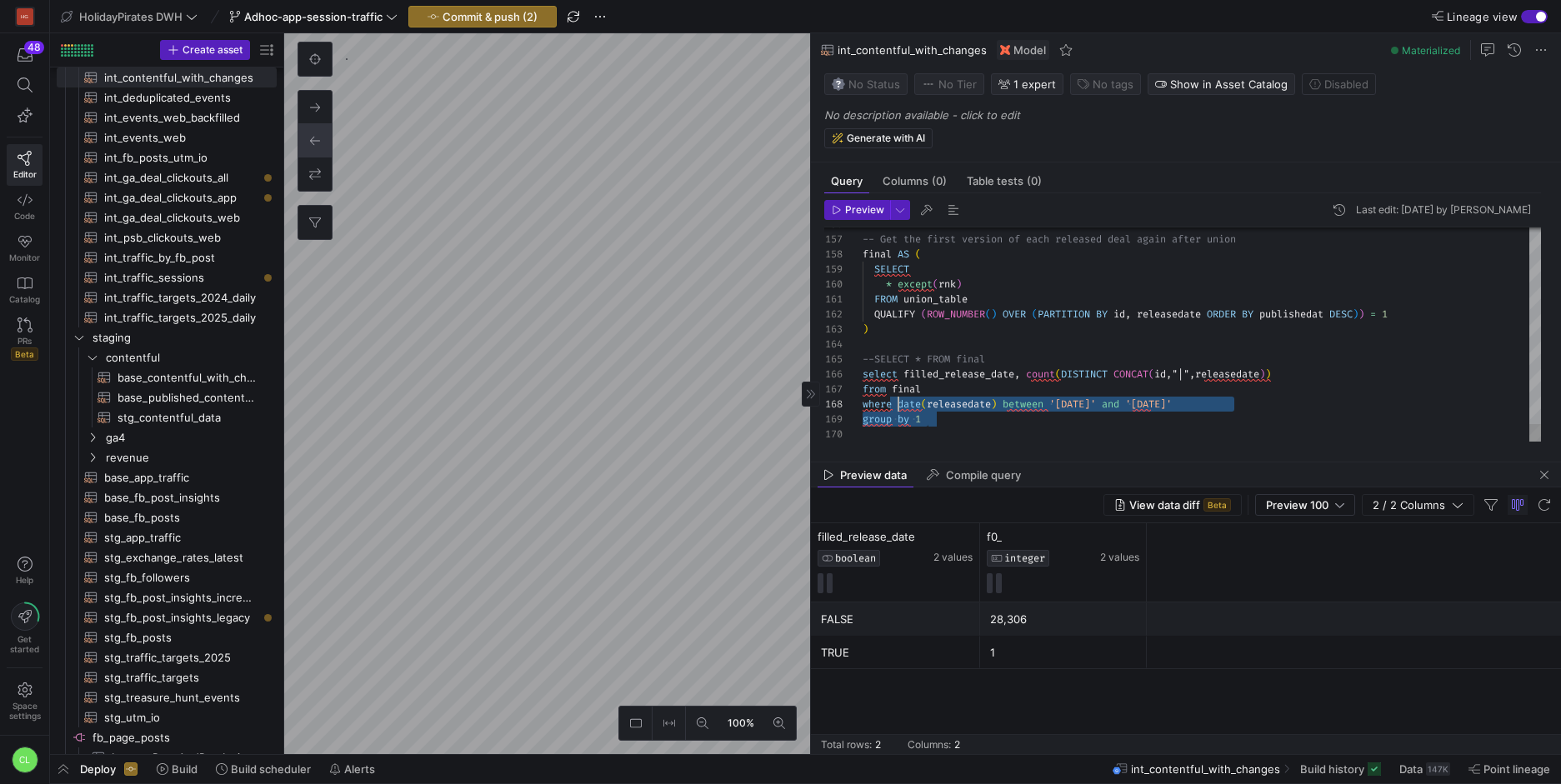
scroll to position [75, 0]
drag, startPoint x: 1040, startPoint y: 426, endPoint x: 857, endPoint y: 369, distance: 191.7
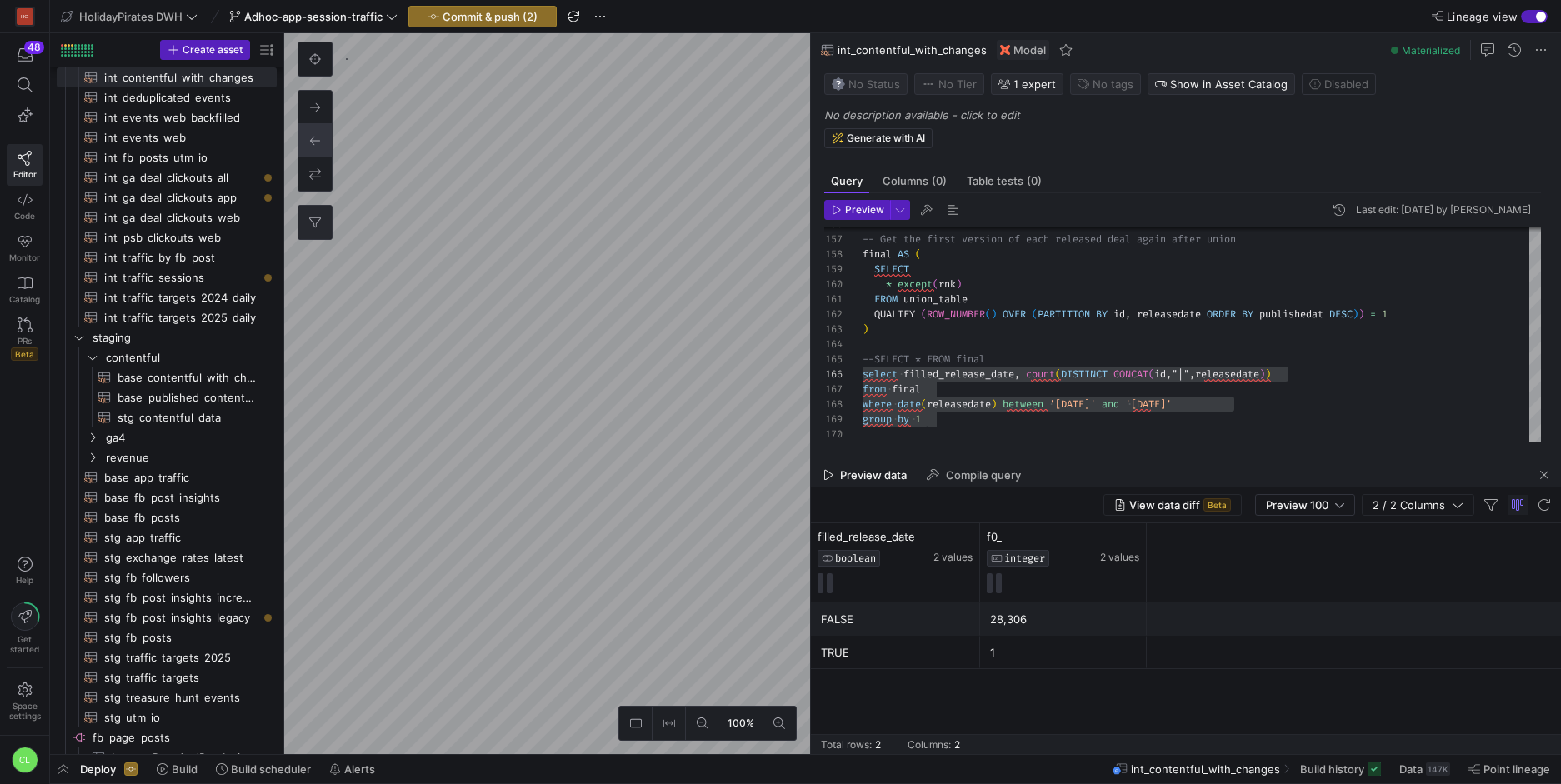
click at [309, 233] on div "100% 0" at bounding box center [547, 394] width 526 height 721
click at [0, 157] on html "HG 48 Editor Code Monitor Catalog PRs Beta Help Get started Space settings CL H…" at bounding box center [780, 392] width 1561 height 784
click at [0, 338] on html "HG 48 Editor Code Monitor Catalog PRs Beta Help Get started Space settings CL H…" at bounding box center [780, 392] width 1561 height 784
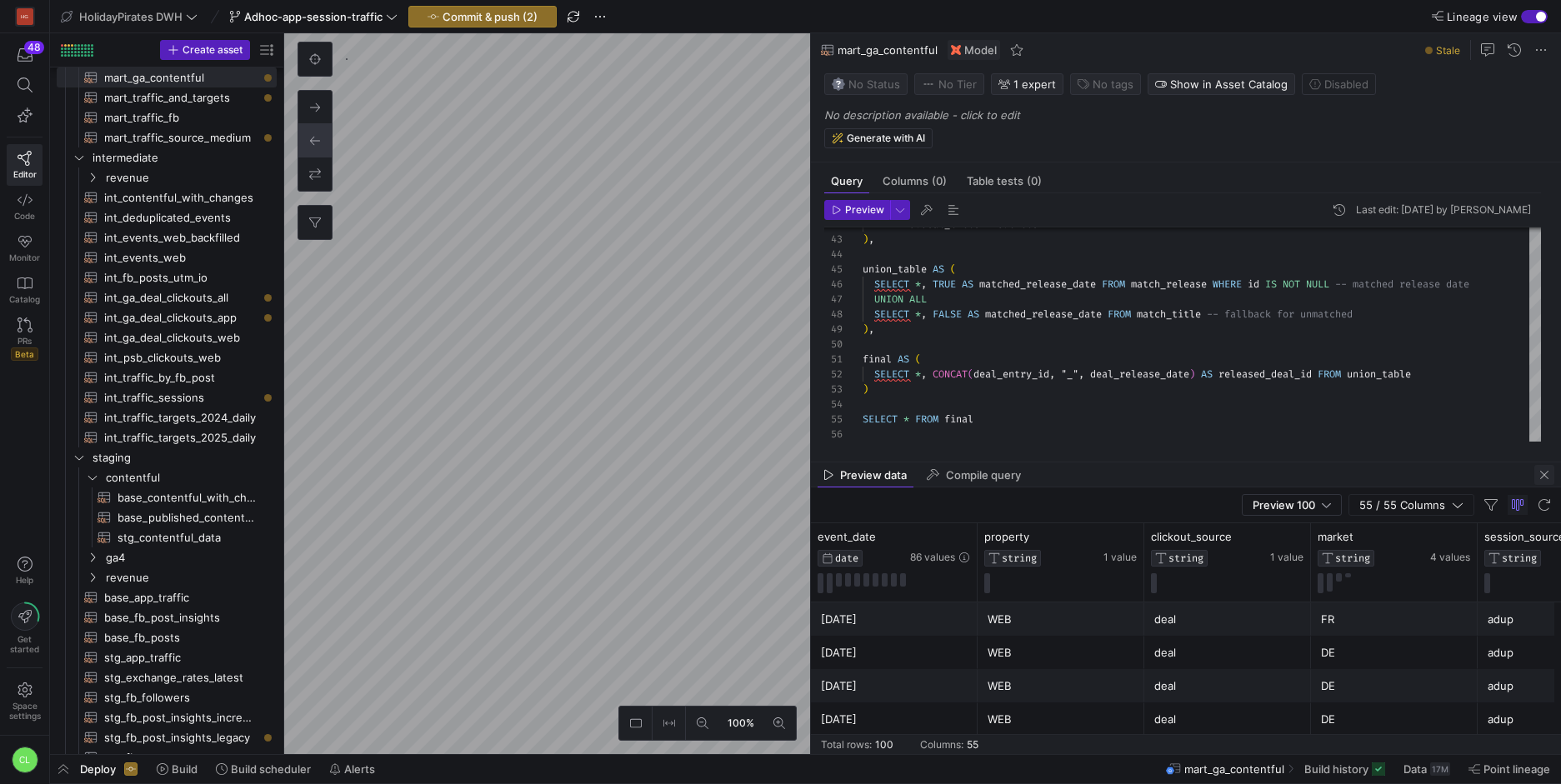
click at [1545, 480] on span "button" at bounding box center [1544, 475] width 20 height 20
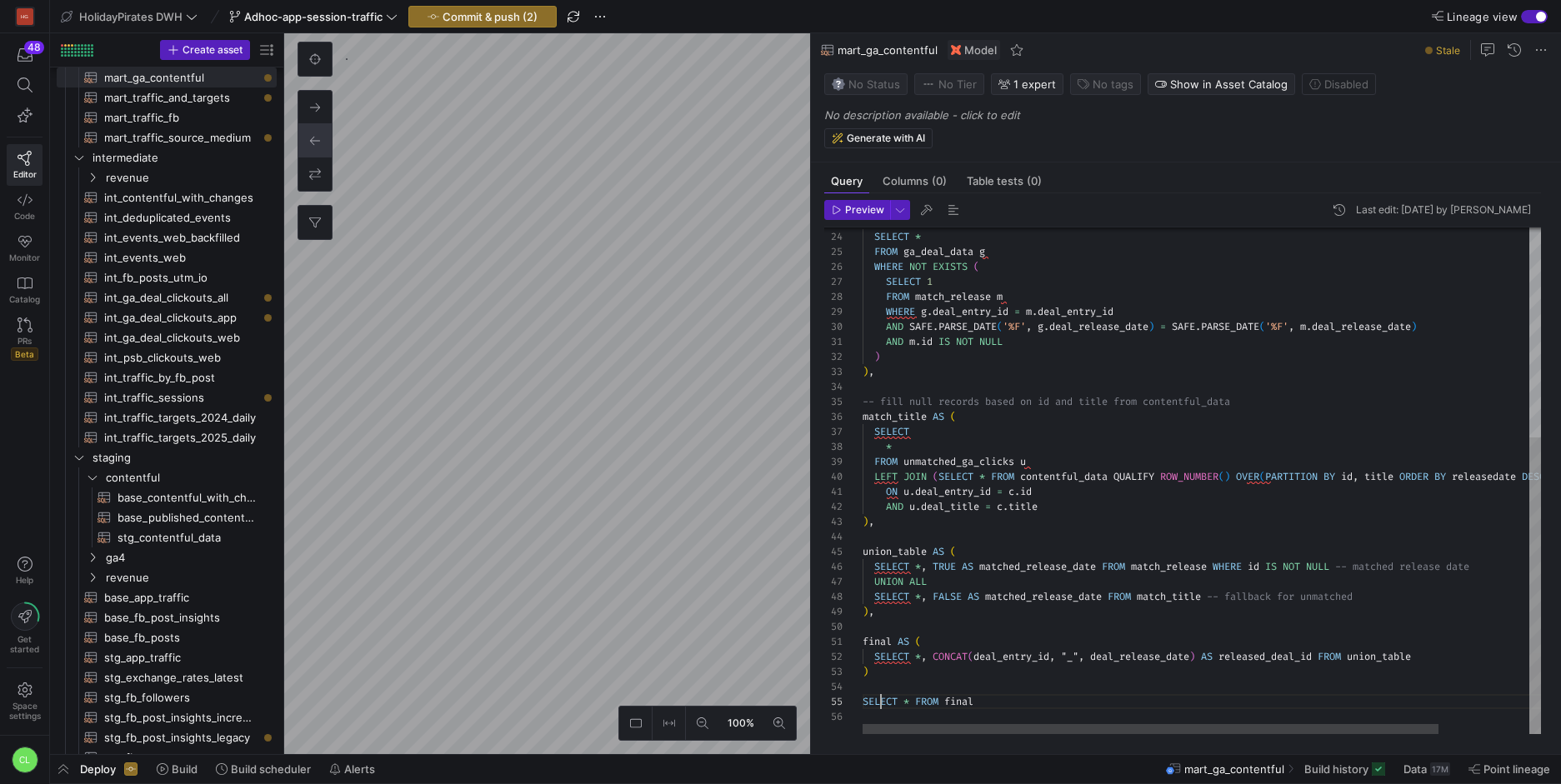
click at [884, 709] on div "AND u . deal_title = c . title ) , union_table AS ( SELECT * , TRUE AS matched_…" at bounding box center [1256, 302] width 785 height 864
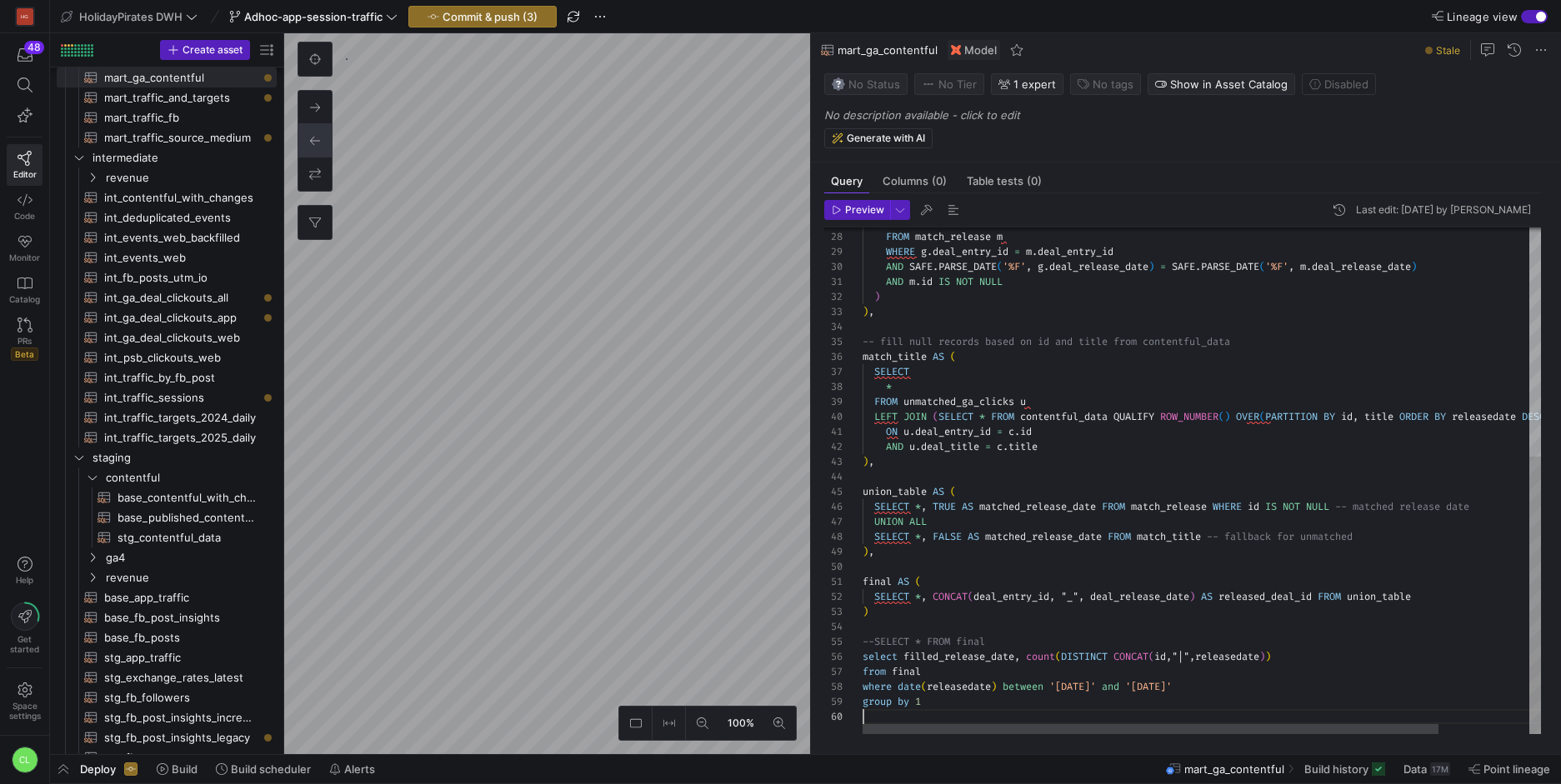
scroll to position [135, 0]
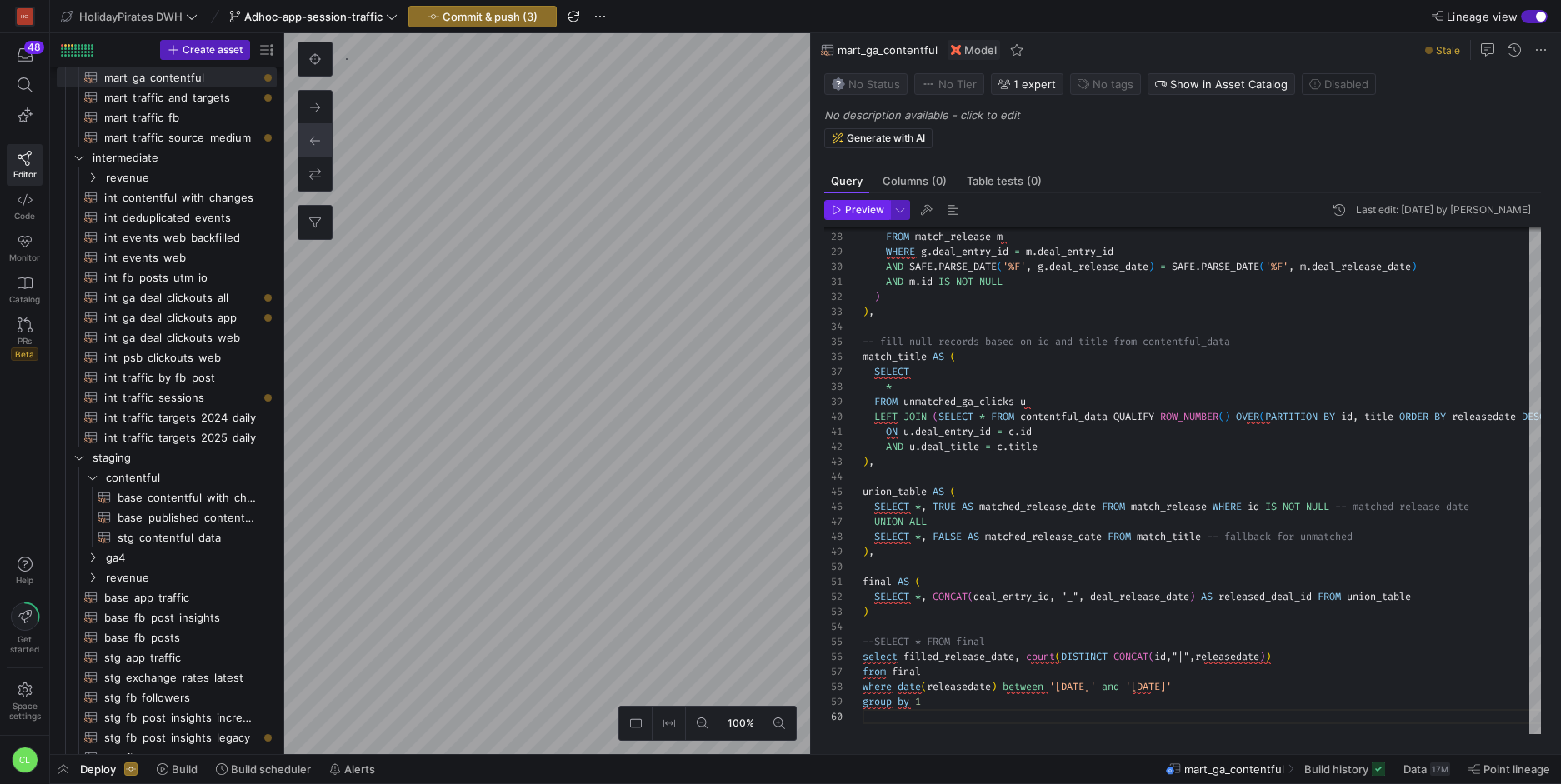
click at [866, 216] on span "button" at bounding box center [857, 210] width 64 height 19
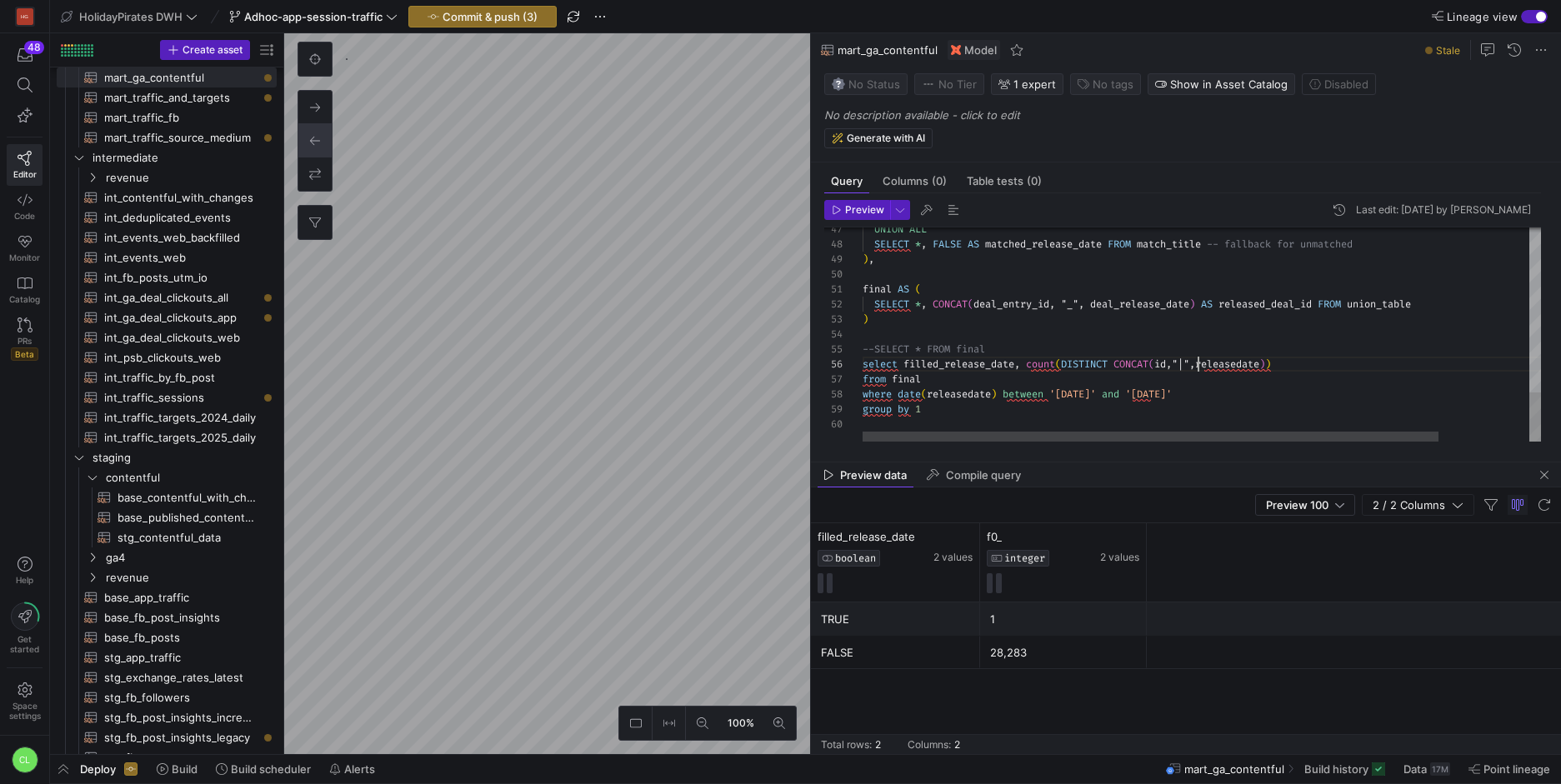
click at [855, 212] on span "Preview" at bounding box center [865, 210] width 39 height 12
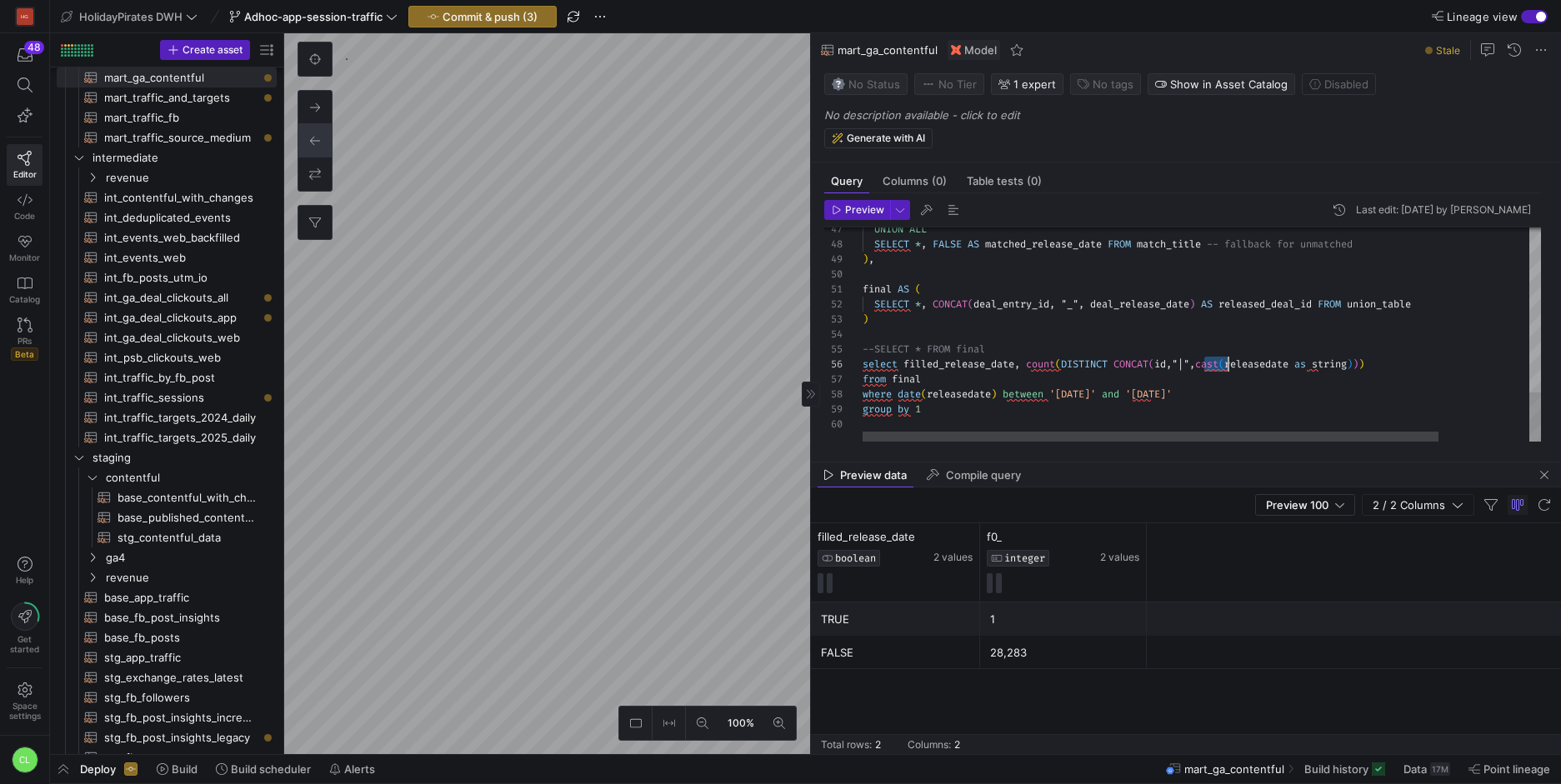
drag, startPoint x: 1206, startPoint y: 365, endPoint x: 1232, endPoint y: 364, distance: 26.0
click at [933, 765] on div "Deploy Build Build scheduler Alerts mart_ga_contentful Build history Data 17M P…" at bounding box center [805, 770] width 1511 height 28
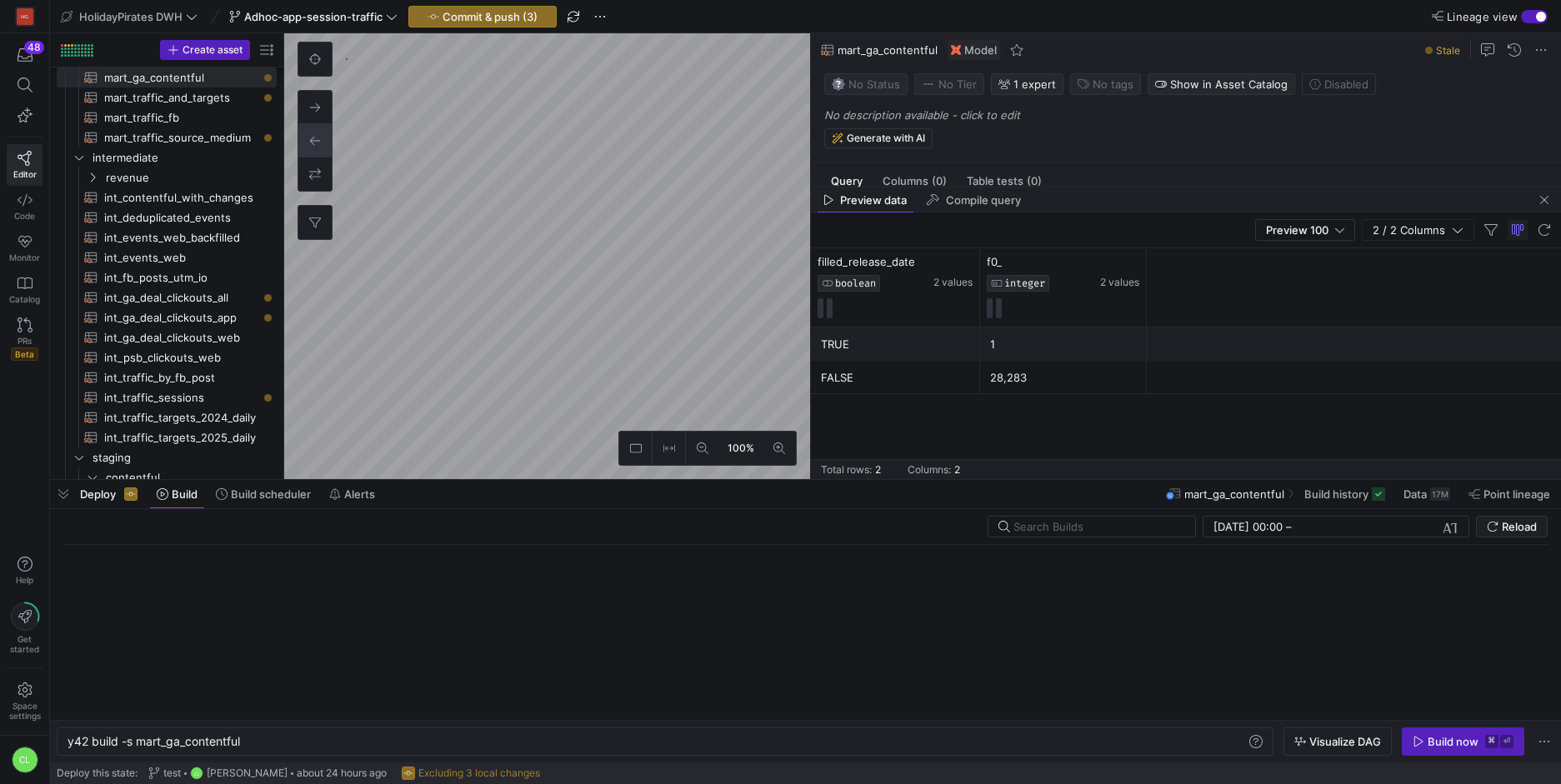
scroll to position [0, 174]
click at [1429, 493] on span "Data 17M" at bounding box center [1427, 494] width 47 height 13
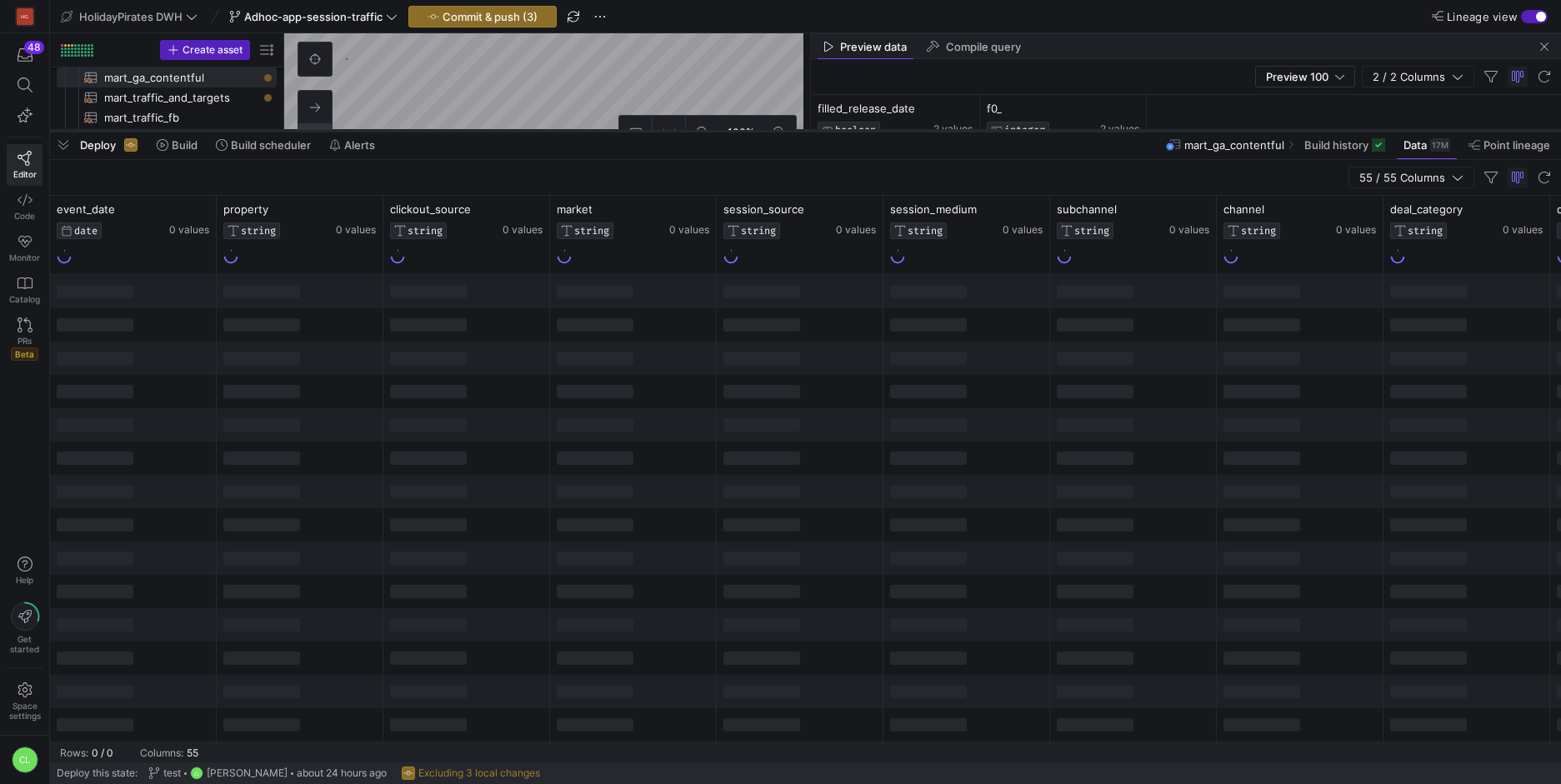
drag, startPoint x: 571, startPoint y: 481, endPoint x: 656, endPoint y: 131, distance: 360.2
click at [656, 131] on div at bounding box center [805, 131] width 1511 height 7
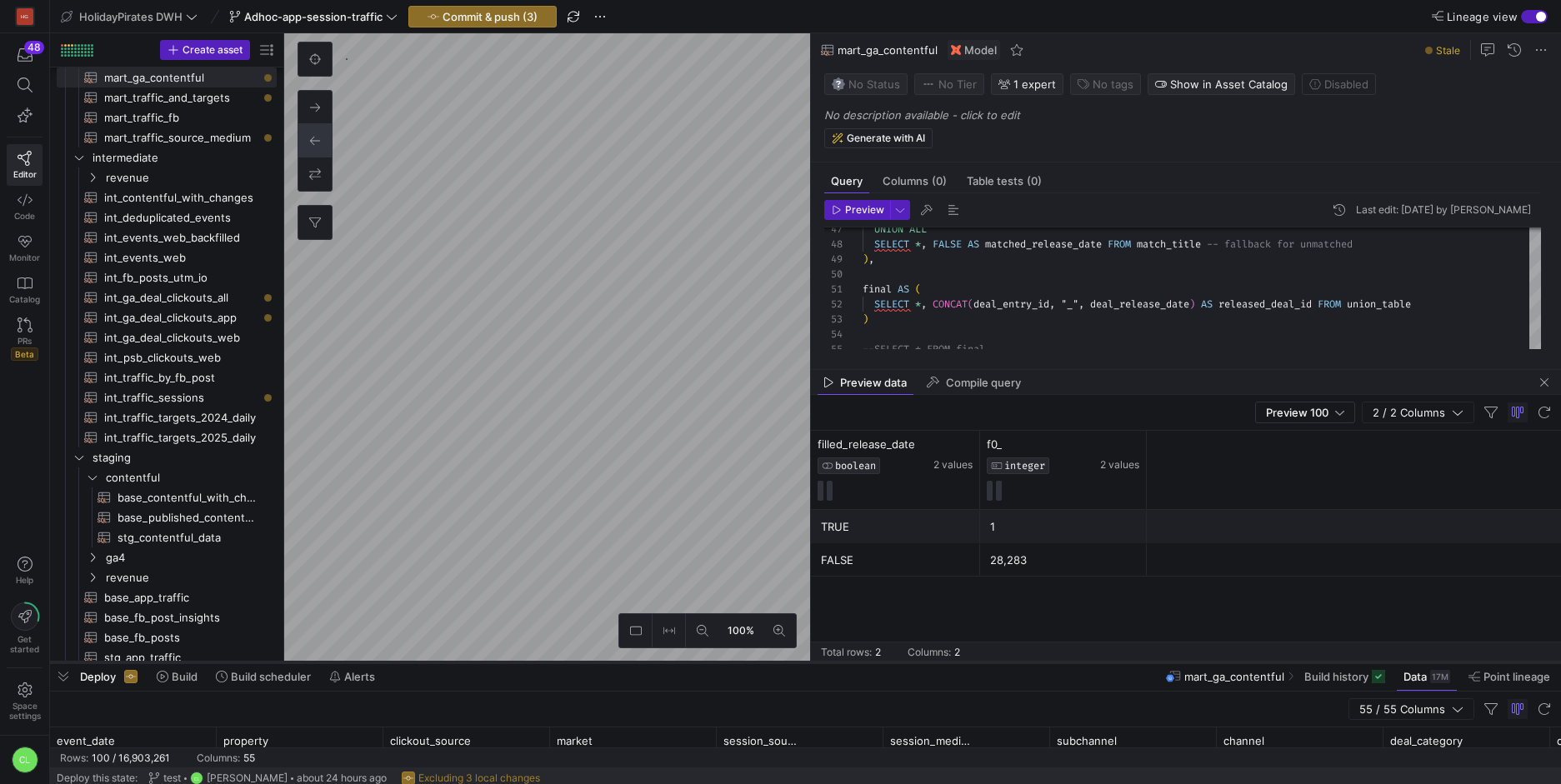
drag, startPoint x: 1111, startPoint y: 132, endPoint x: 1101, endPoint y: 664, distance: 532.1
click at [1101, 664] on div at bounding box center [805, 663] width 1511 height 7
click at [1081, 674] on div "Deploy Build Build scheduler Alerts mart_ga_contentful Build history Data 17M P…" at bounding box center [805, 677] width 1511 height 28
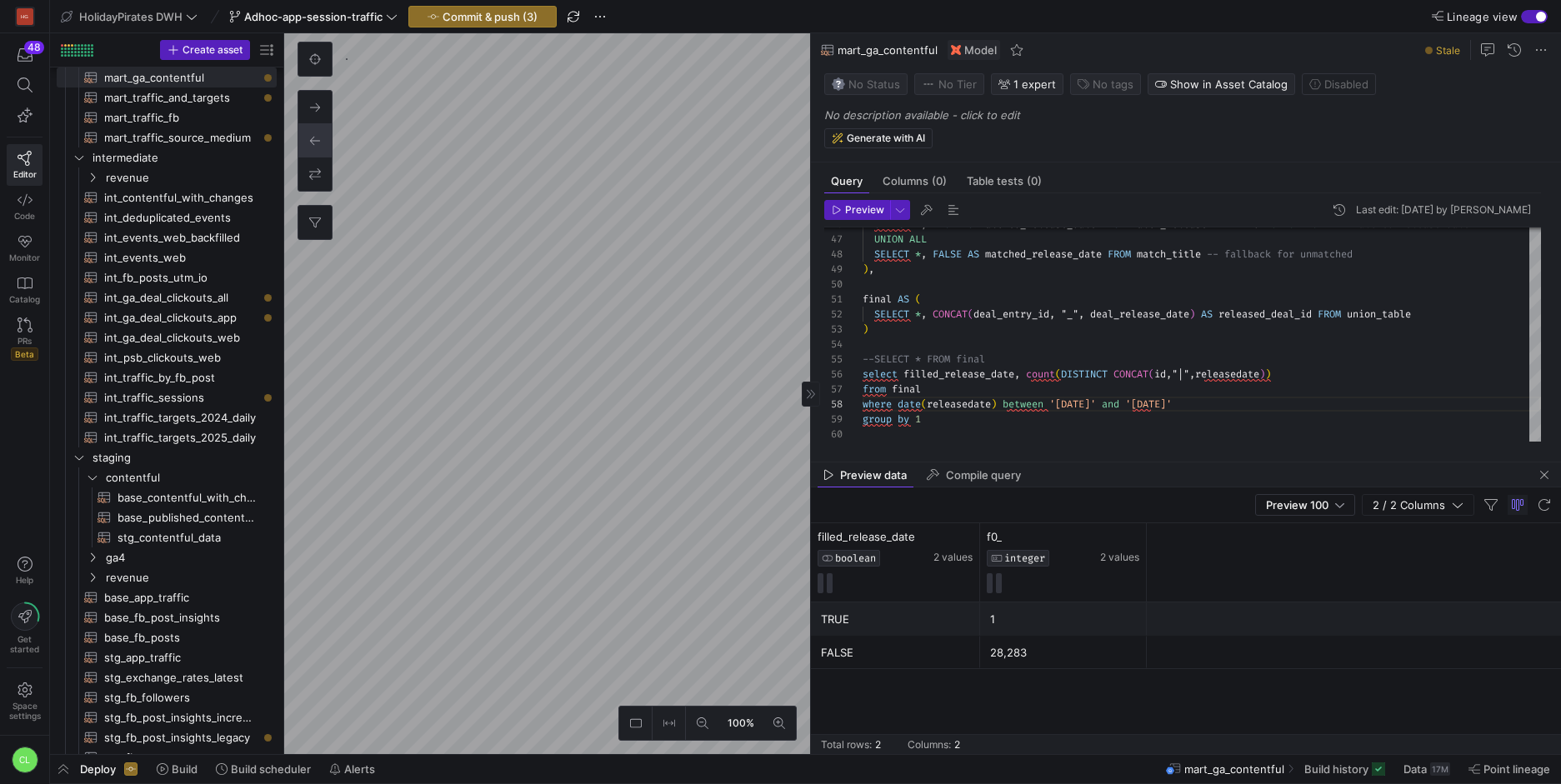
click at [915, 773] on div "Deploy Build Build scheduler Alerts mart_ga_contentful Build history Data 17M P…" at bounding box center [805, 770] width 1511 height 28
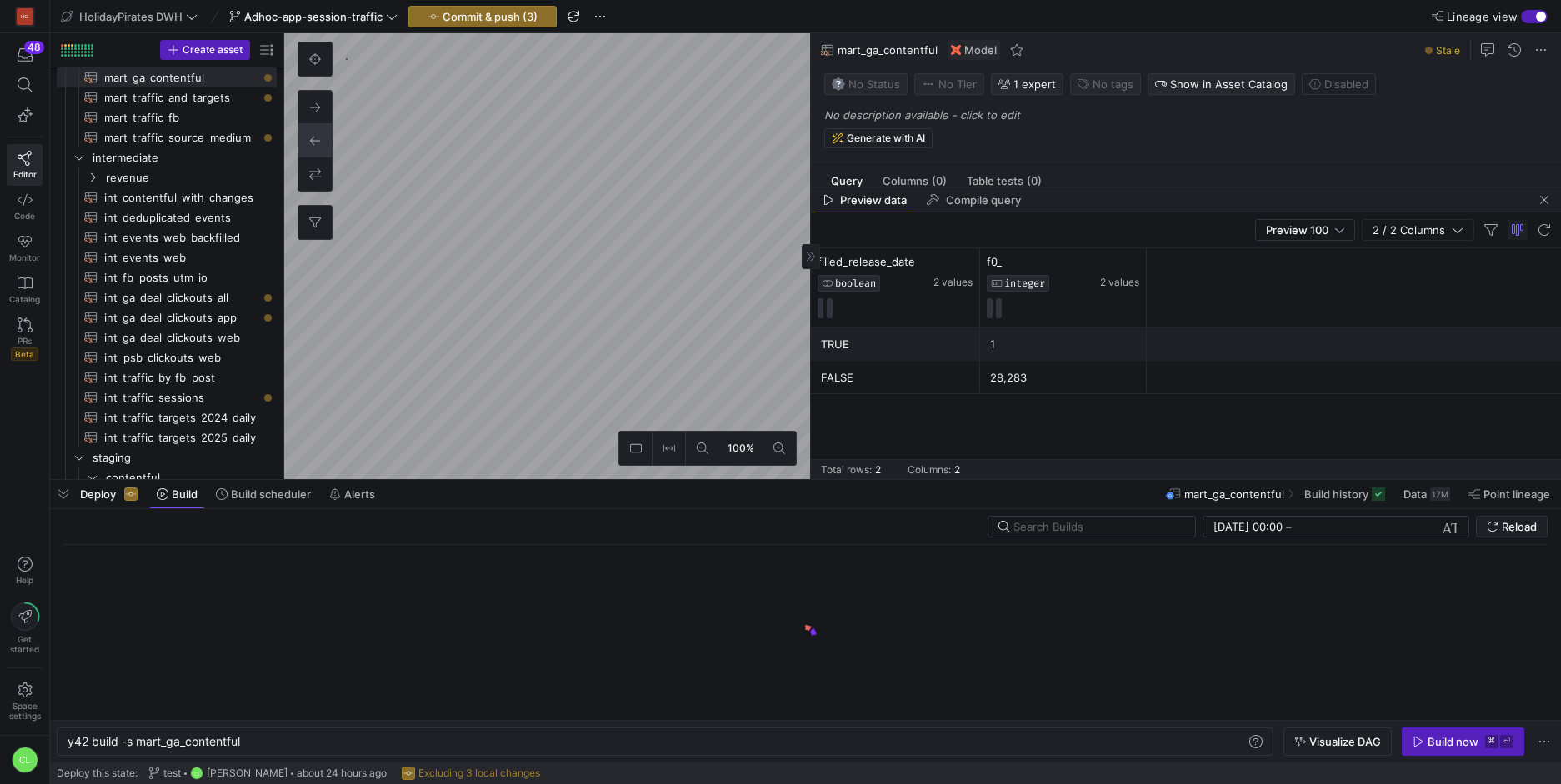
scroll to position [0, 174]
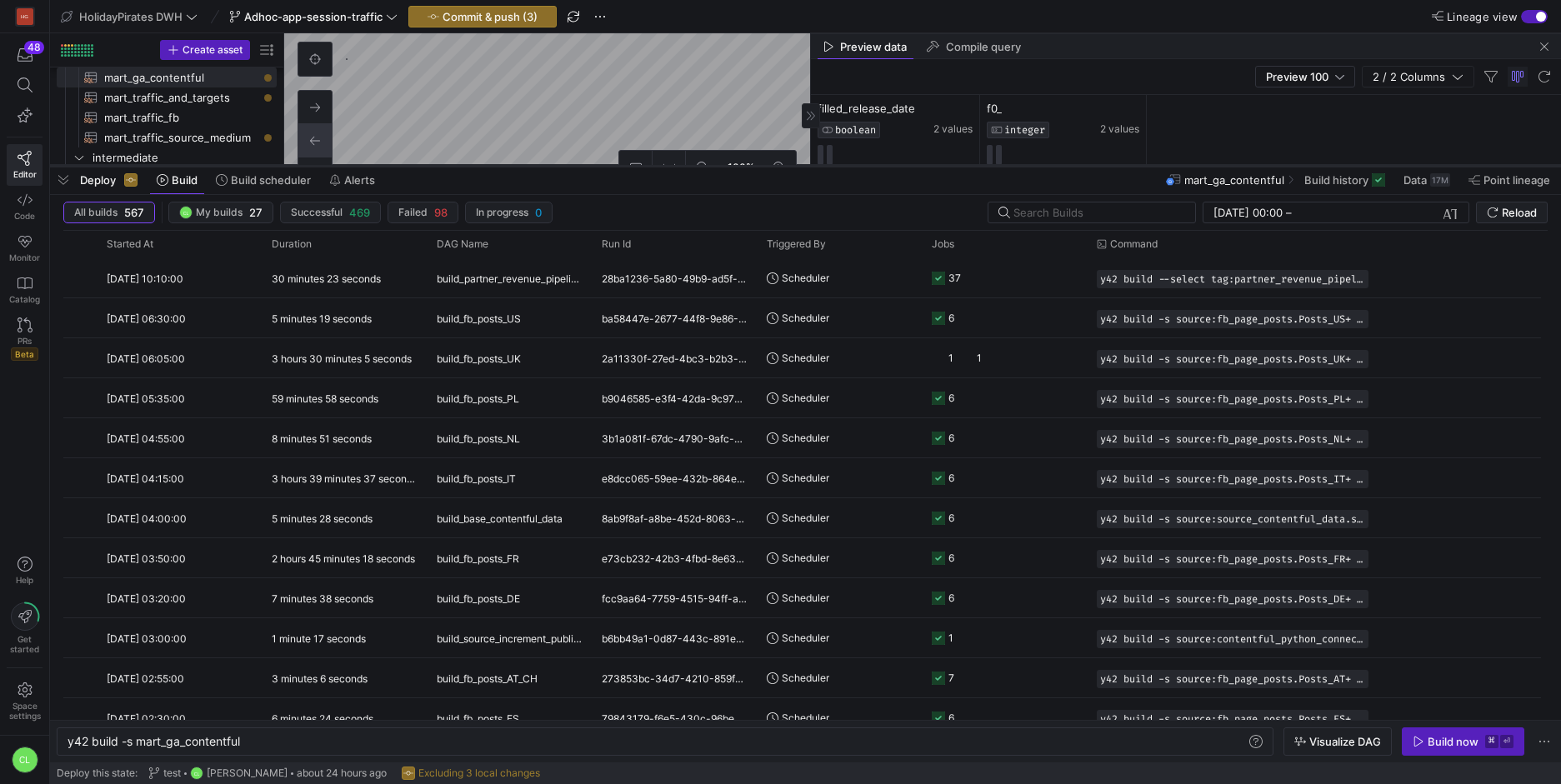
drag, startPoint x: 744, startPoint y: 478, endPoint x: 796, endPoint y: 149, distance: 333.1
click at [796, 162] on div at bounding box center [805, 166] width 1511 height 7
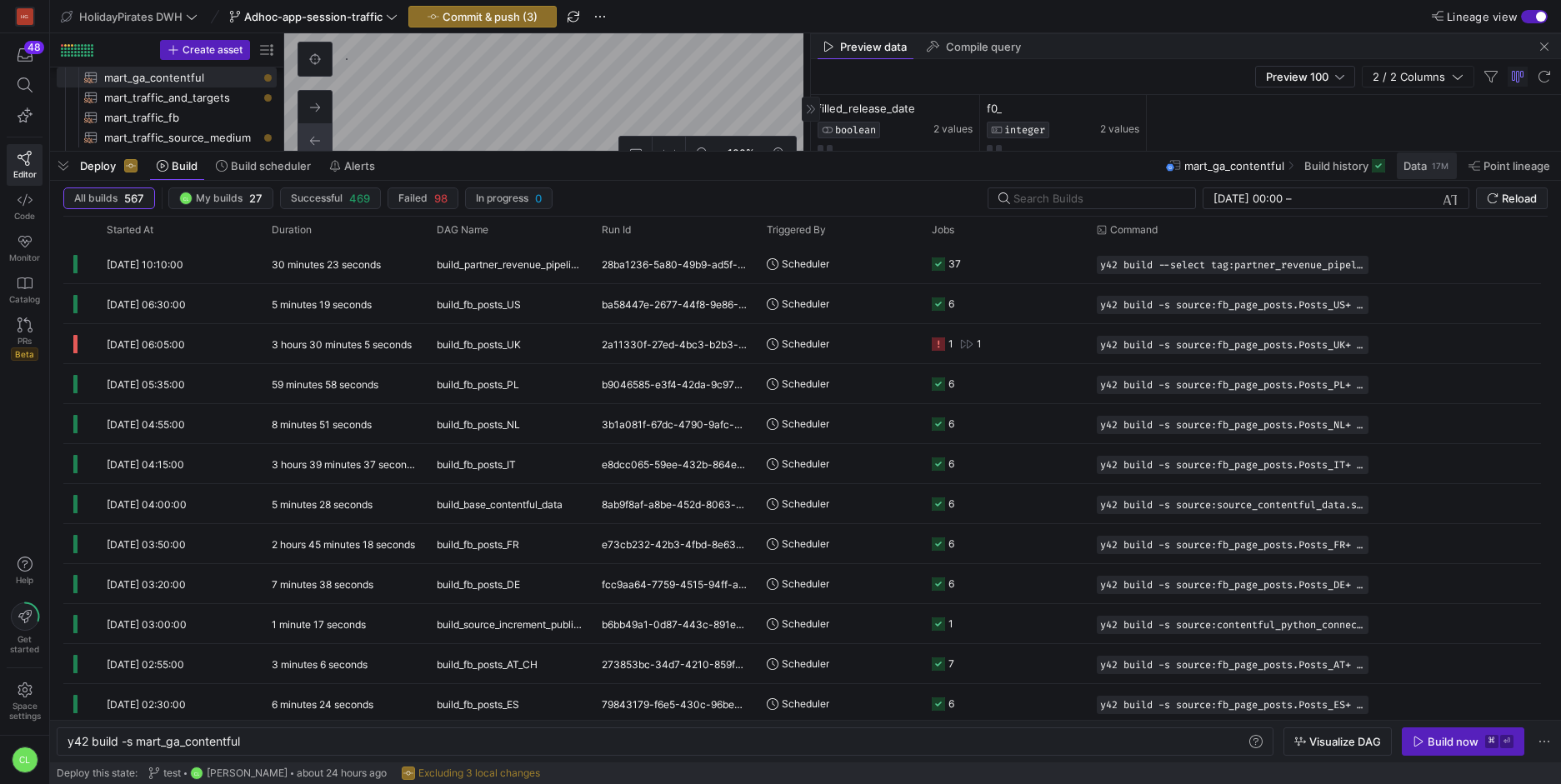
click at [1435, 172] on span at bounding box center [1427, 166] width 60 height 27
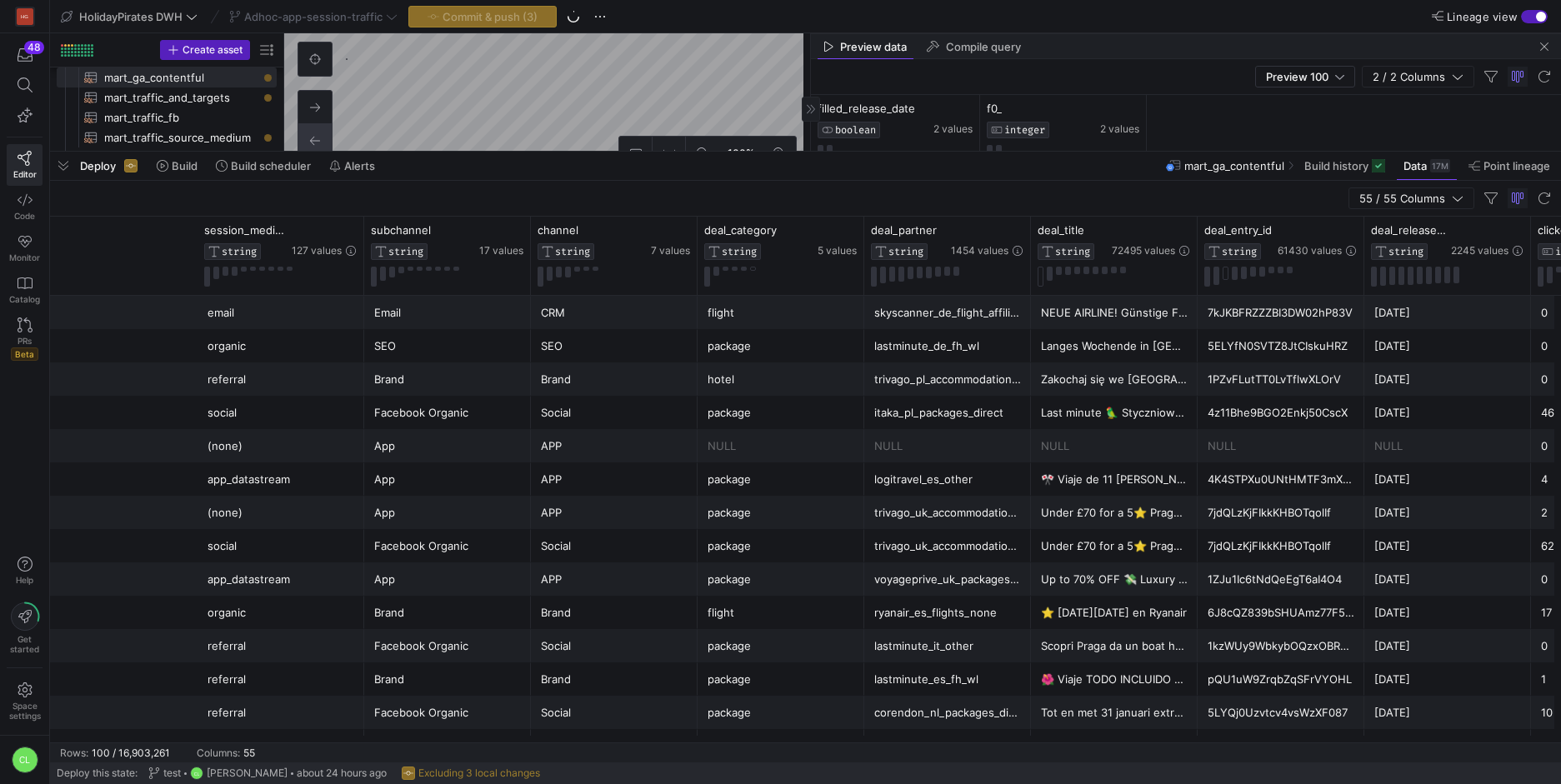
scroll to position [0, 1079]
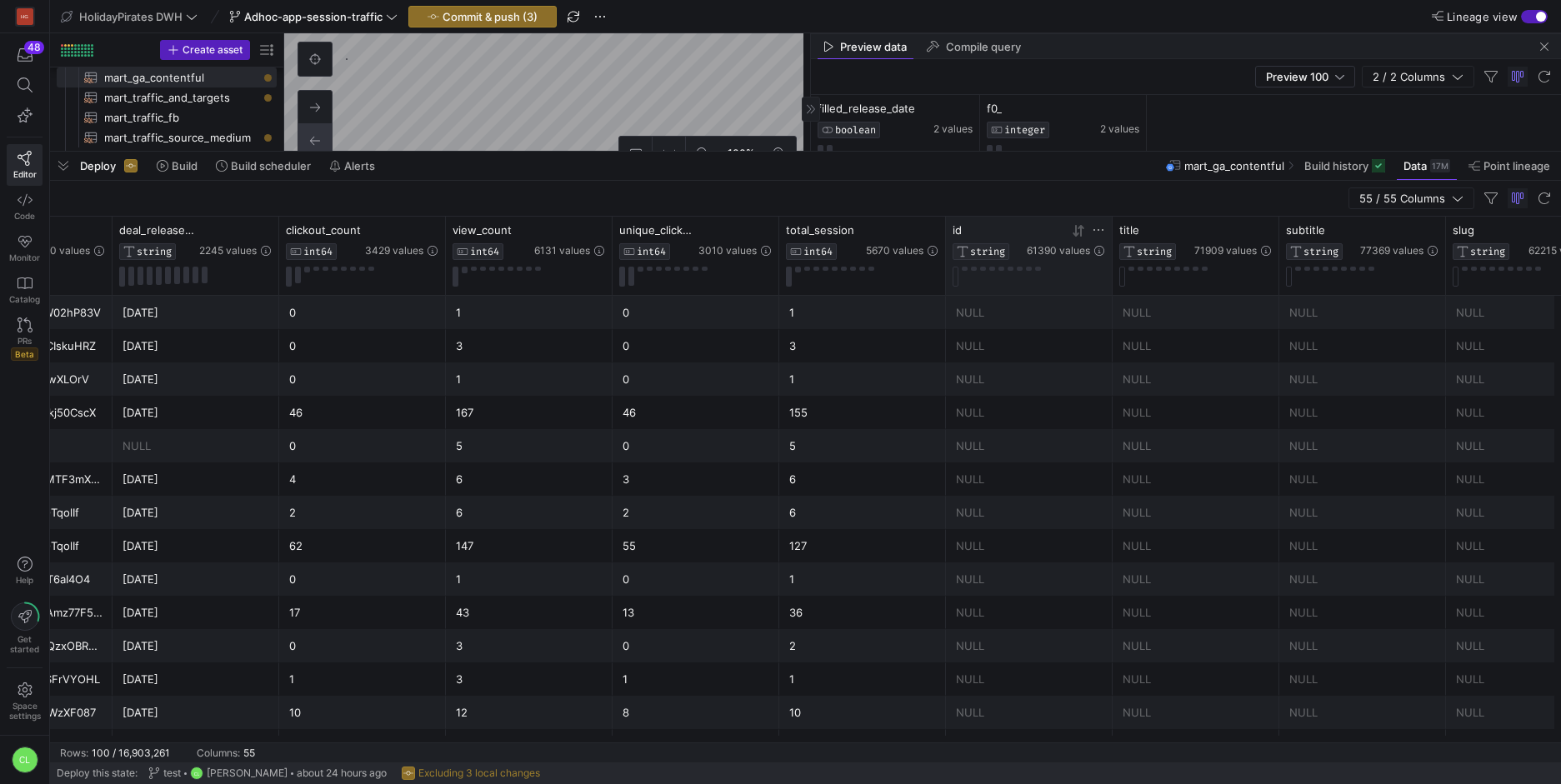
click at [1080, 233] on icon at bounding box center [1078, 231] width 13 height 13
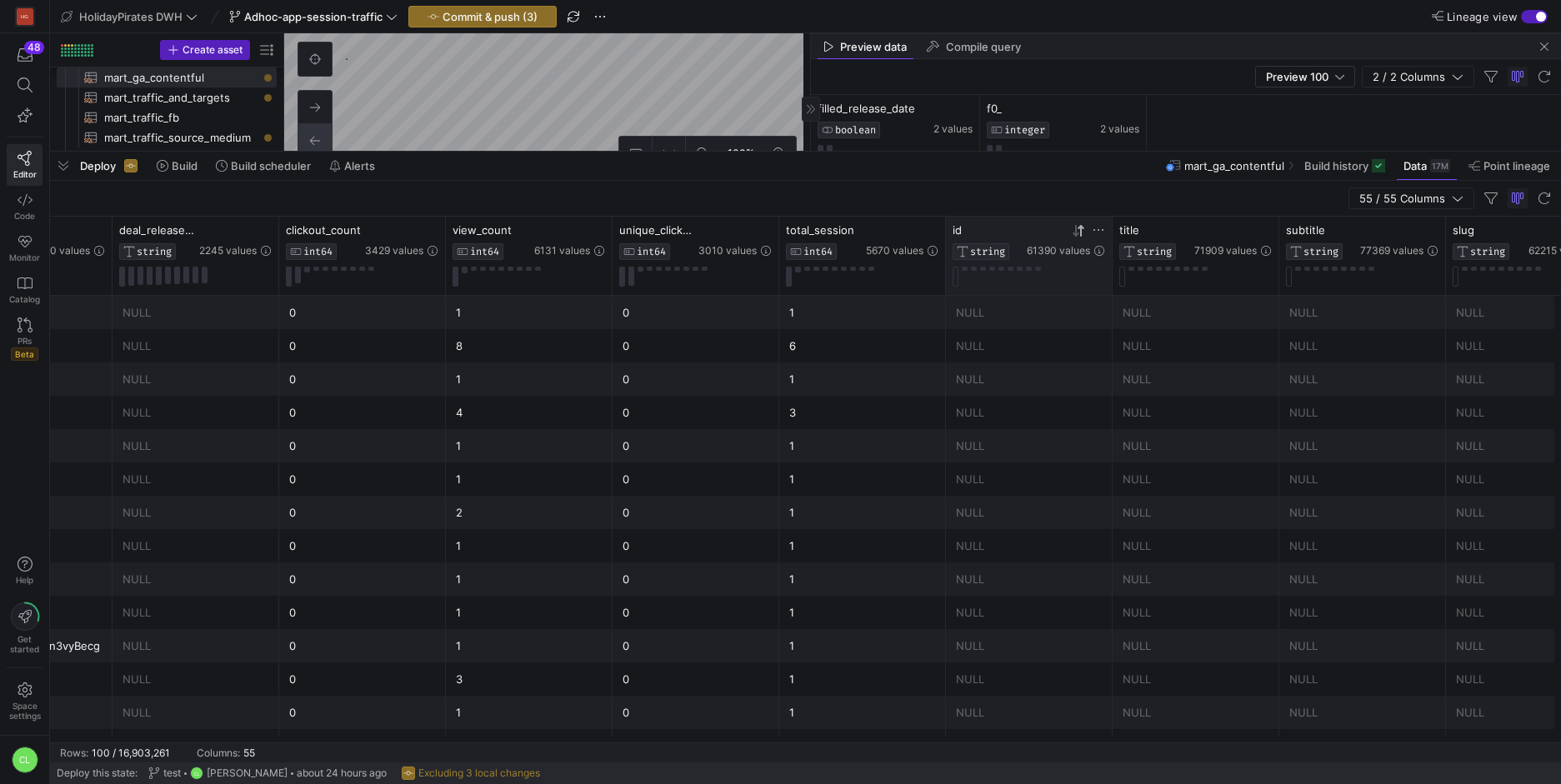
click at [1080, 233] on icon at bounding box center [1078, 231] width 13 height 13
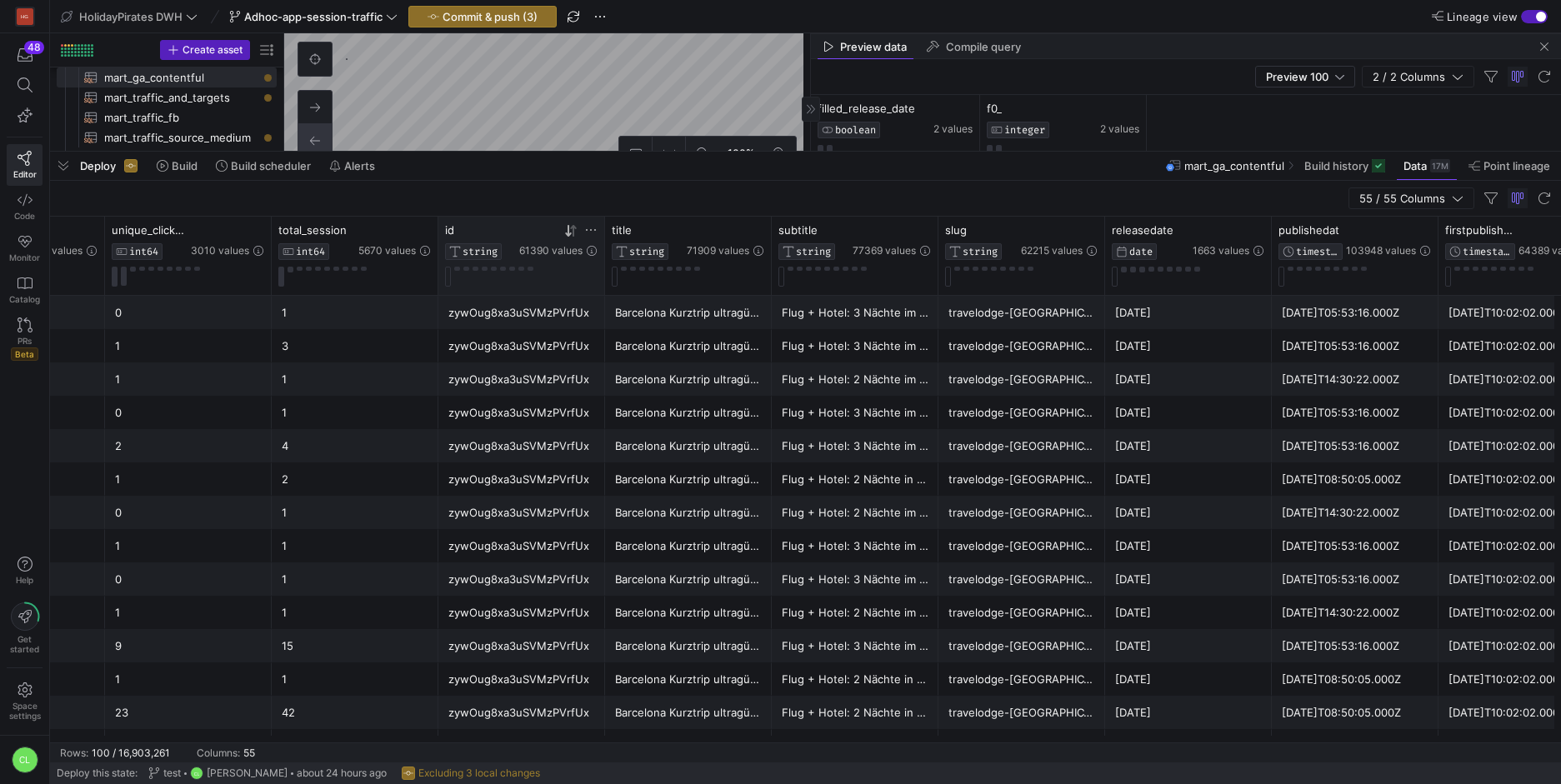
click at [619, 170] on div "Deploy Build Build scheduler Alerts mart_ga_contentful Build history Data 17M P…" at bounding box center [805, 166] width 1511 height 28
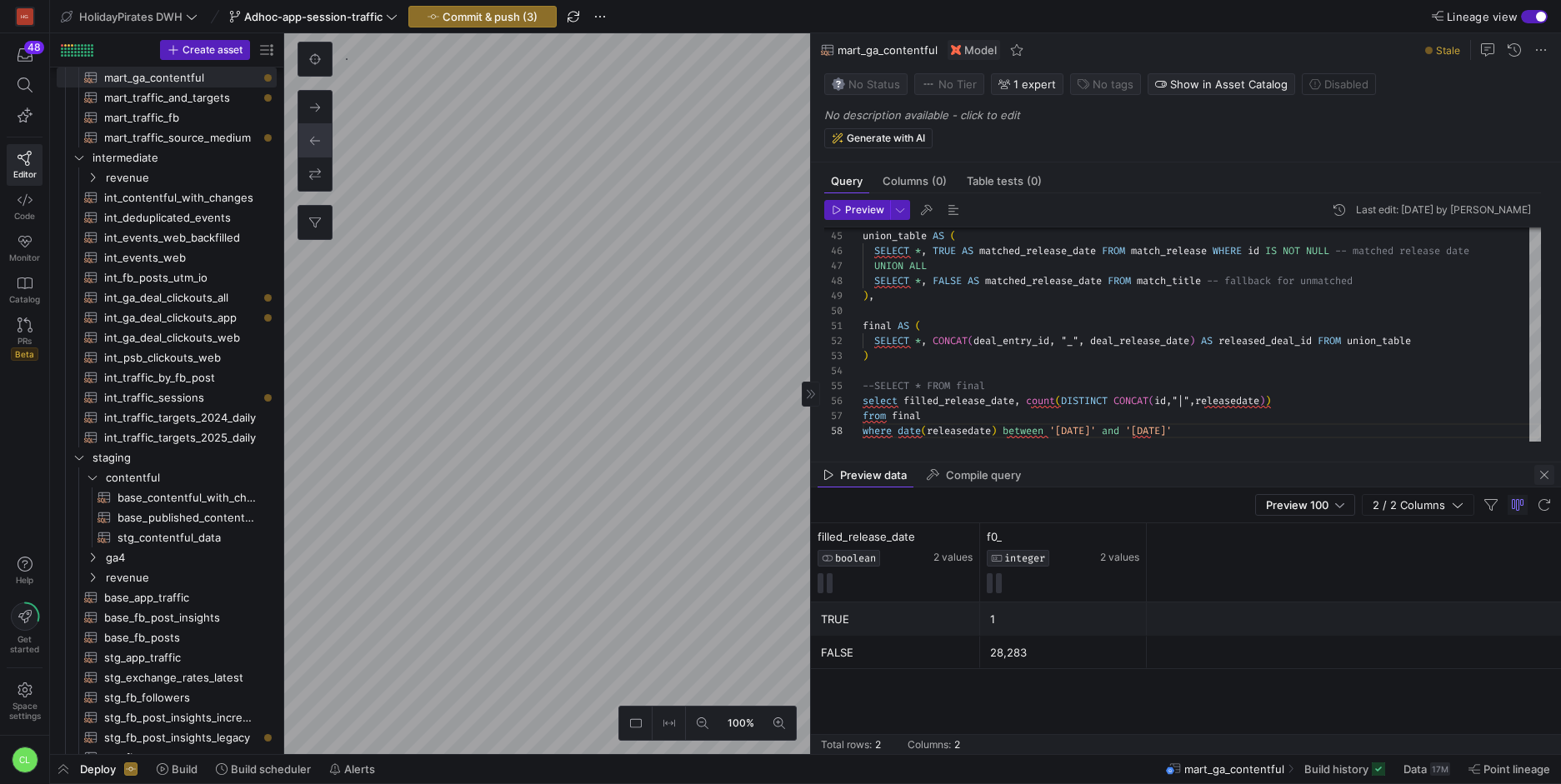
click at [1547, 476] on span "button" at bounding box center [1544, 475] width 20 height 20
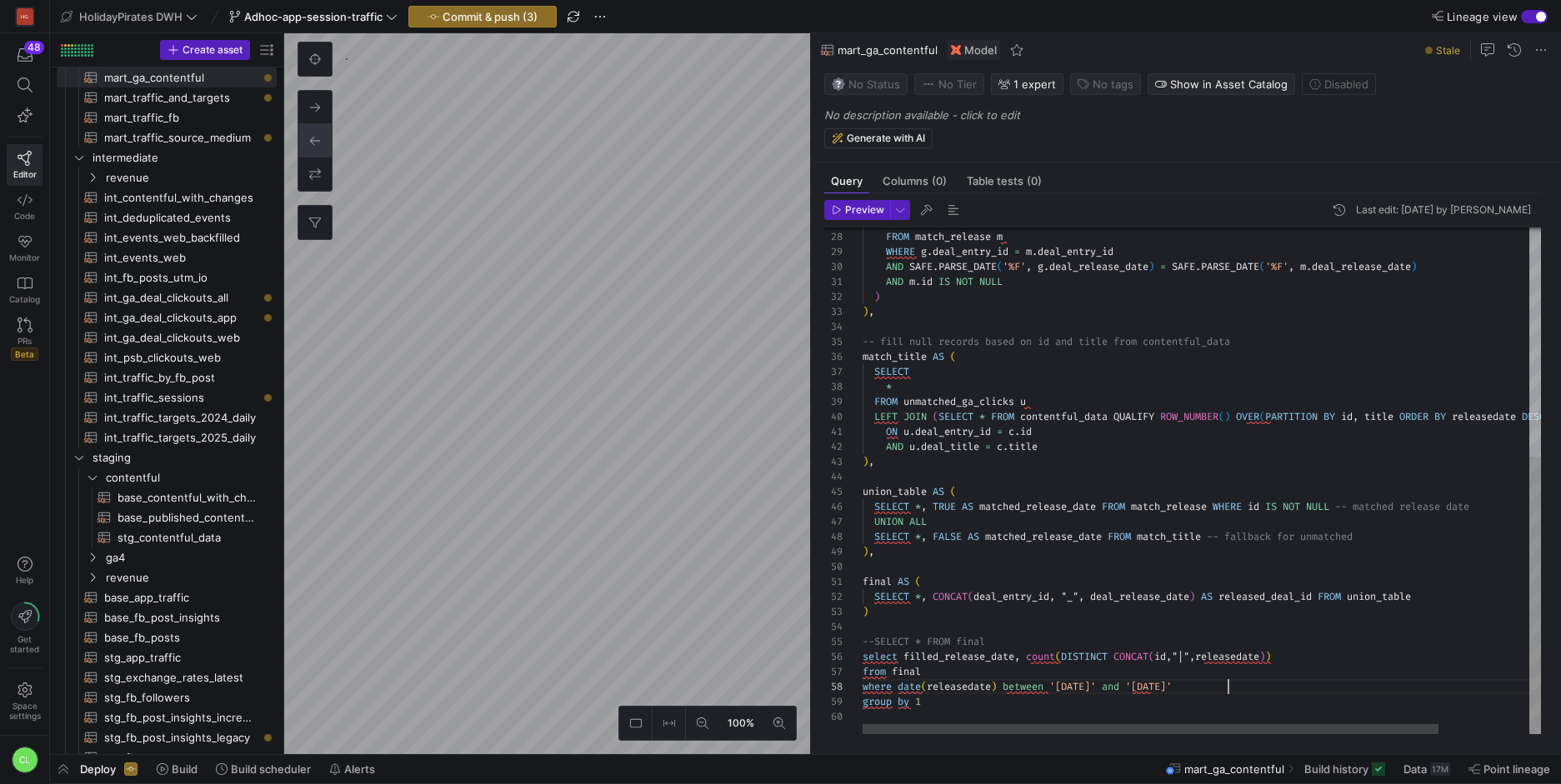
drag, startPoint x: 1273, startPoint y: 693, endPoint x: 1178, endPoint y: 634, distance: 111.8
click at [1178, 634] on div "UNION ALL SELECT * , FALSE AS matched_release_date FROM match_title -- fallback…" at bounding box center [1256, 273] width 785 height 923
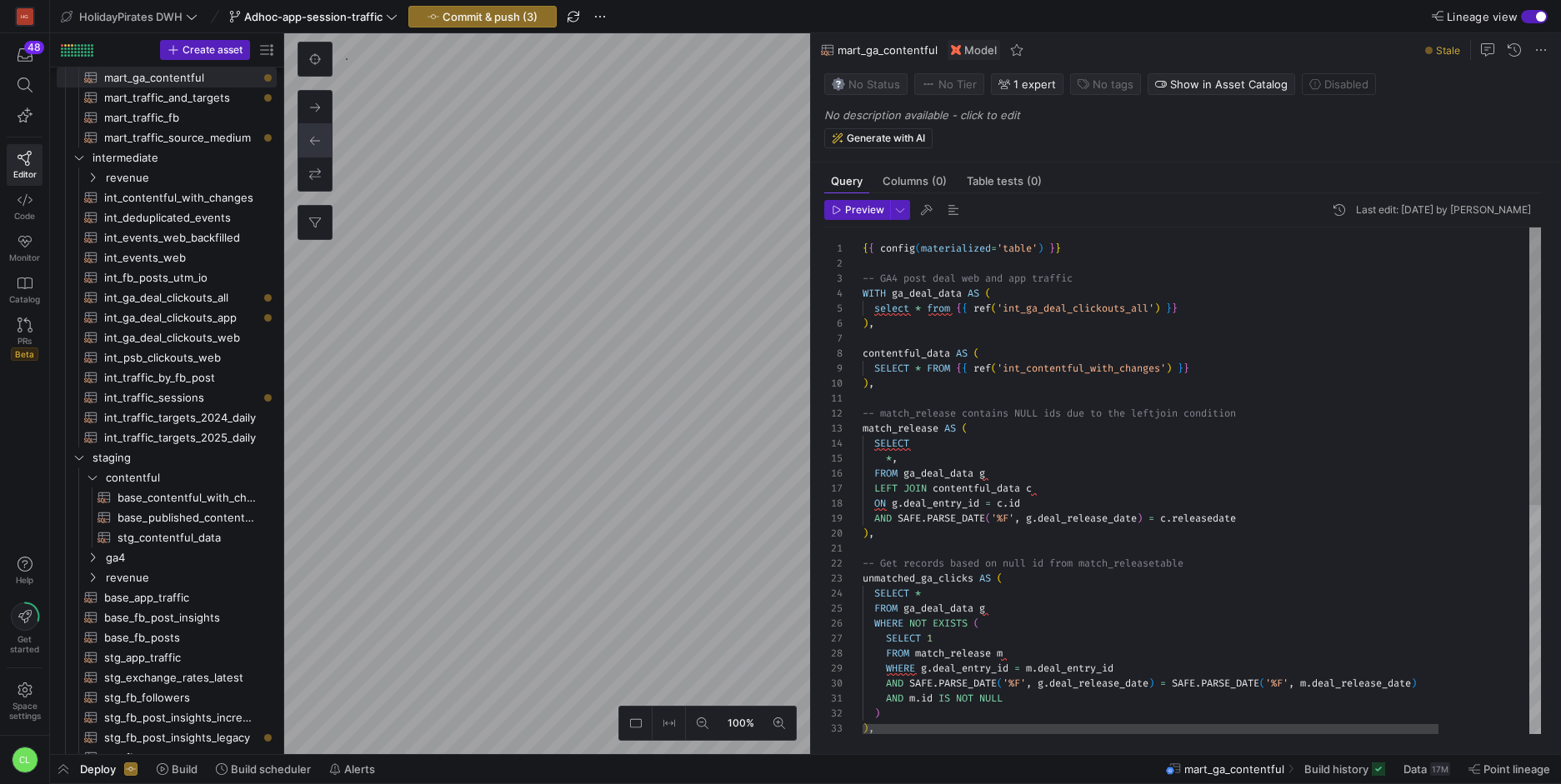
scroll to position [105, 42]
type textarea "{{ config(materialized='table') }} -- GA4 post deal web and app traffic WITH ga…"
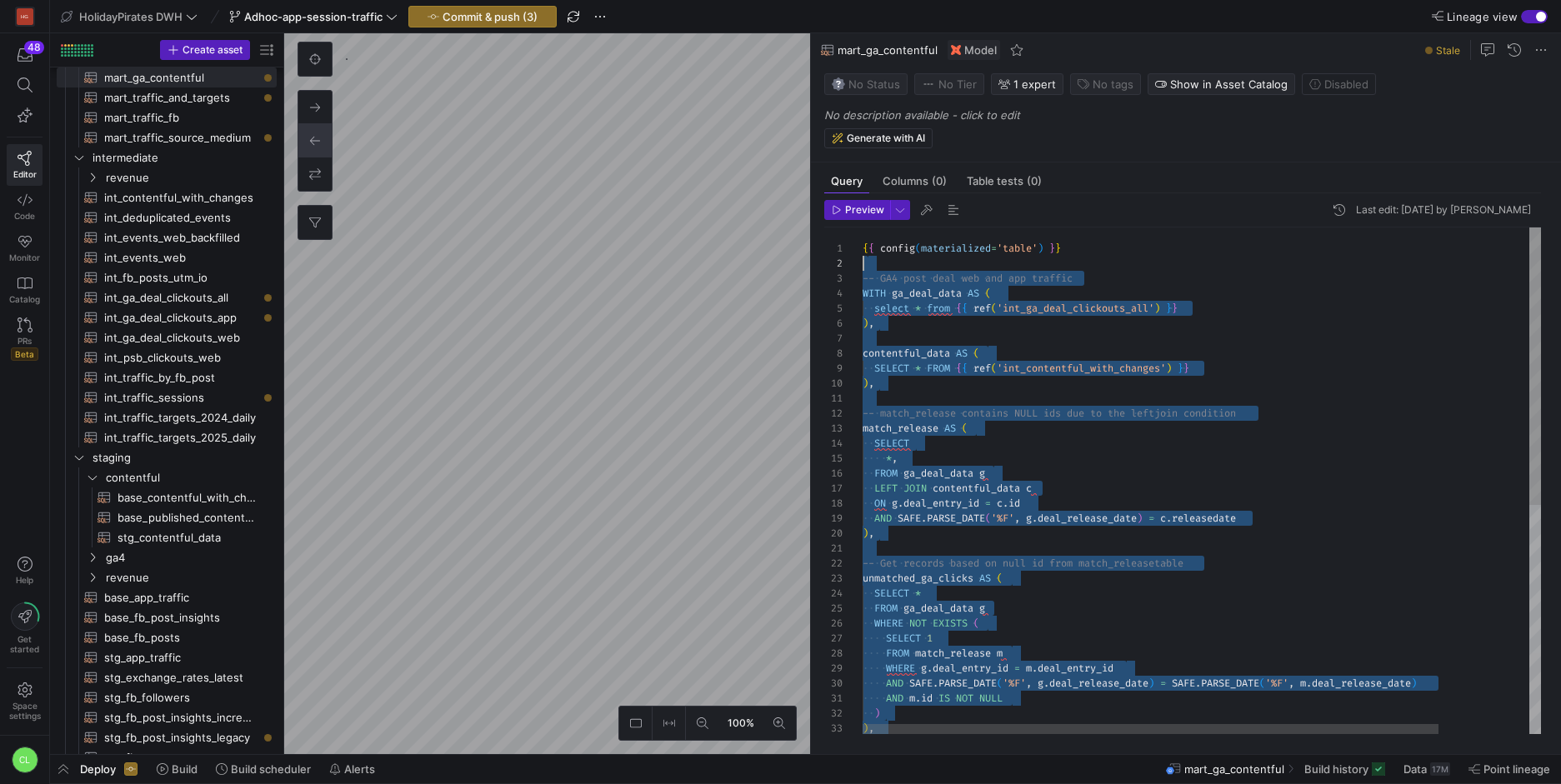
scroll to position [0, 0]
drag, startPoint x: 1002, startPoint y: 707, endPoint x: 858, endPoint y: 241, distance: 487.7
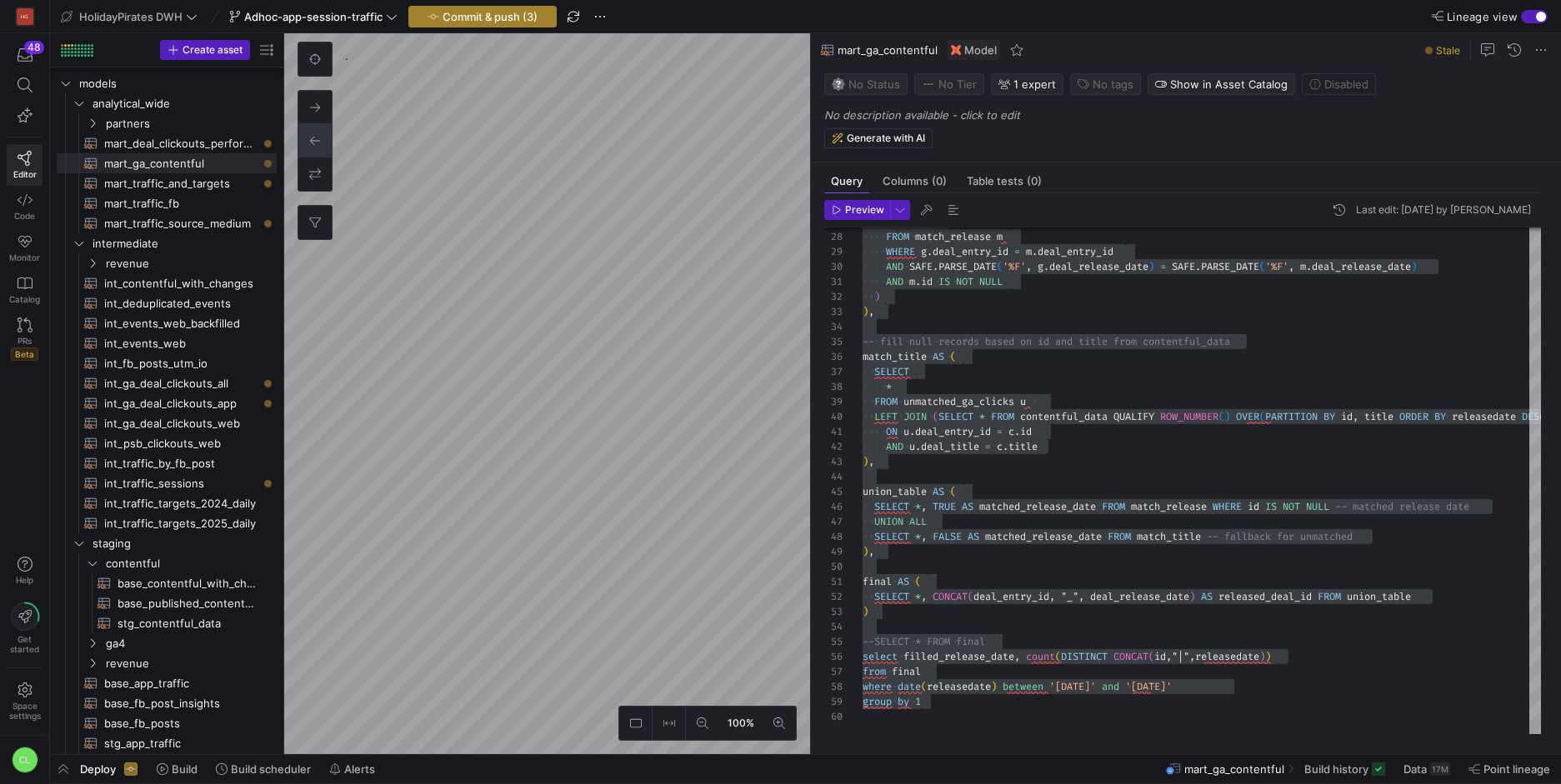
click at [535, 20] on span "Commit & push (3)" at bounding box center [490, 16] width 95 height 13
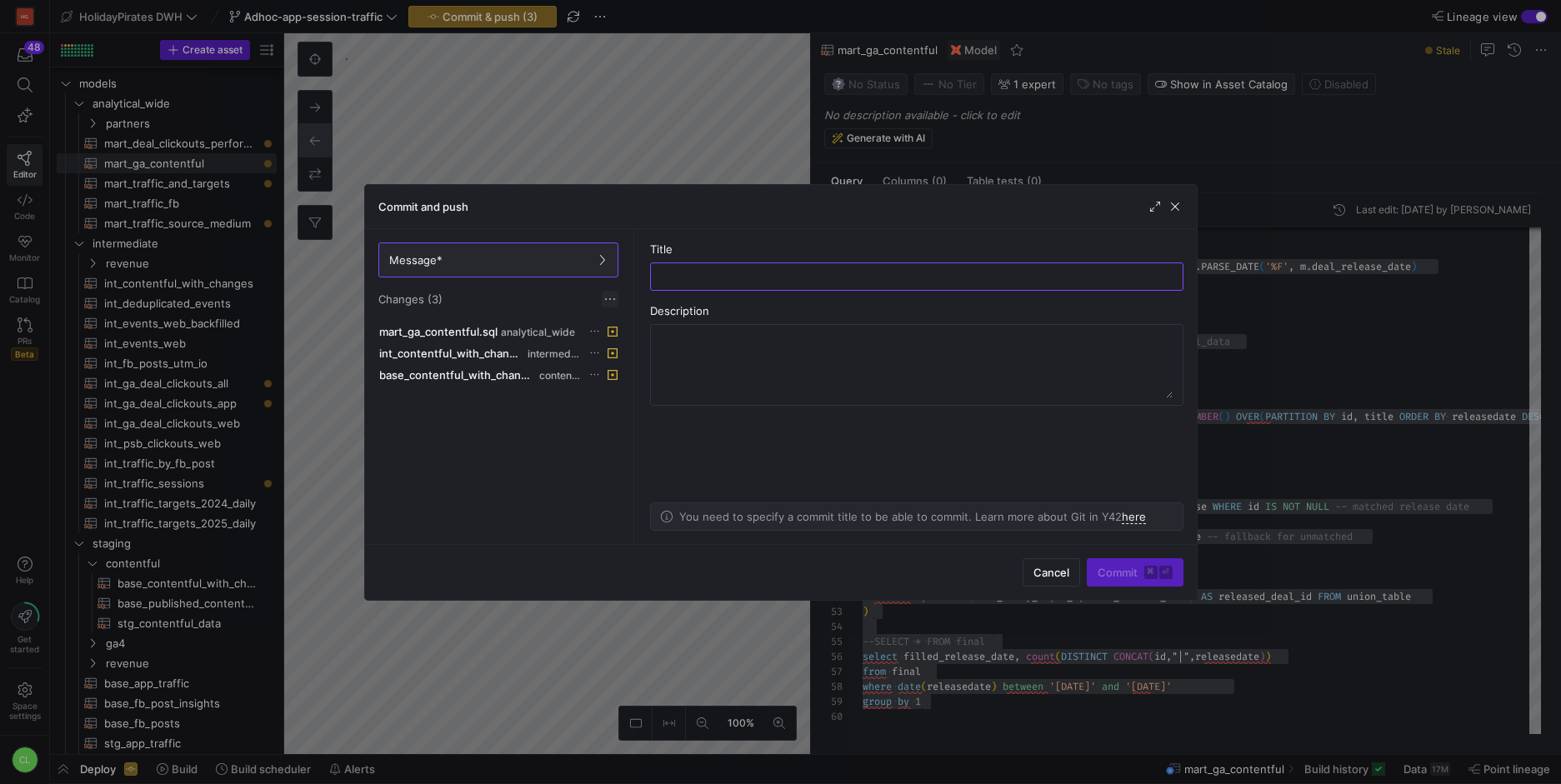
click at [602, 304] on span at bounding box center [610, 299] width 17 height 17
click at [638, 344] on span "Discard all changes" at bounding box center [670, 349] width 115 height 13
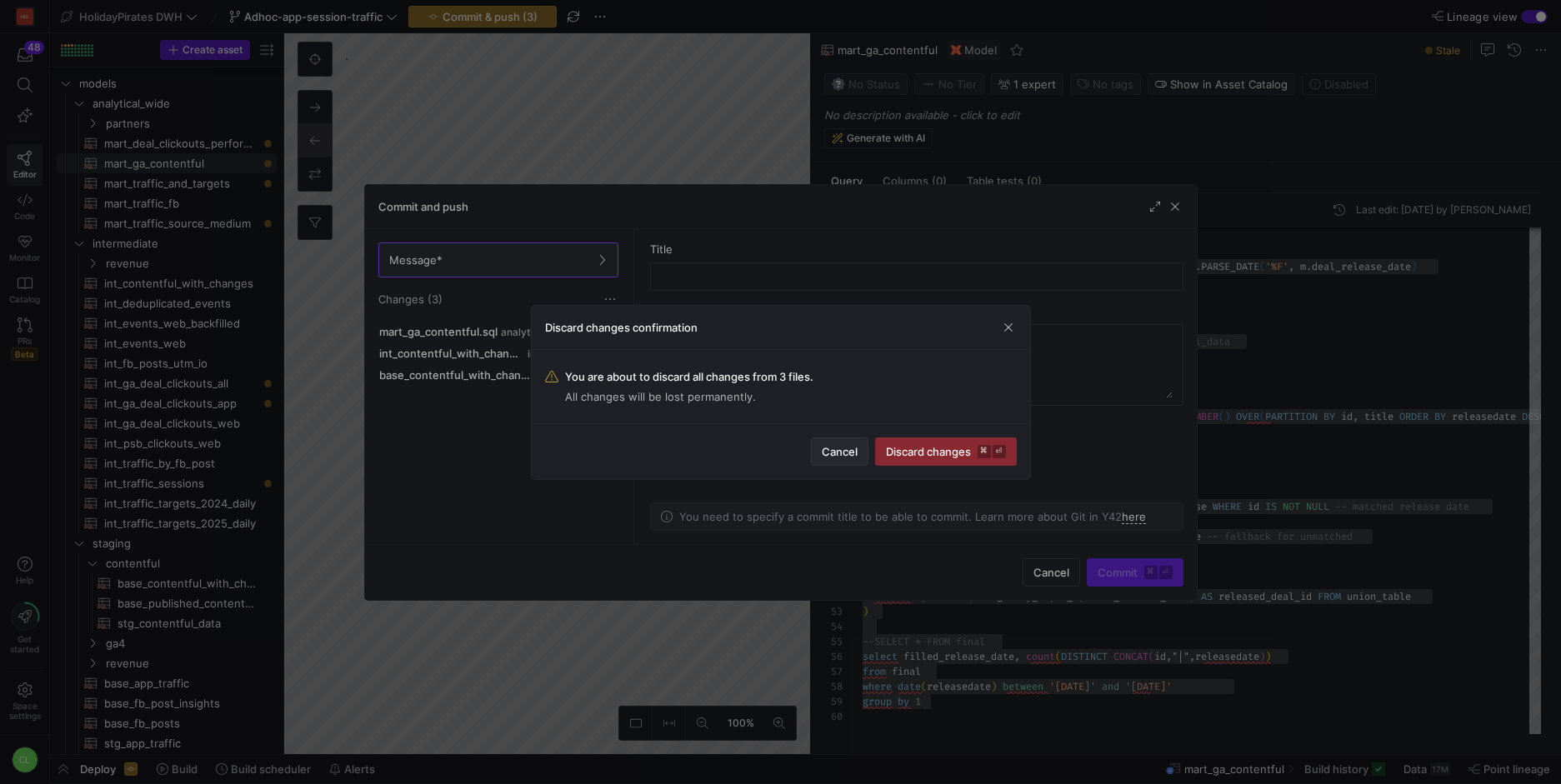
click at [838, 448] on span "Cancel" at bounding box center [840, 451] width 36 height 13
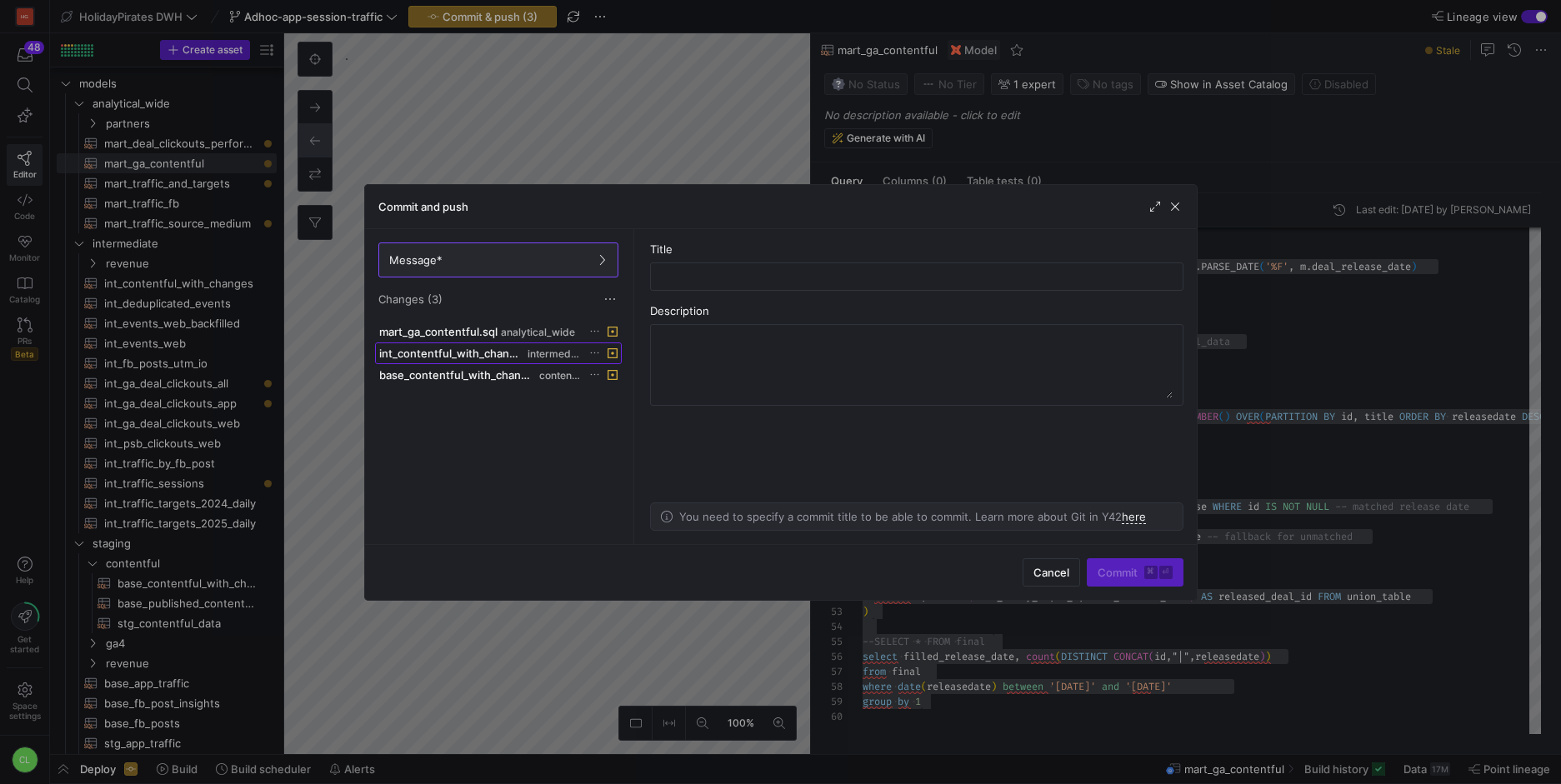
click at [483, 352] on span "int_contentful_with_changes.sql" at bounding box center [452, 353] width 146 height 13
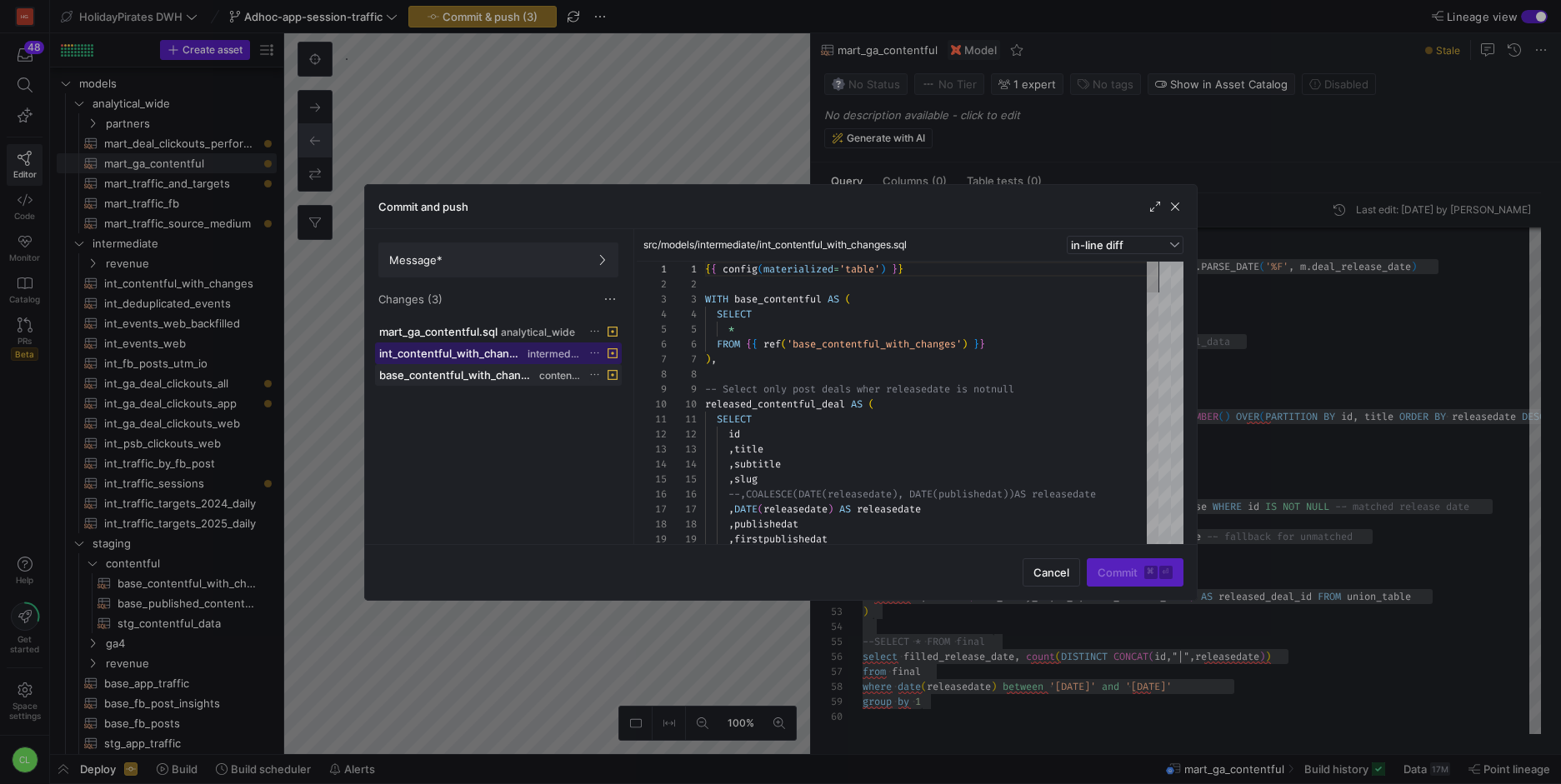
scroll to position [150, 0]
click at [487, 372] on span "base_contentful_with_changes.sql" at bounding box center [457, 375] width 157 height 13
click at [503, 352] on span "int_contentful_with_changes.sql" at bounding box center [452, 353] width 146 height 13
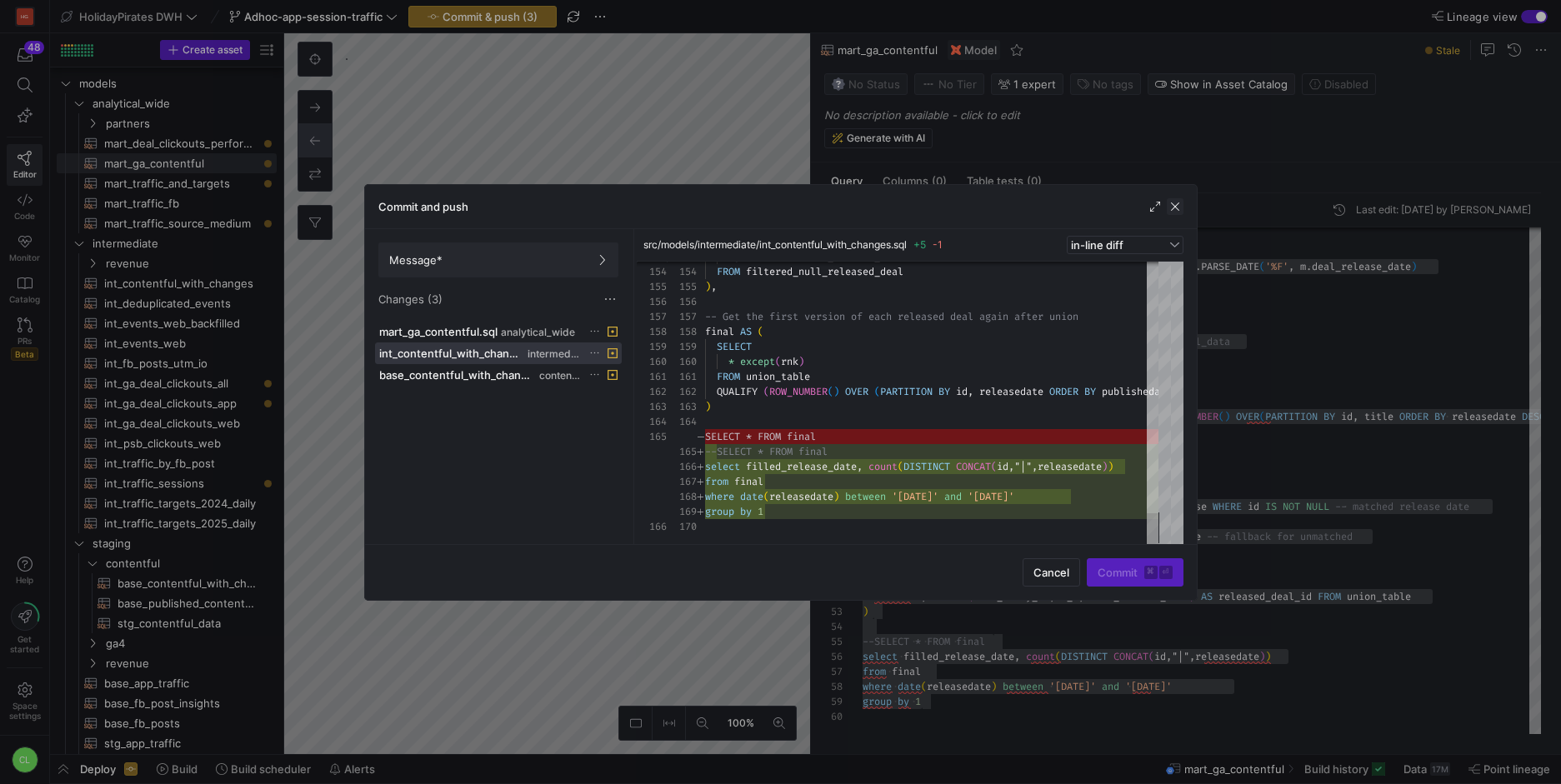
click at [1179, 200] on span "button" at bounding box center [1175, 206] width 17 height 17
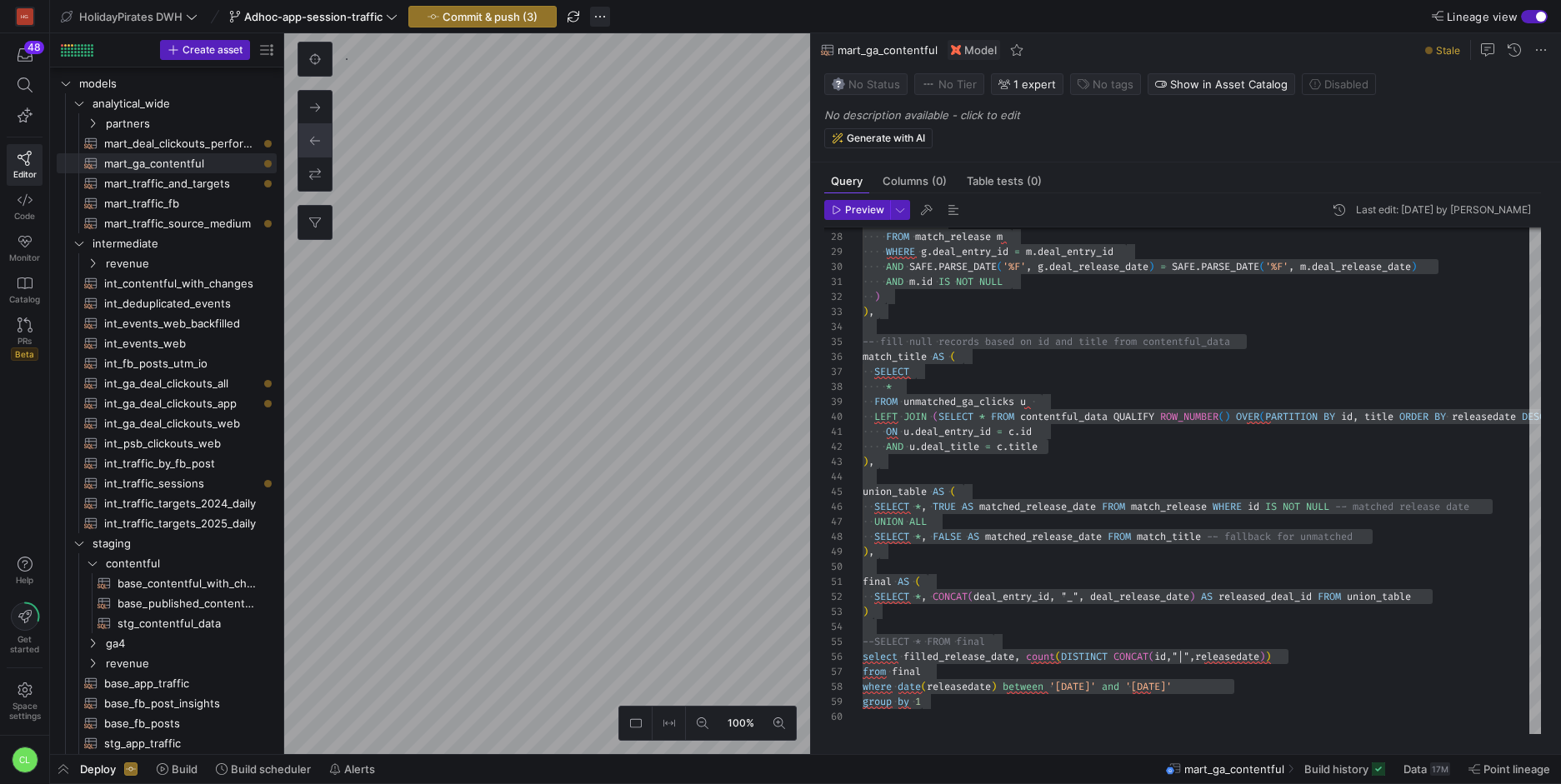
click at [607, 19] on span "button" at bounding box center [600, 17] width 20 height 20
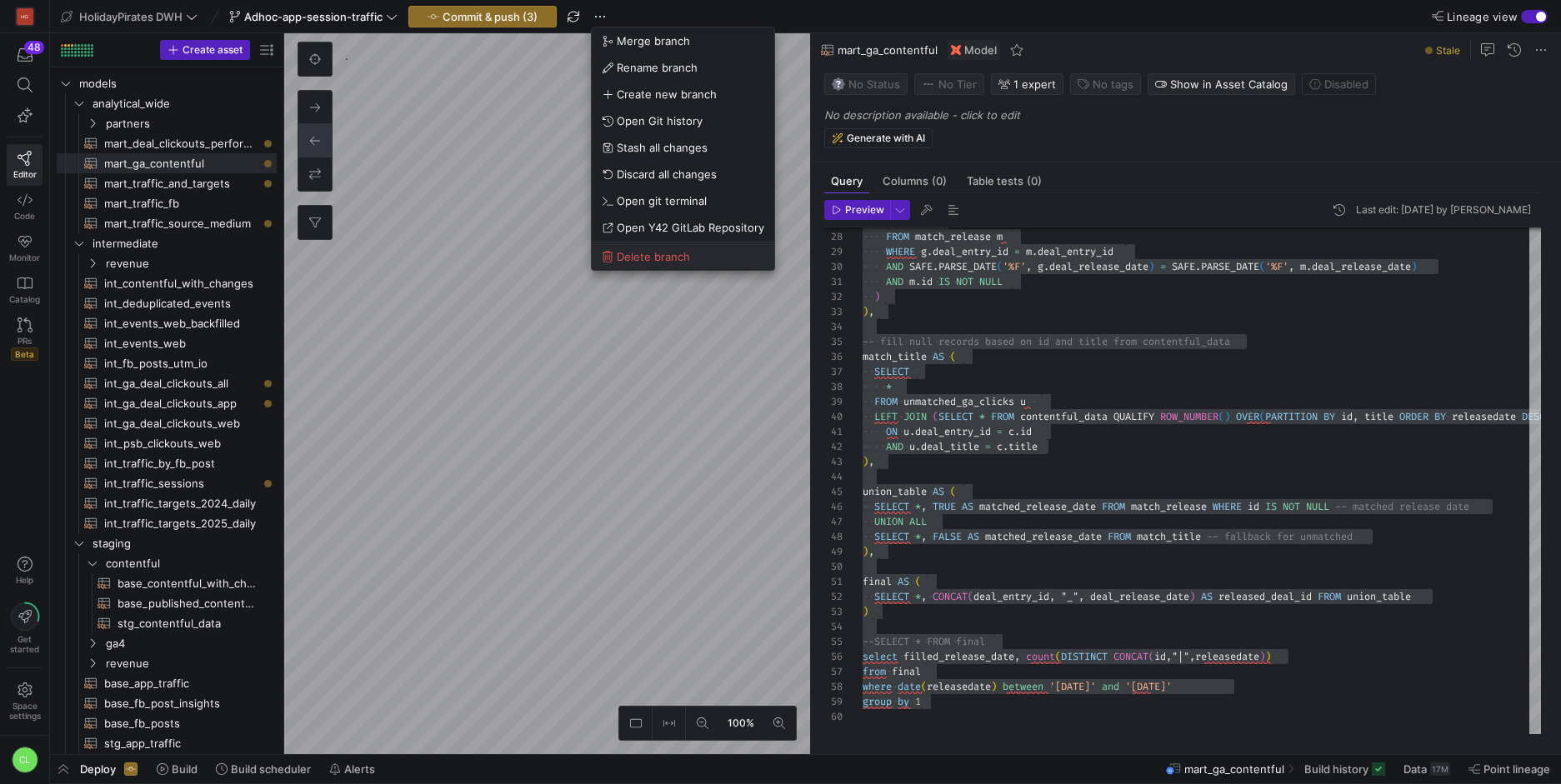
click at [700, 259] on span "Delete branch" at bounding box center [683, 257] width 162 height 13
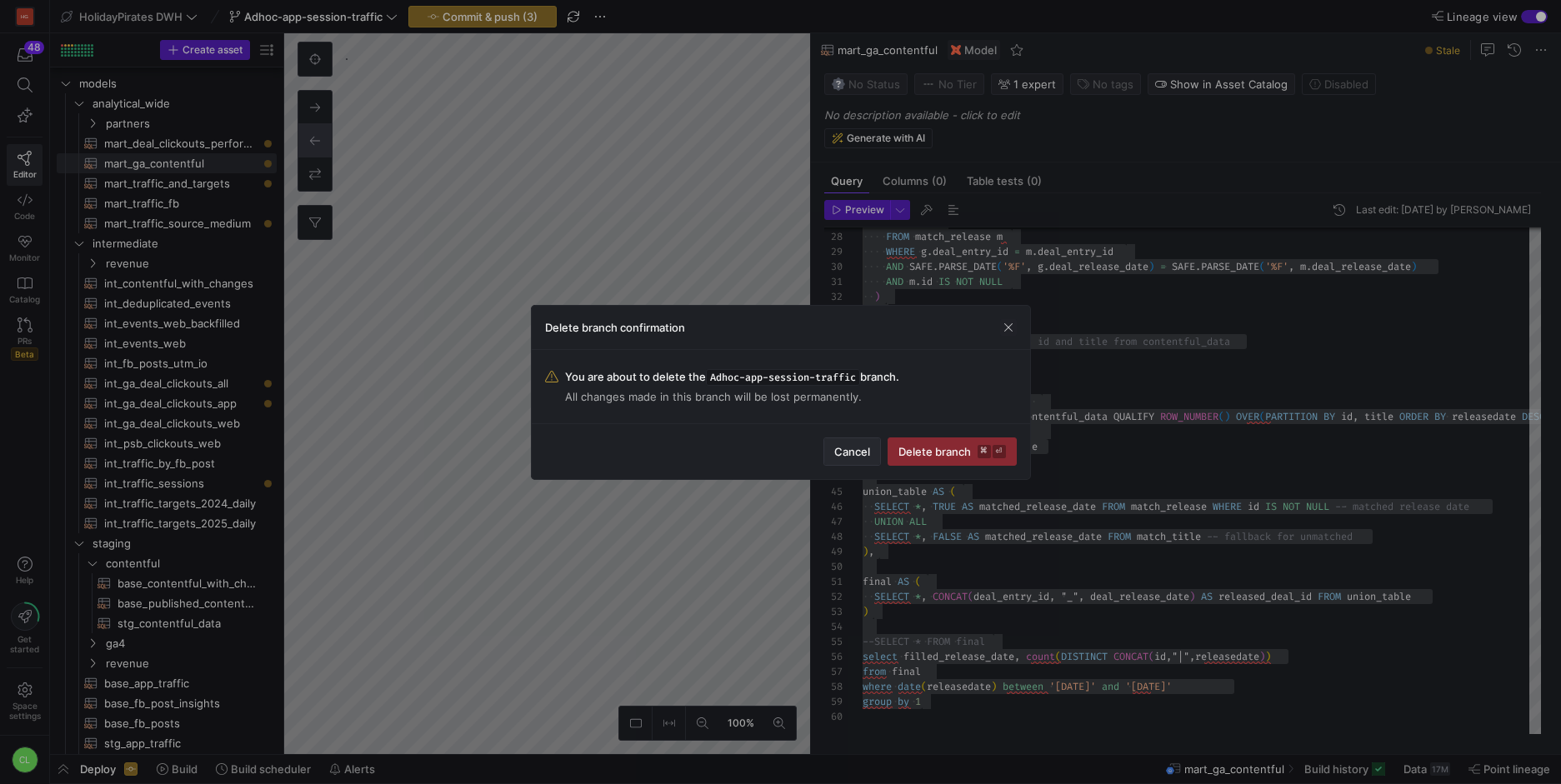
click at [845, 453] on span "Cancel" at bounding box center [852, 451] width 36 height 13
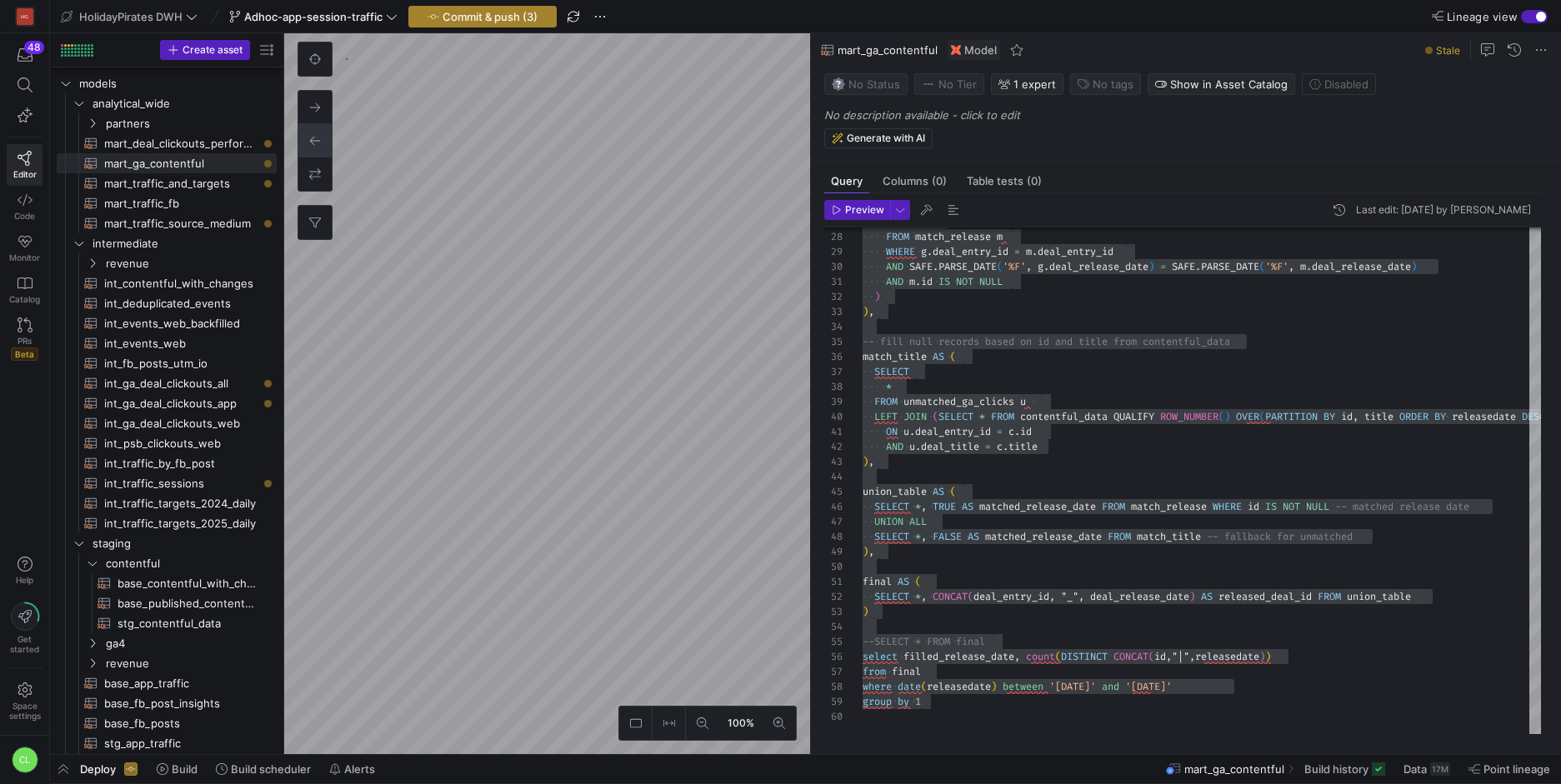
click at [511, 13] on span "Commit & push (3)" at bounding box center [490, 16] width 95 height 13
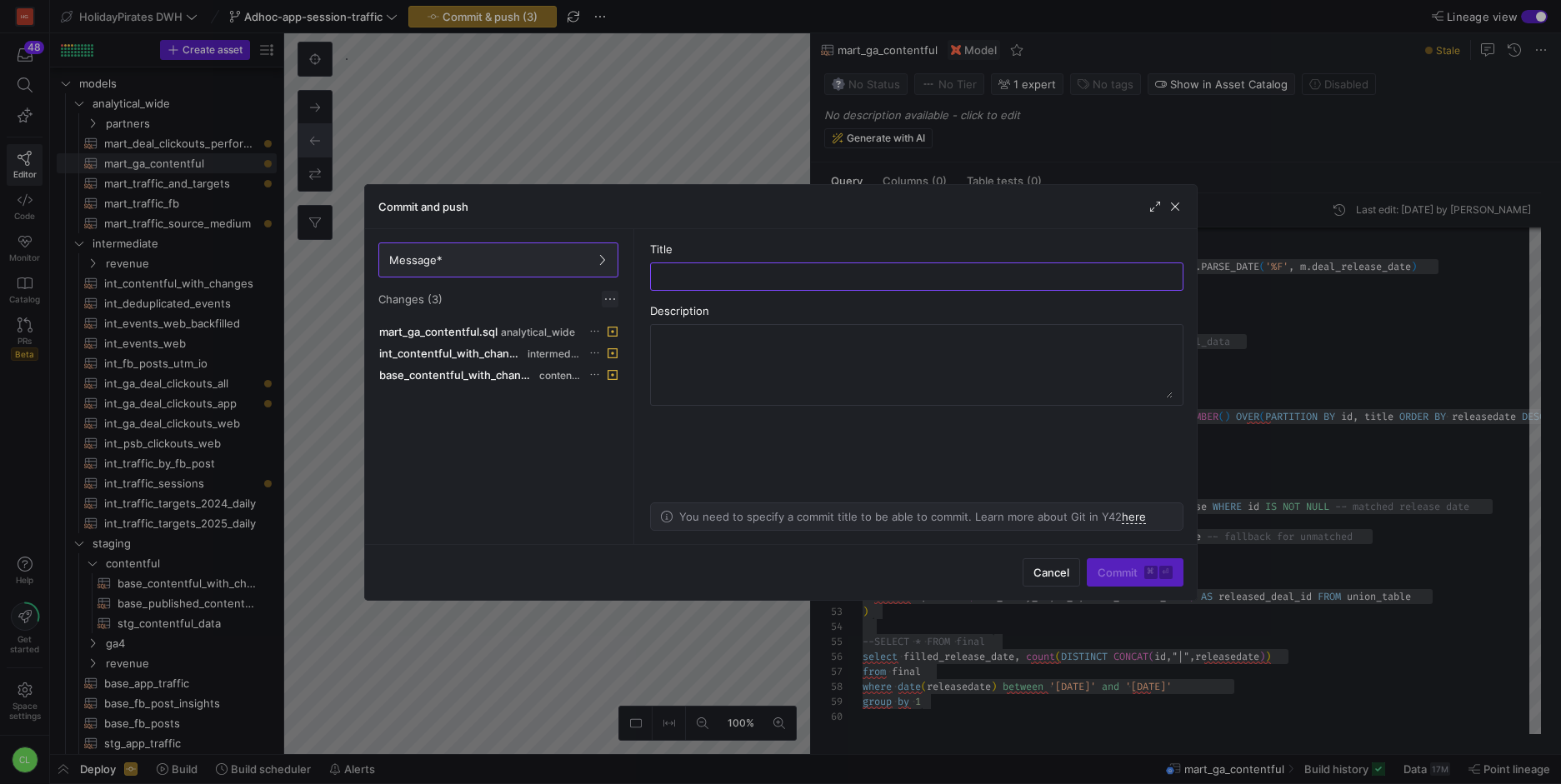
click at [606, 292] on span at bounding box center [610, 299] width 17 height 17
click at [633, 357] on button "Discard all changes" at bounding box center [670, 349] width 136 height 27
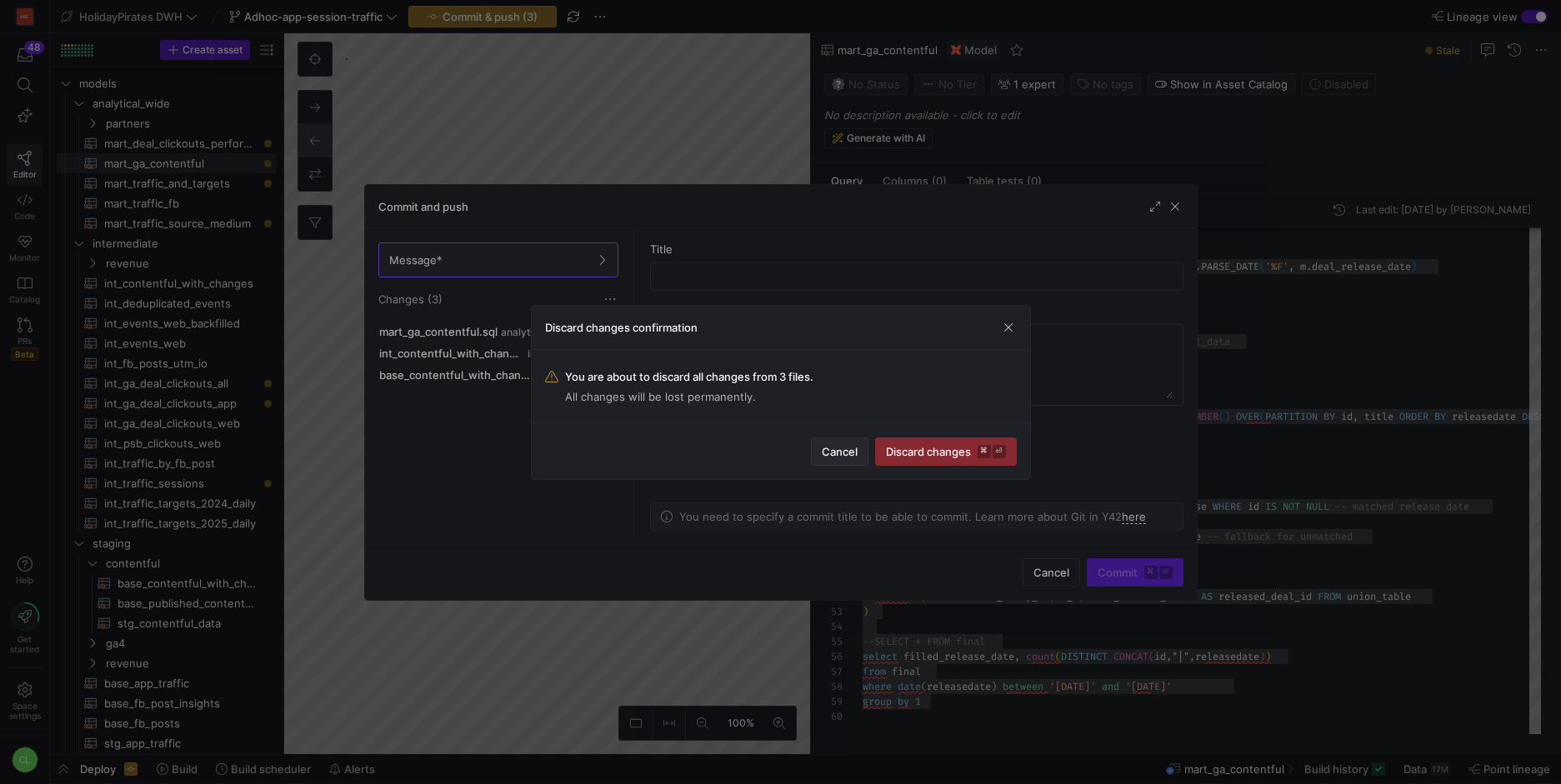
click at [822, 451] on span "Cancel" at bounding box center [840, 451] width 36 height 13
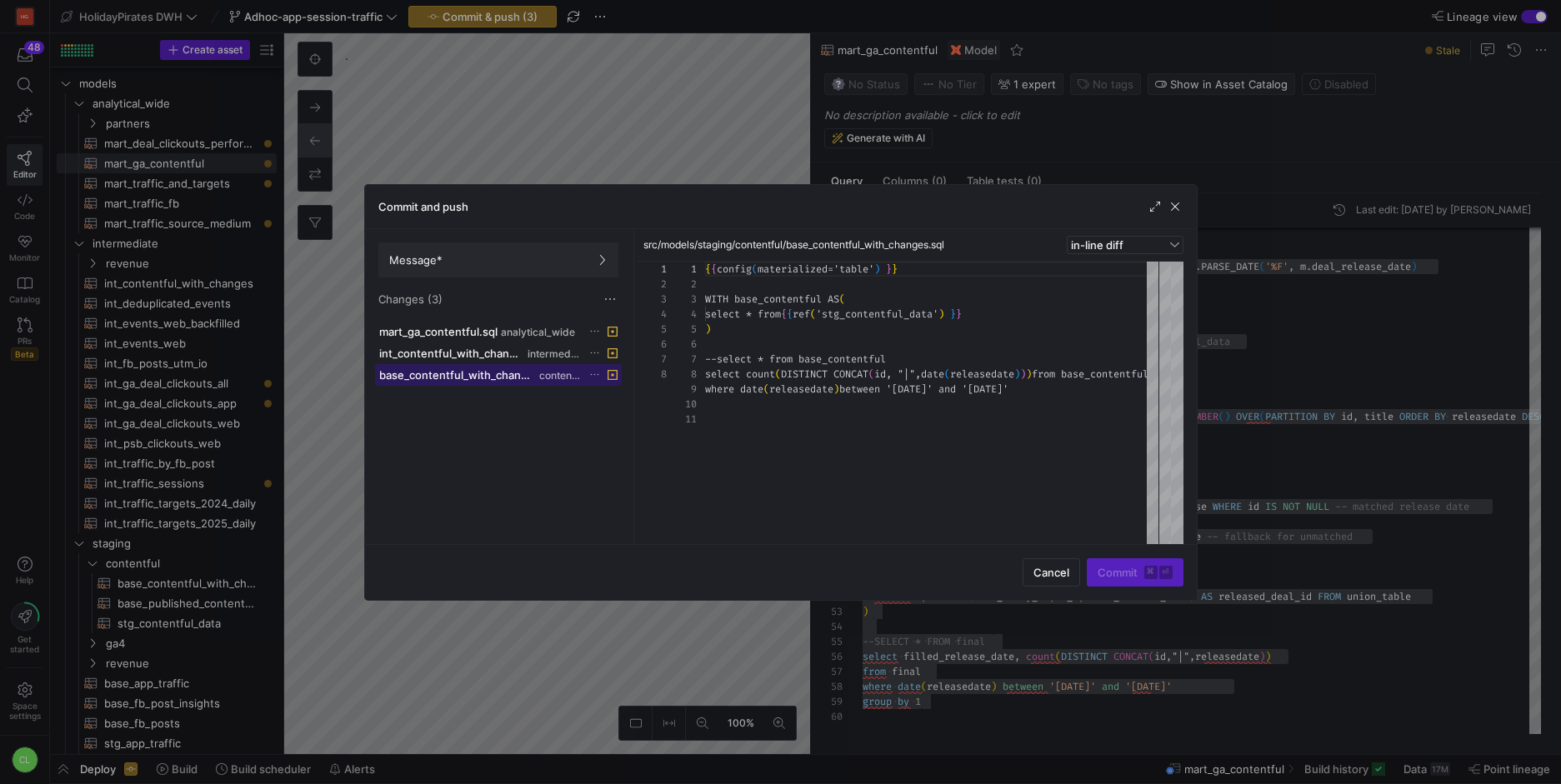
click at [531, 380] on span "base_contentful_with_changes.sql" at bounding box center [457, 375] width 157 height 13
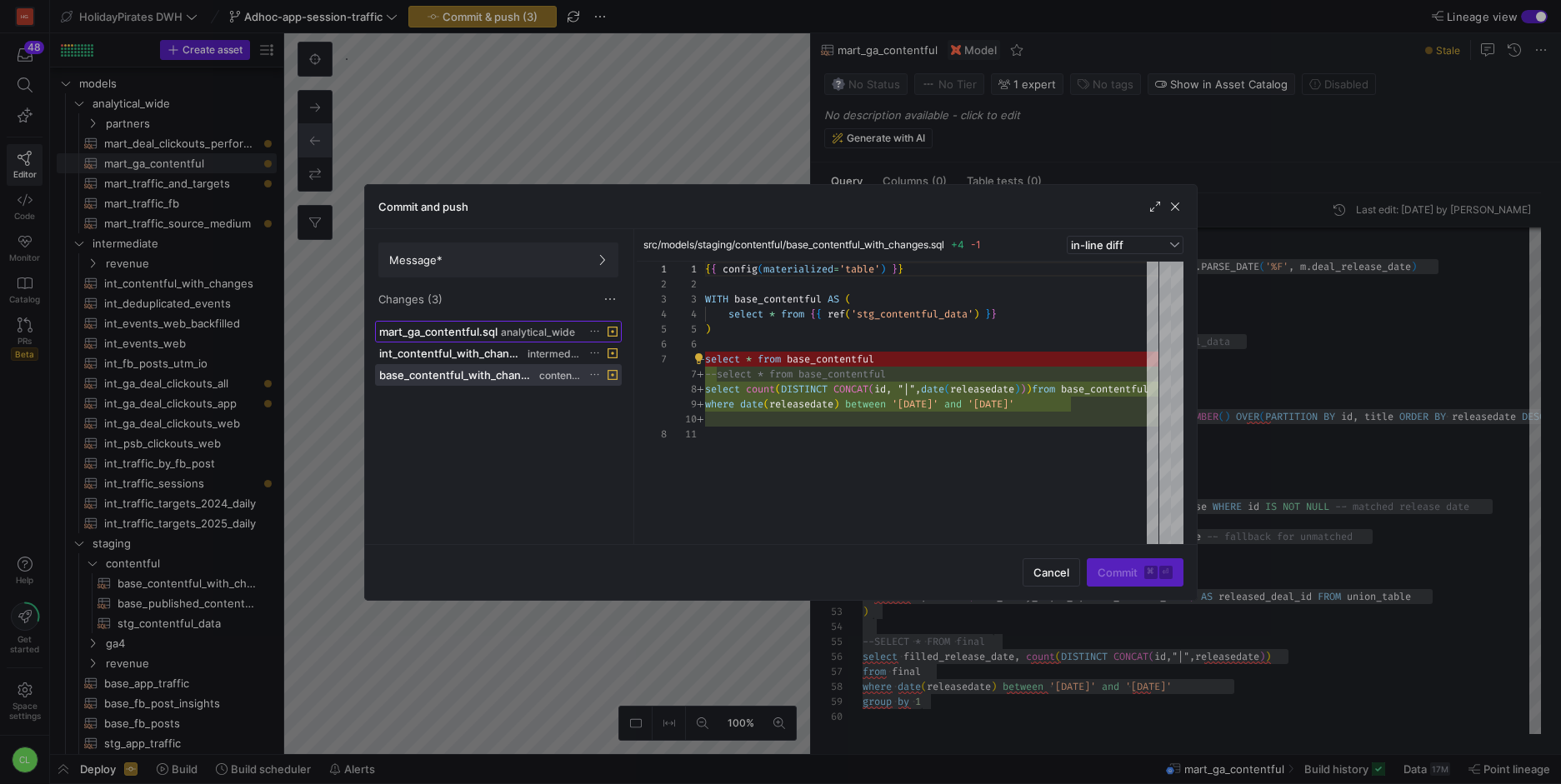
click at [471, 334] on span "mart_ga_contentful.sql" at bounding box center [438, 331] width 118 height 13
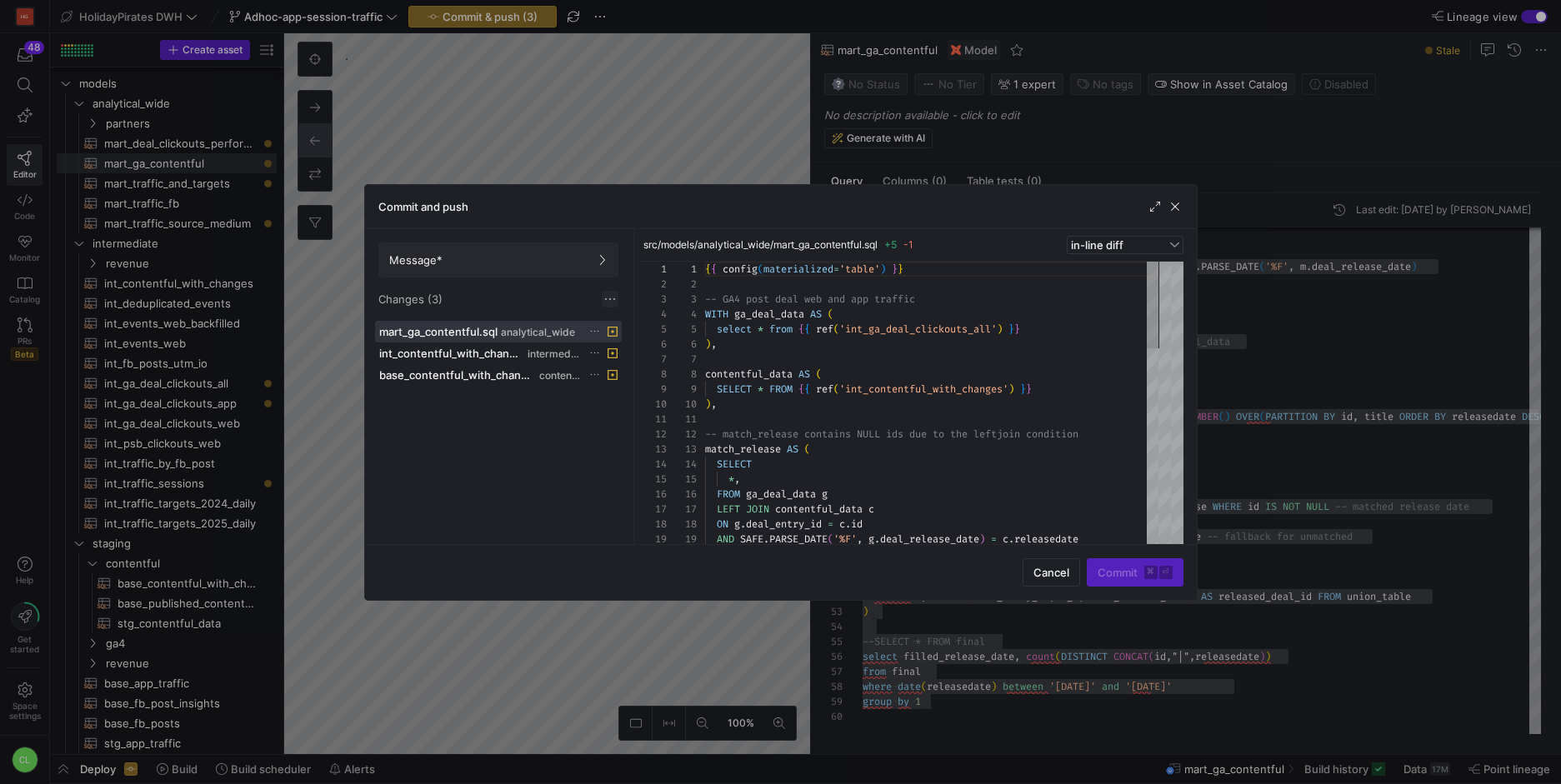
click at [615, 293] on span at bounding box center [610, 299] width 17 height 17
click at [636, 348] on span "Discard all changes" at bounding box center [670, 349] width 115 height 13
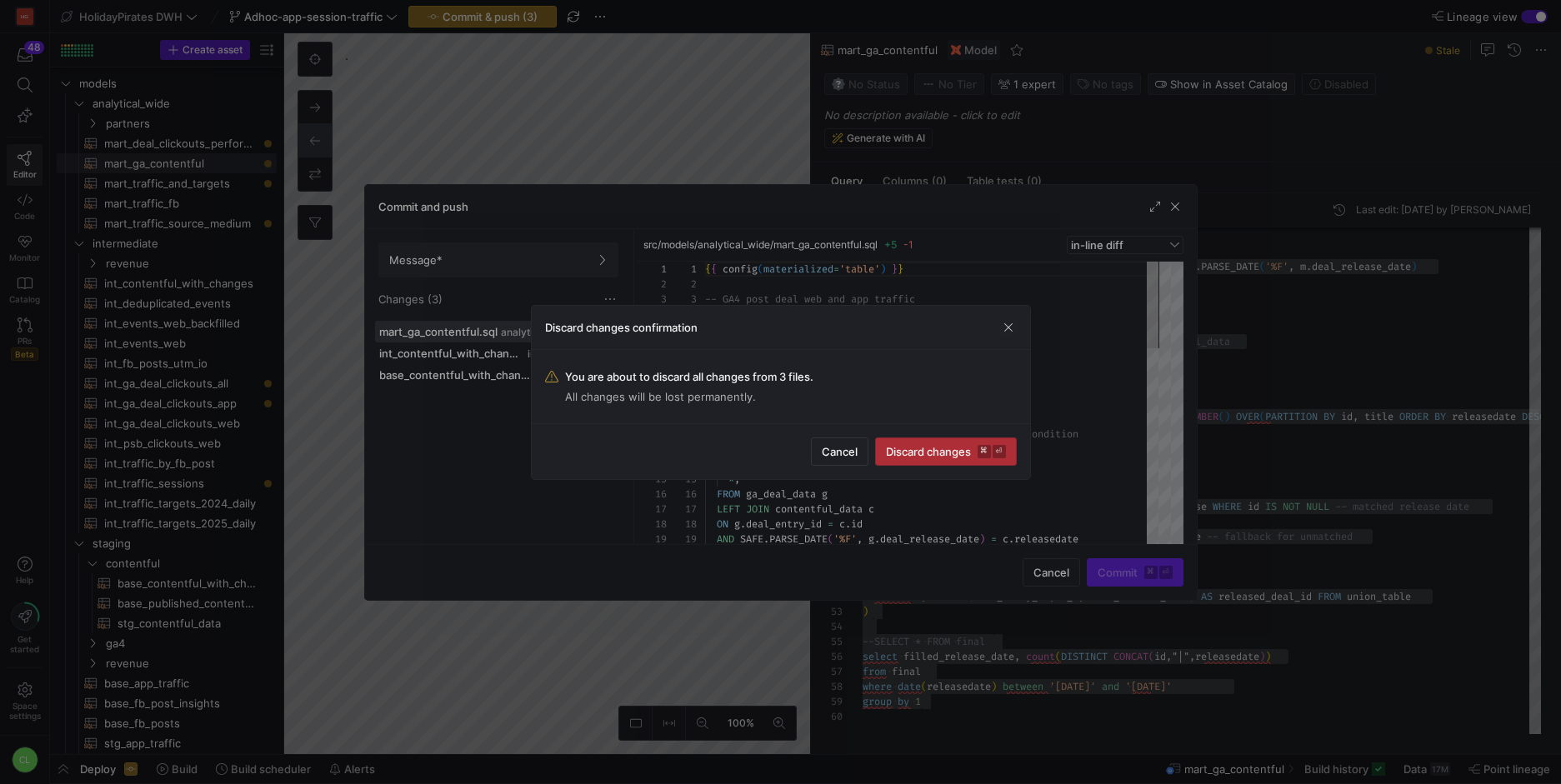
click at [915, 453] on span "Discard changes ⌘ ⏎" at bounding box center [946, 451] width 120 height 13
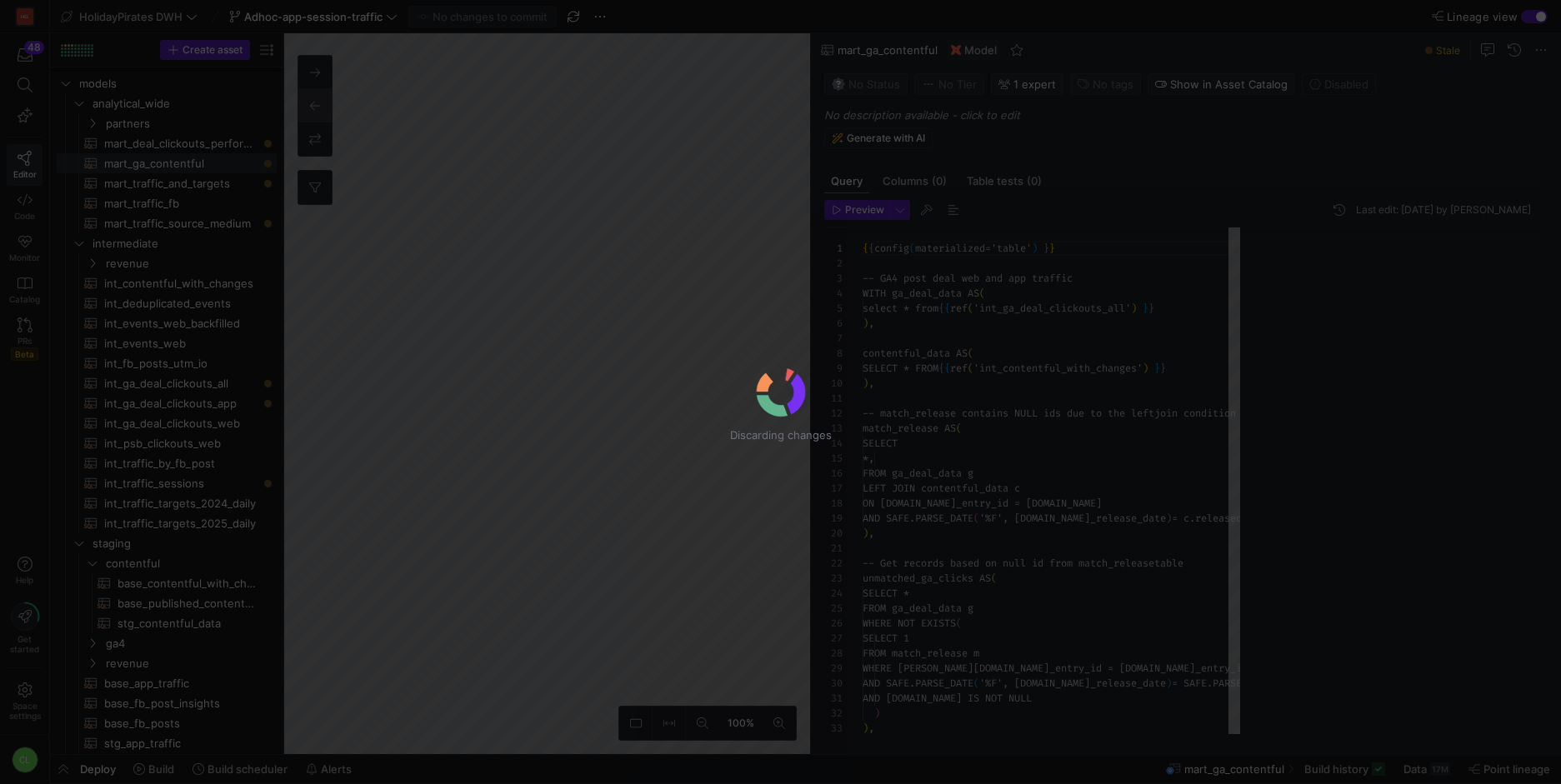
scroll to position [150, 0]
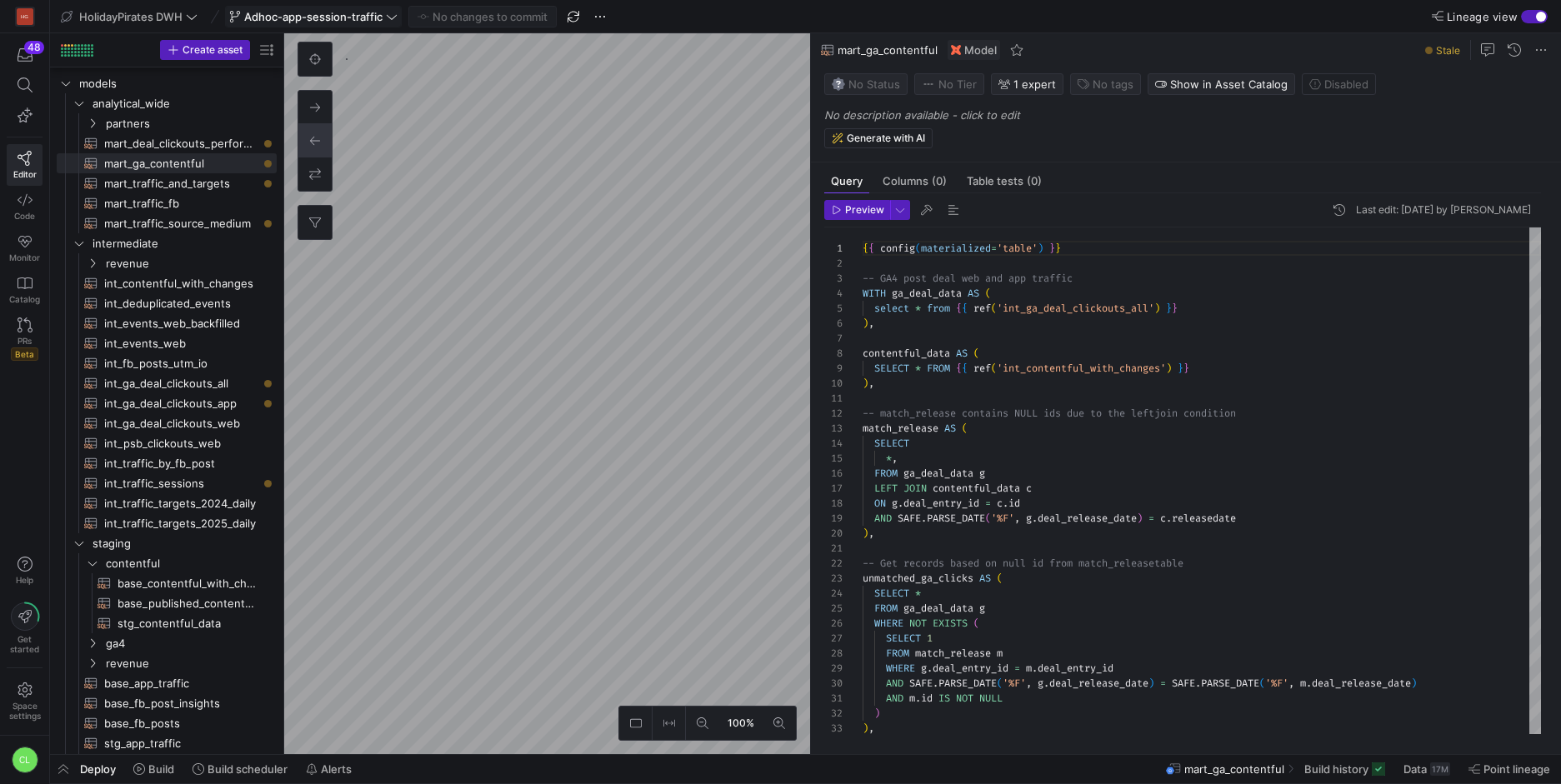
click at [373, 22] on span at bounding box center [313, 17] width 175 height 20
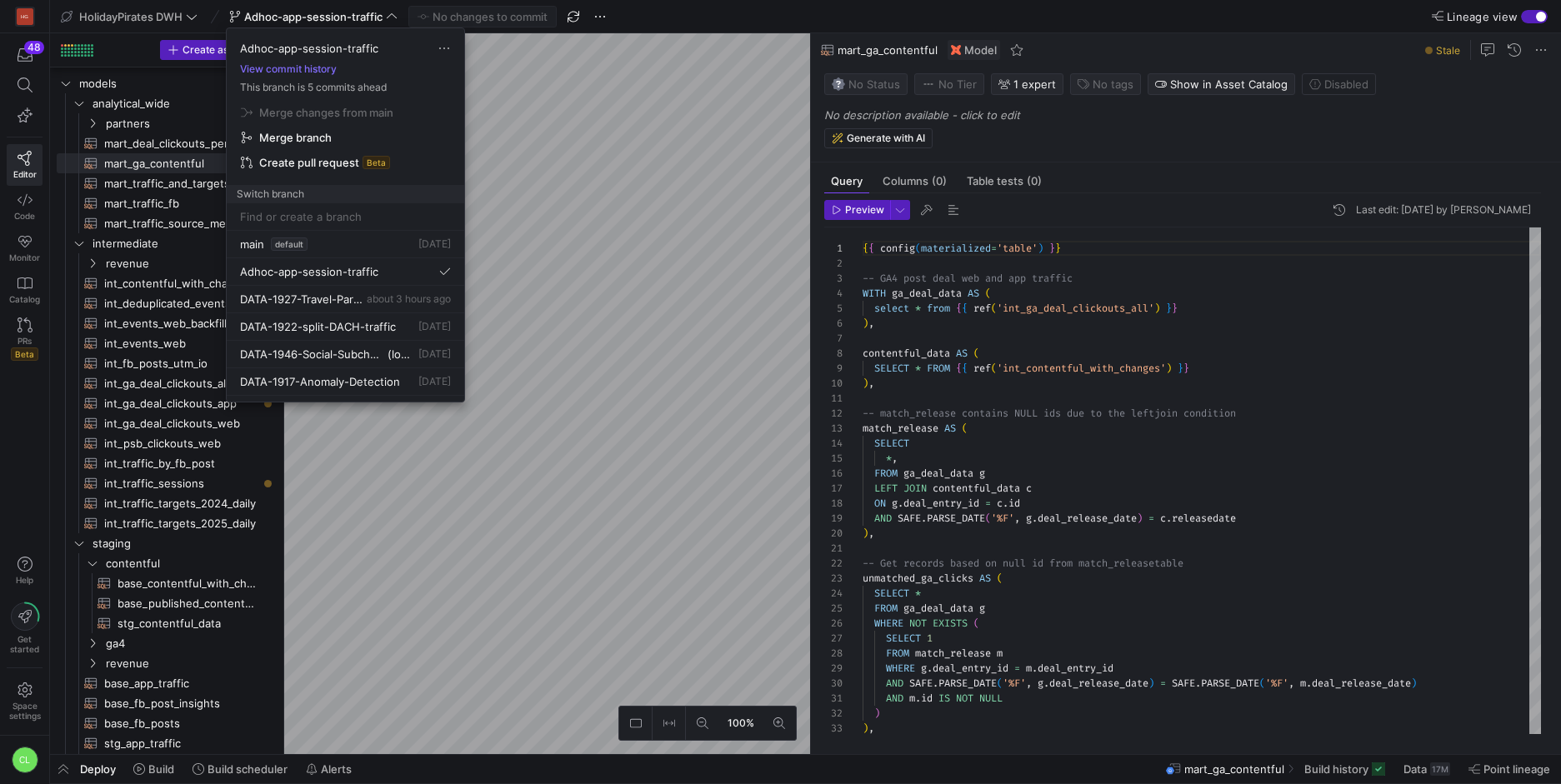
click at [569, 168] on div at bounding box center [780, 392] width 1561 height 784
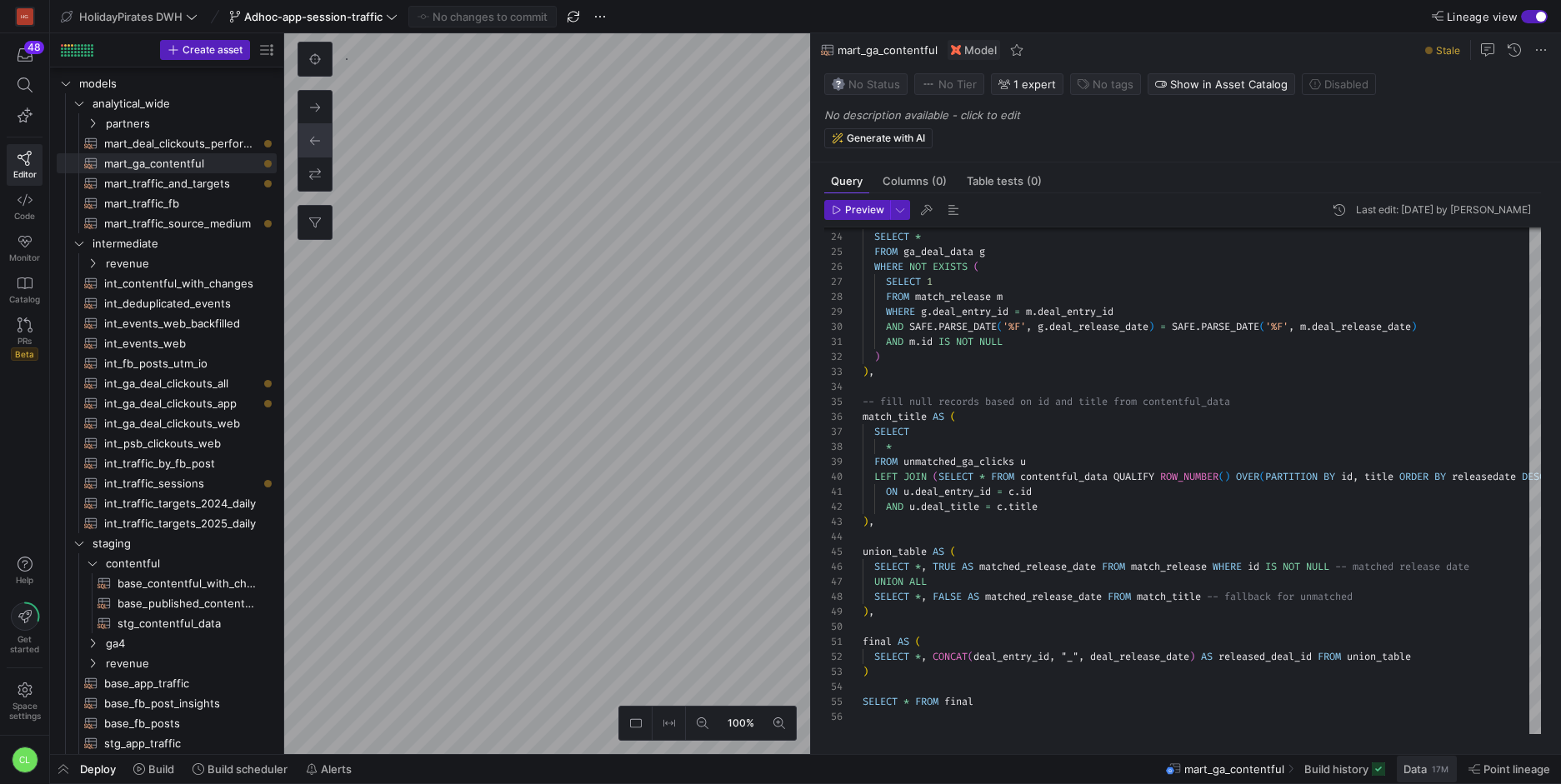
click at [1431, 767] on div "17M" at bounding box center [1440, 769] width 20 height 13
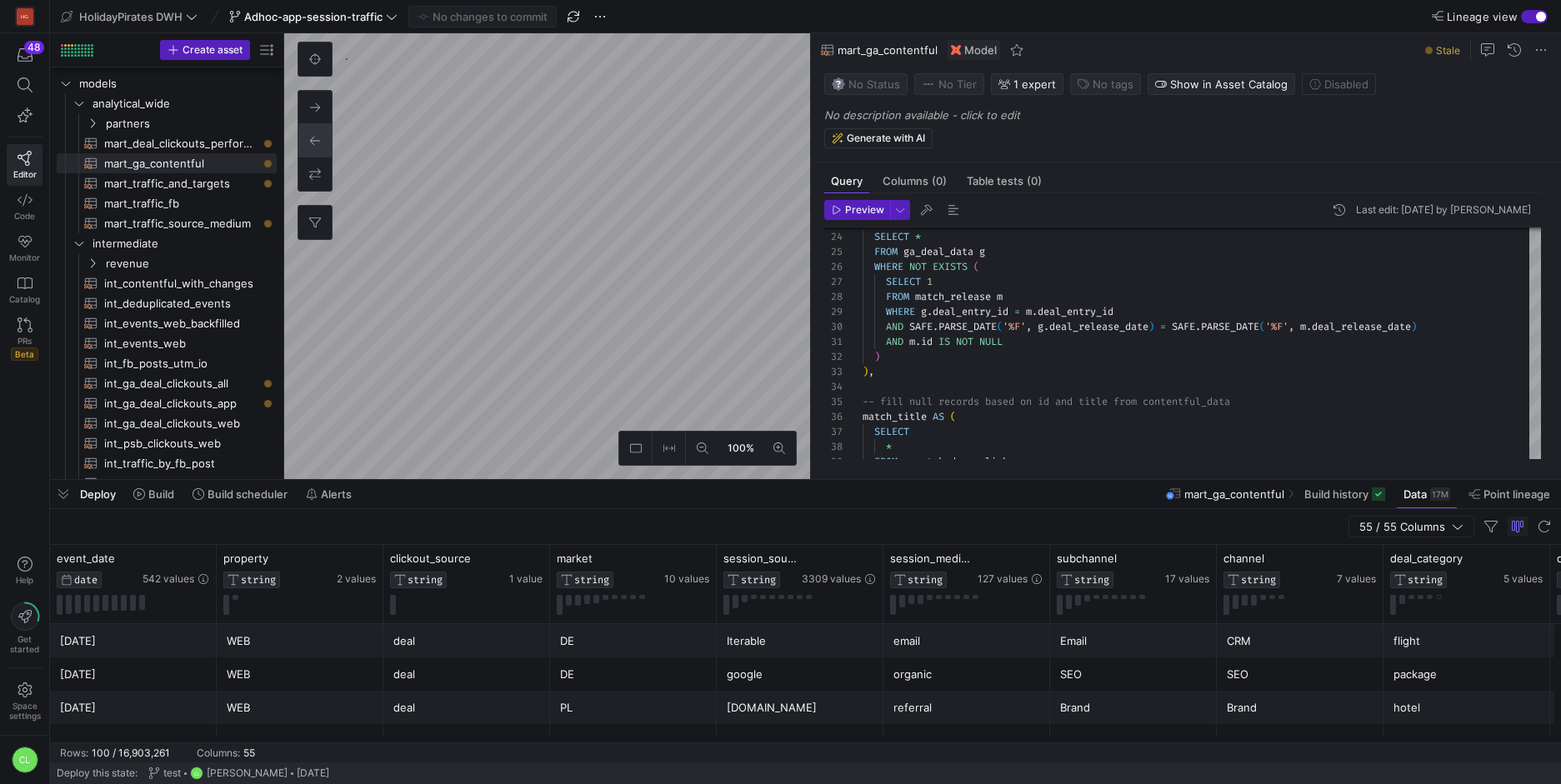
click at [775, 491] on div "Deploy Build Build scheduler Alerts mart_ga_contentful Build history Data 17M P…" at bounding box center [805, 495] width 1511 height 28
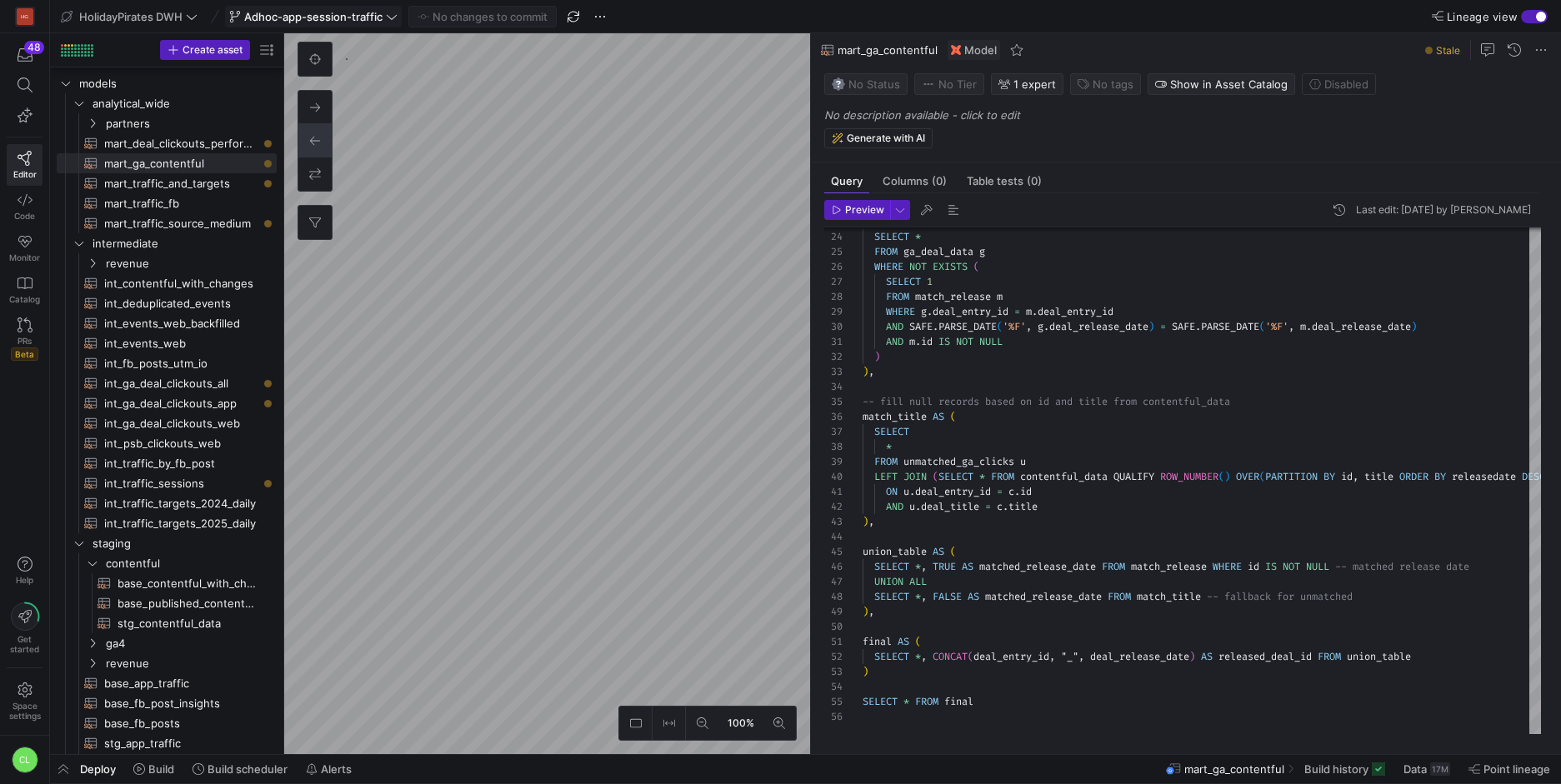
click at [372, 23] on span at bounding box center [313, 17] width 175 height 20
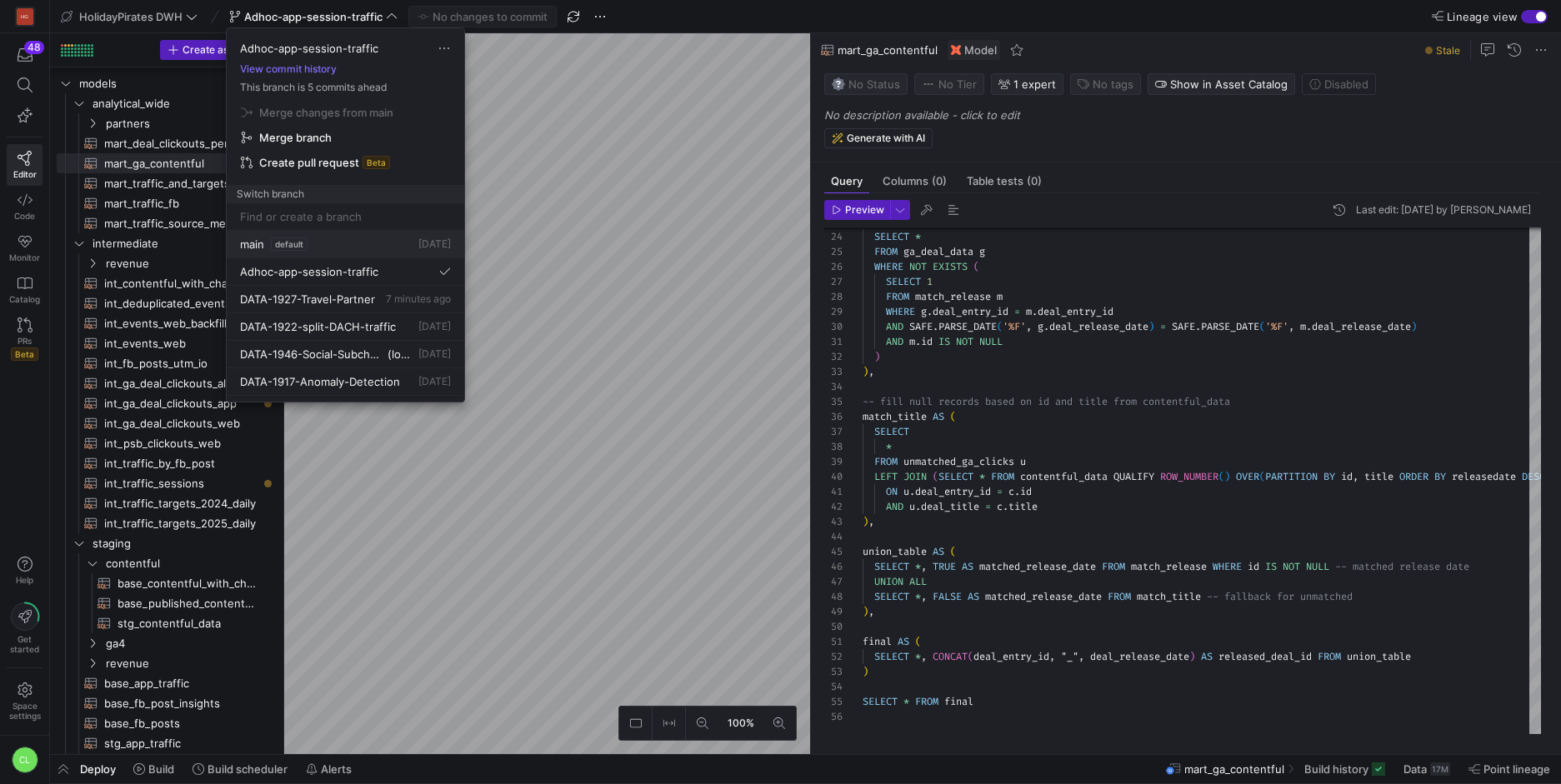
click at [378, 249] on div "main default [DATE]" at bounding box center [345, 244] width 211 height 13
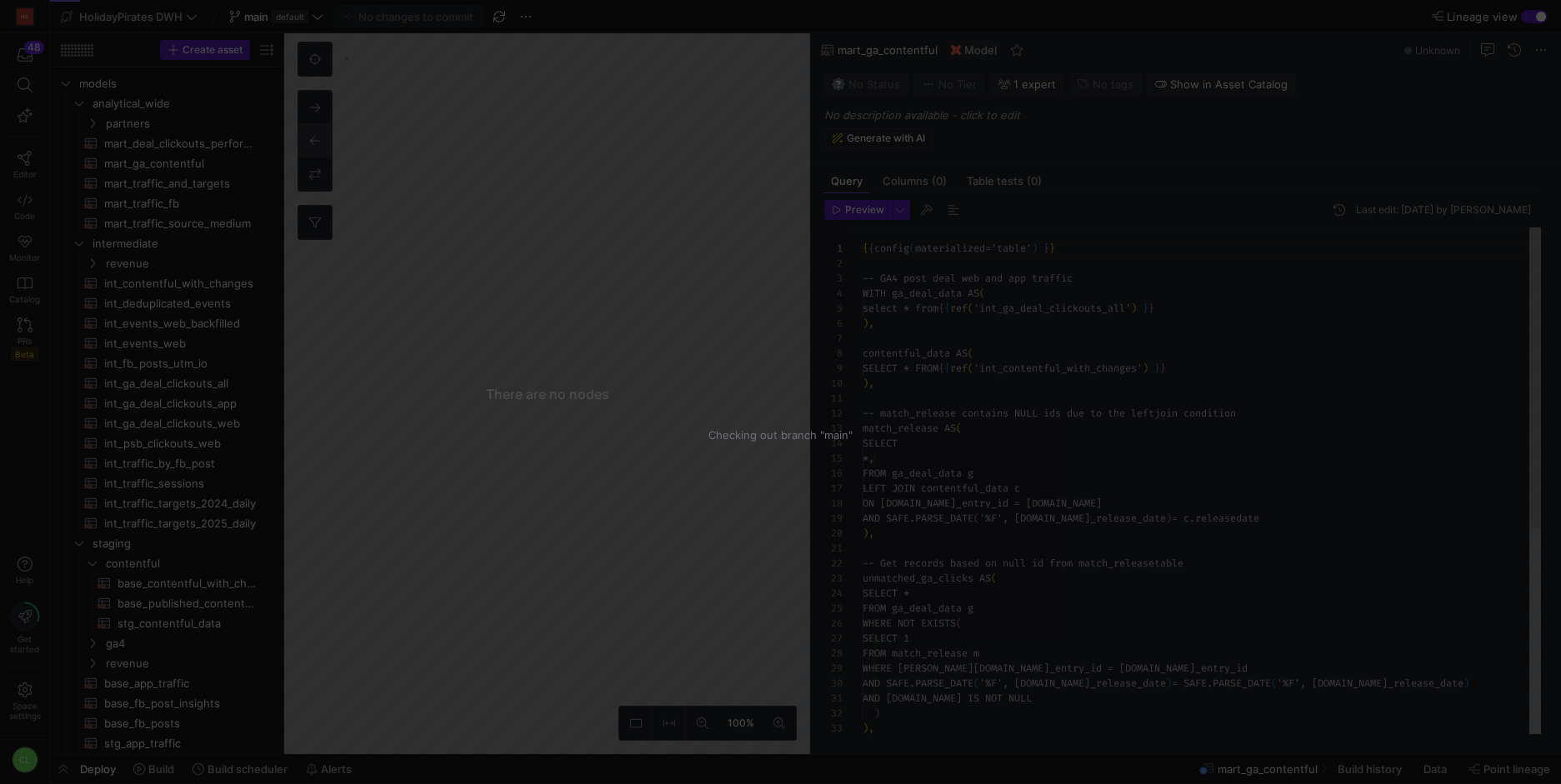
scroll to position [150, 0]
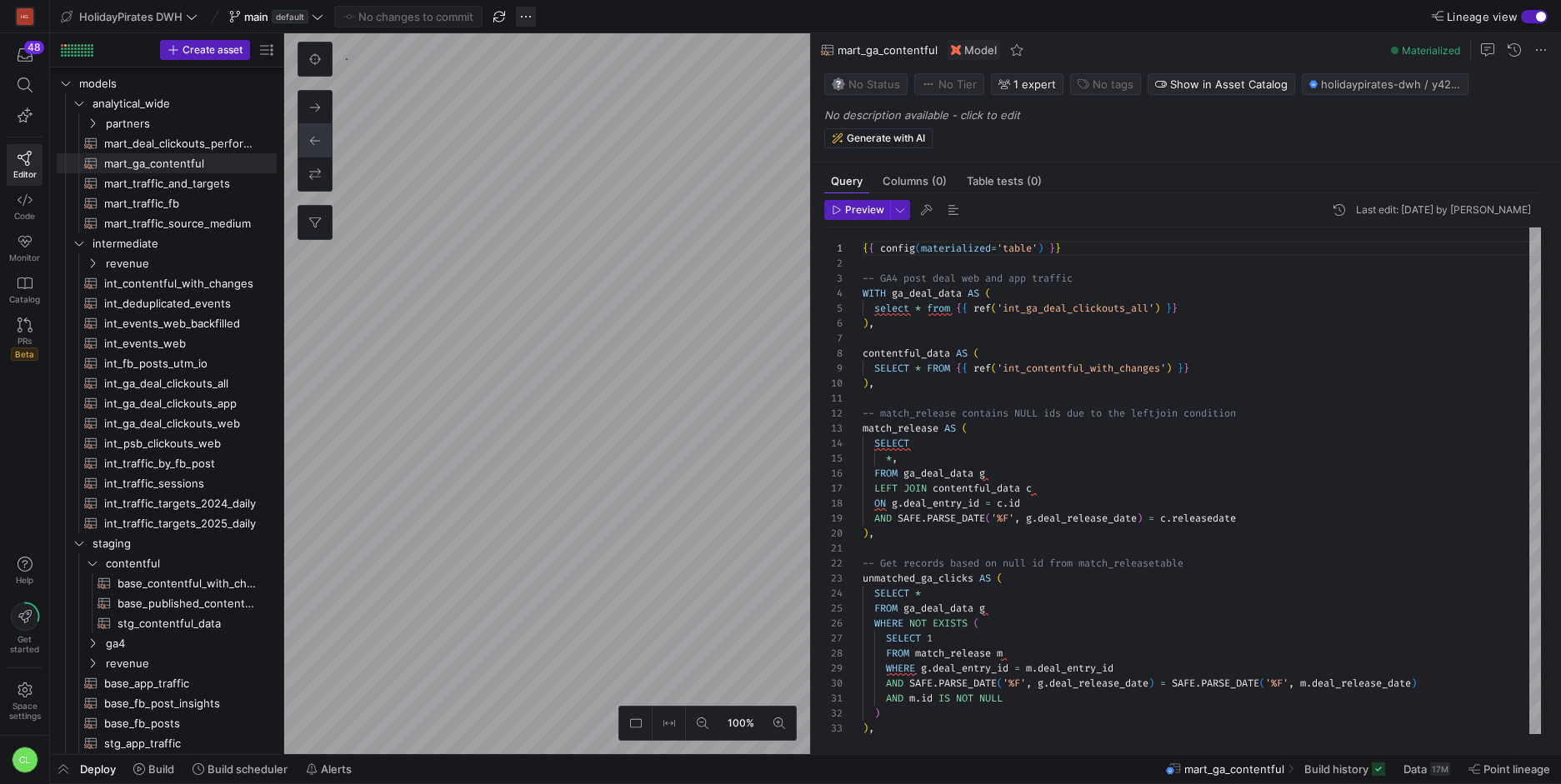
click at [532, 20] on span "button" at bounding box center [526, 17] width 20 height 20
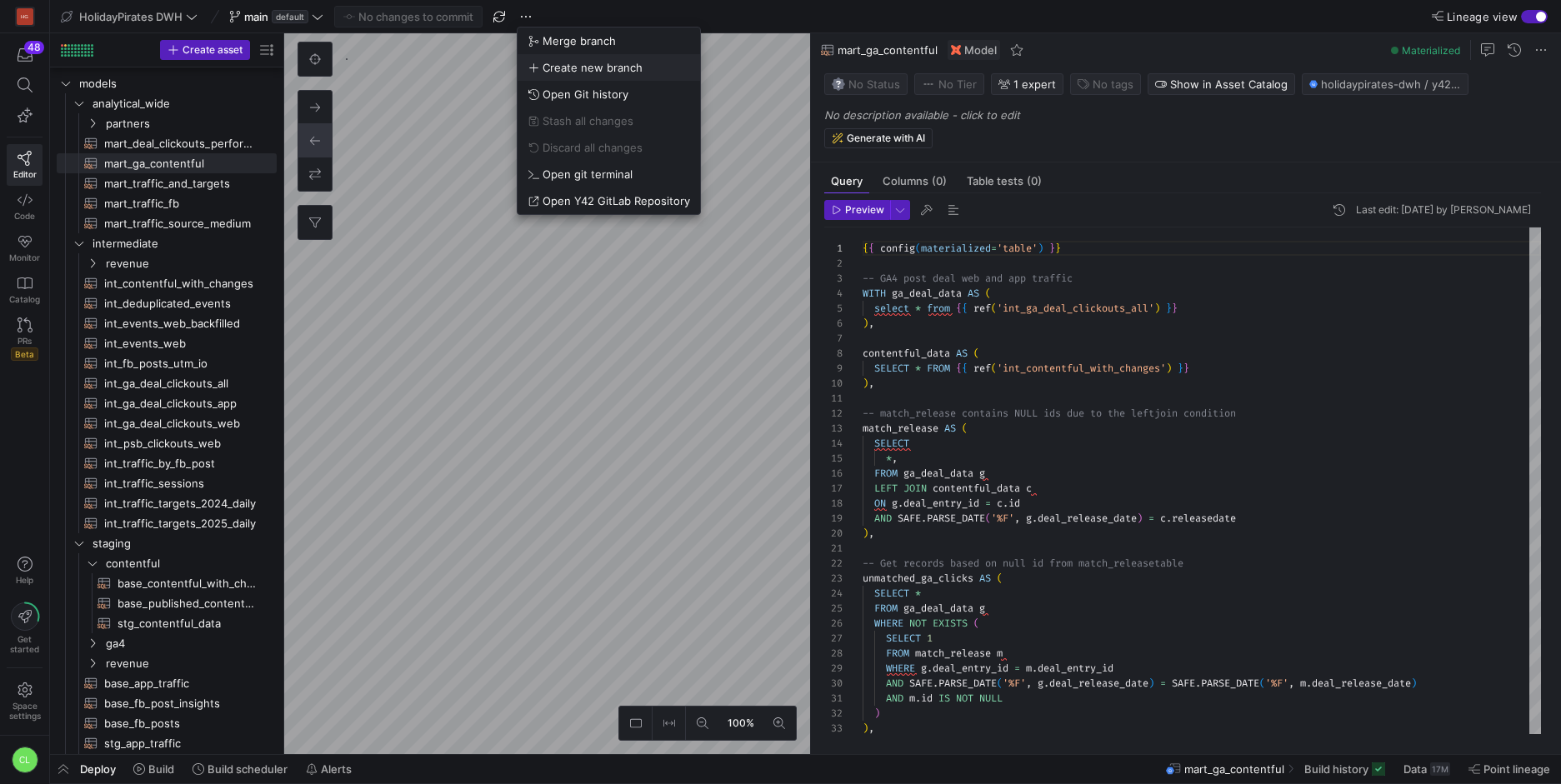
click at [654, 66] on span "Create new branch" at bounding box center [608, 67] width 162 height 13
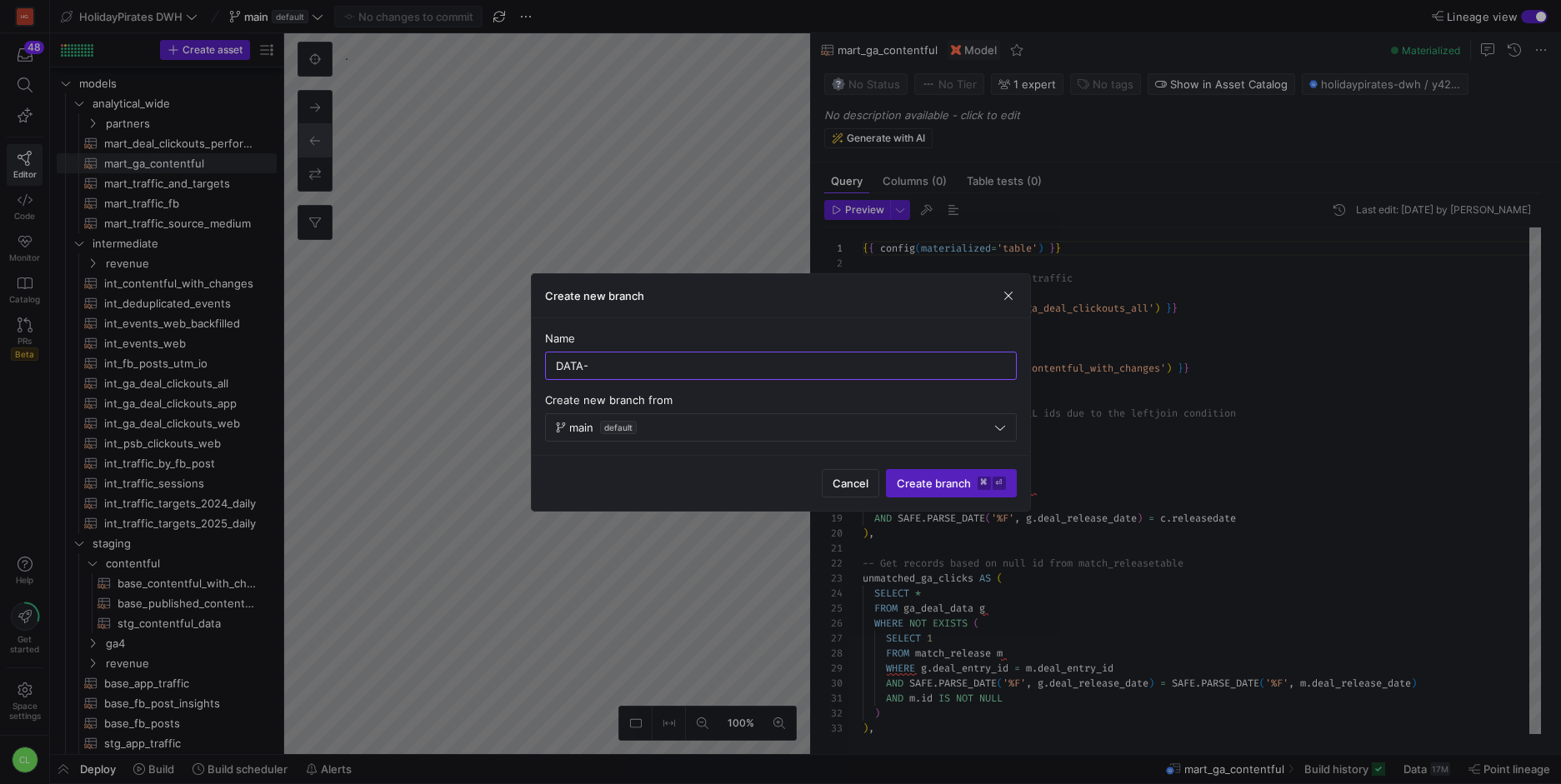
type input "DATA-"
